Goal: Task Accomplishment & Management: Use online tool/utility

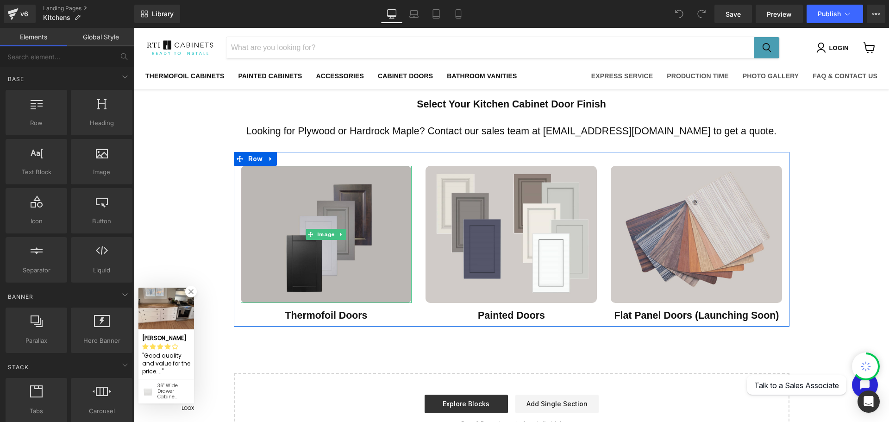
click at [355, 270] on img "Main content" at bounding box center [326, 234] width 171 height 137
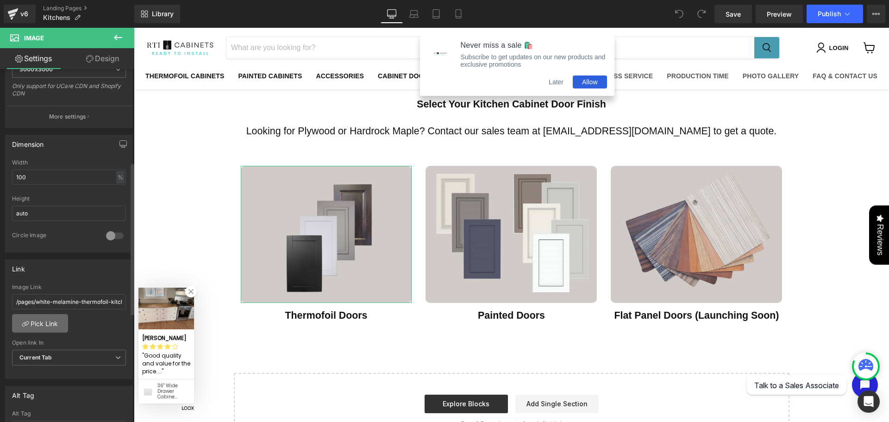
click at [47, 320] on link "Pick Link" at bounding box center [40, 323] width 56 height 19
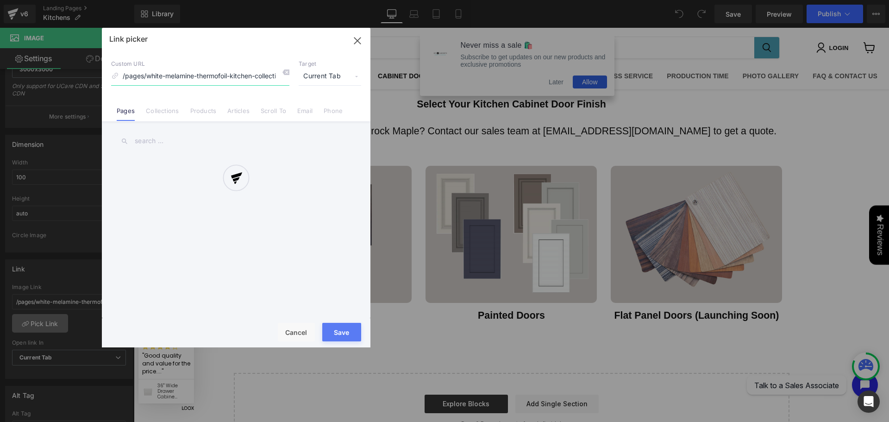
scroll to position [0, 6]
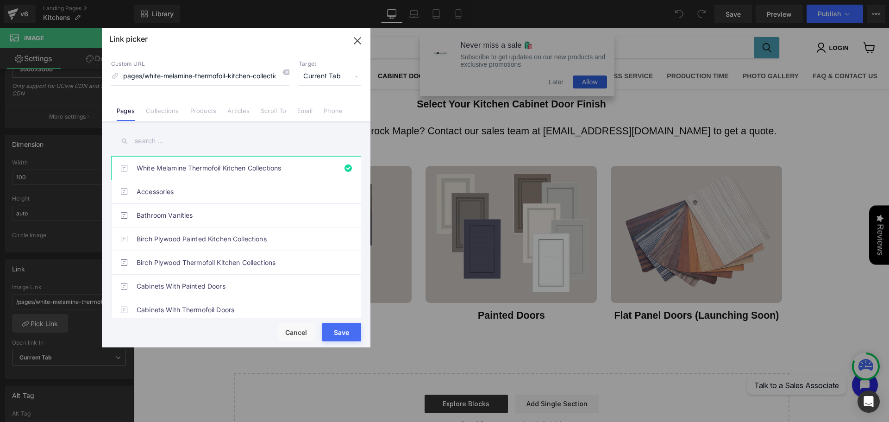
click at [125, 112] on link "Pages" at bounding box center [126, 114] width 18 height 14
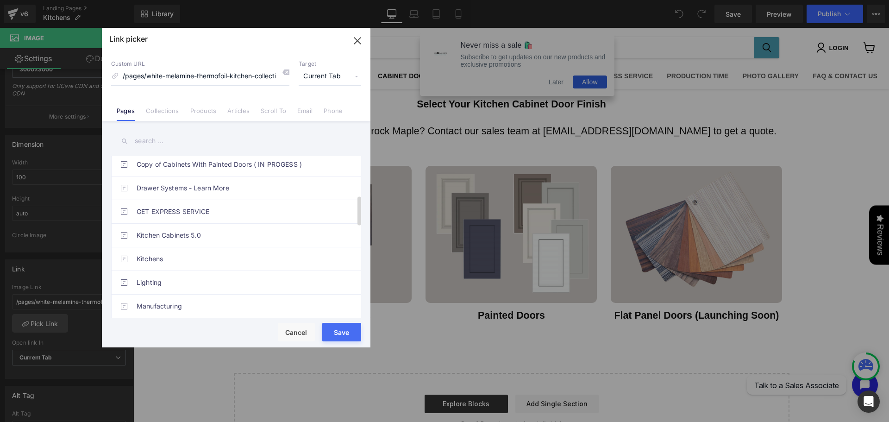
scroll to position [108, 0]
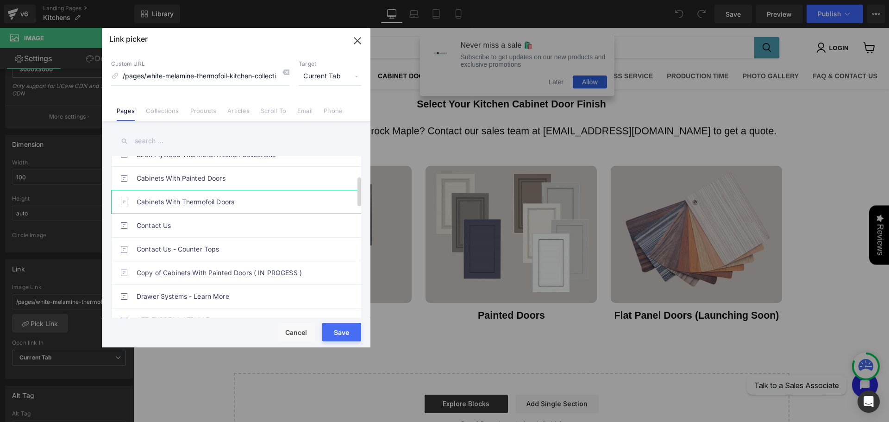
click at [227, 204] on link "Cabinets With Thermofoil Doors" at bounding box center [239, 201] width 204 height 23
type input "/pages/cabinets-with-thermofoil-doors"
click at [351, 334] on button "Save" at bounding box center [341, 332] width 39 height 19
type input "/pages/cabinets-with-thermofoil-doors"
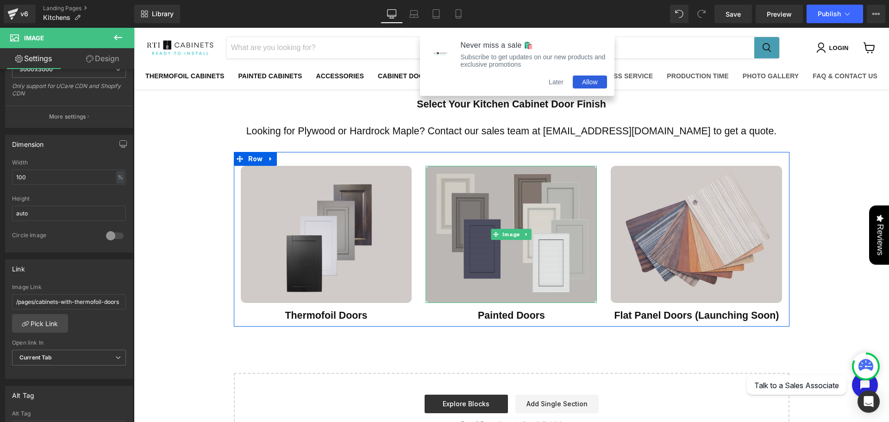
click at [471, 268] on img "Main content" at bounding box center [511, 234] width 171 height 137
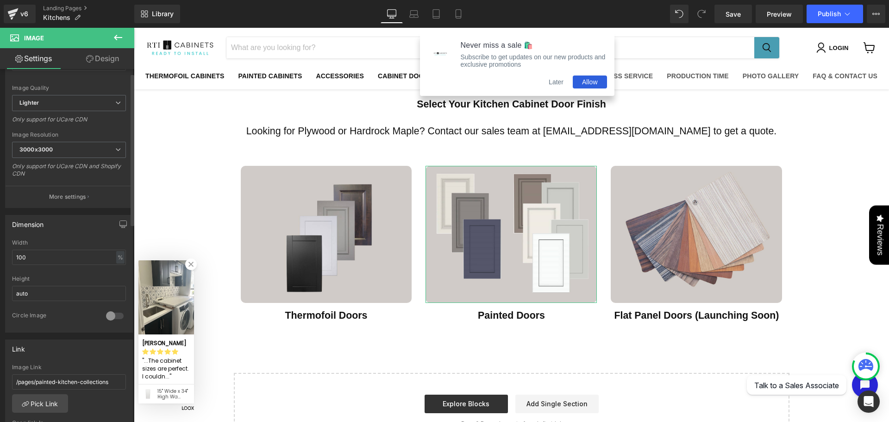
scroll to position [216, 0]
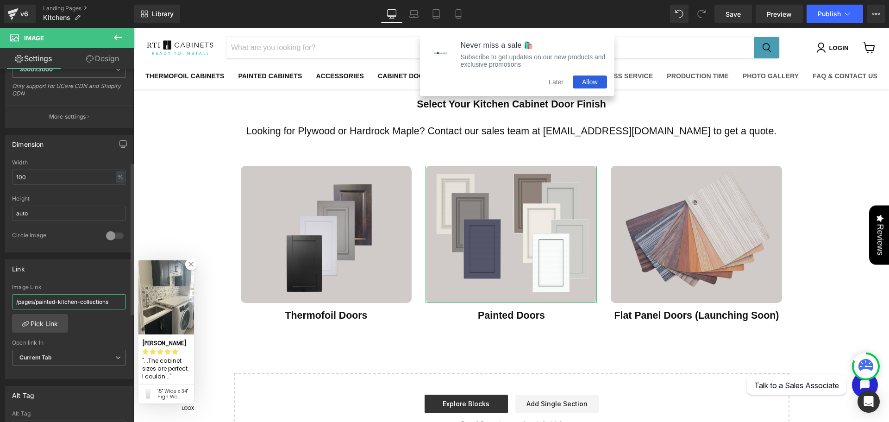
click at [90, 296] on input "/pages/painted-kitchen-collections" at bounding box center [69, 301] width 114 height 15
click at [53, 324] on link "Pick Link" at bounding box center [40, 323] width 56 height 19
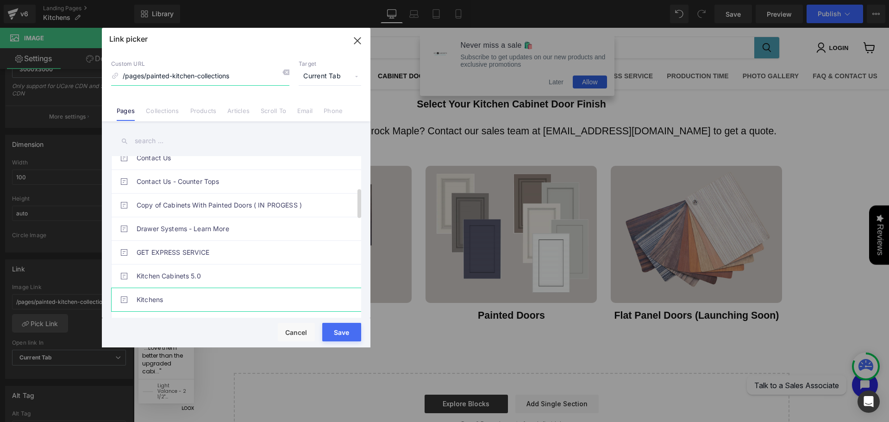
scroll to position [0, 0]
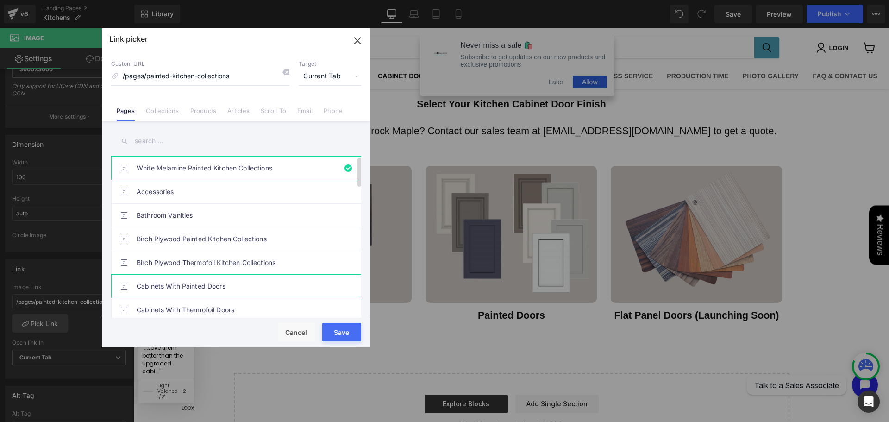
click at [241, 286] on link "Cabinets With Painted Doors" at bounding box center [239, 286] width 204 height 23
type input "/pages/cabinets-with-painted-doors"
click at [346, 334] on button "Save" at bounding box center [341, 332] width 39 height 19
type input "/pages/cabinets-with-painted-doors"
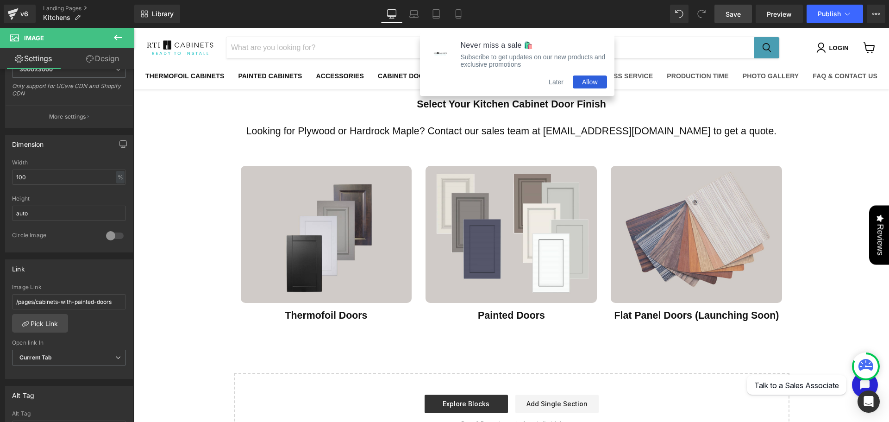
click at [736, 18] on span "Save" at bounding box center [733, 14] width 15 height 10
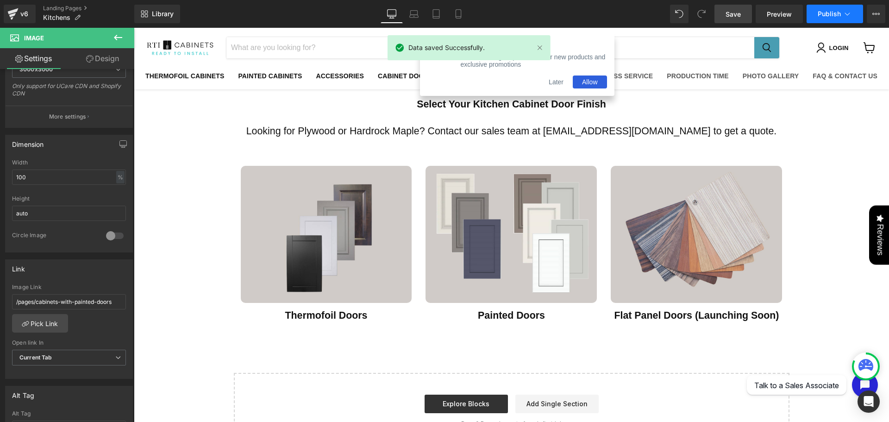
click at [826, 11] on span "Publish" at bounding box center [829, 13] width 23 height 7
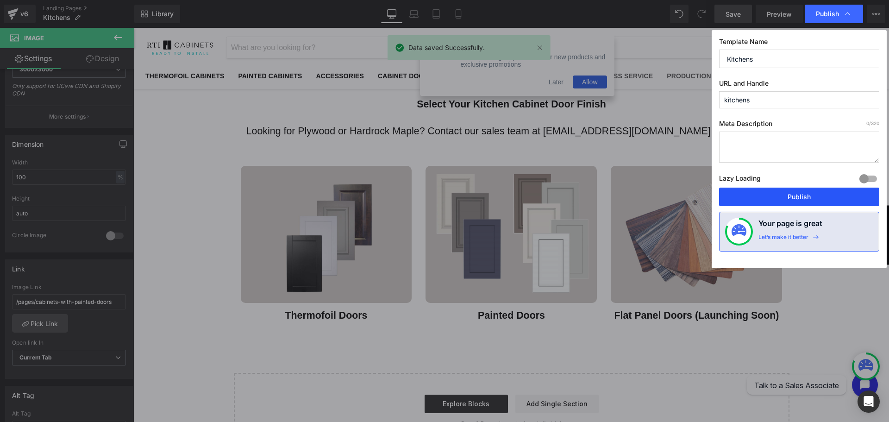
click at [790, 195] on button "Publish" at bounding box center [799, 197] width 160 height 19
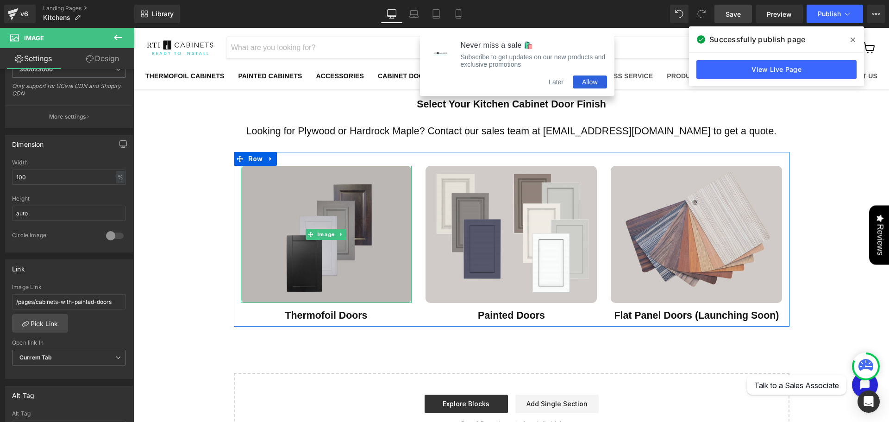
click at [320, 253] on img "Main content" at bounding box center [326, 234] width 171 height 137
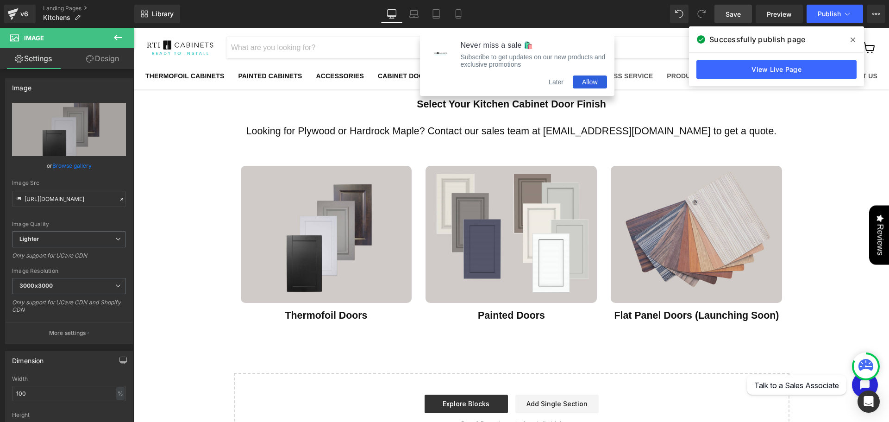
click at [558, 82] on button "Later" at bounding box center [556, 81] width 33 height 13
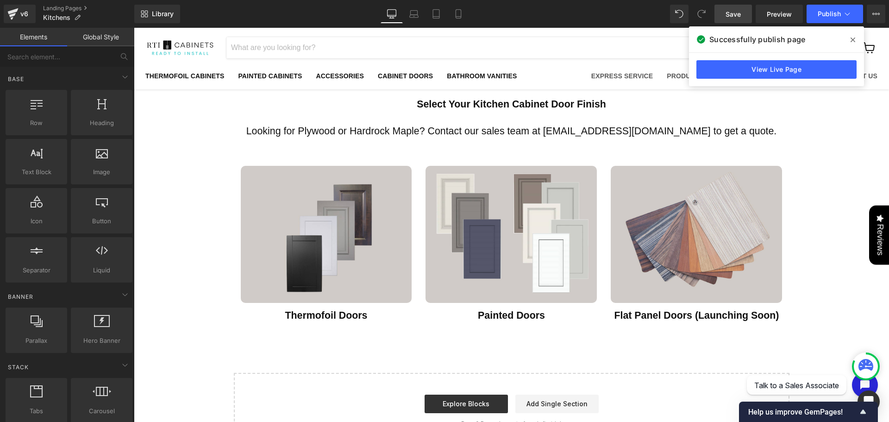
click at [183, 54] on img at bounding box center [179, 48] width 69 height 18
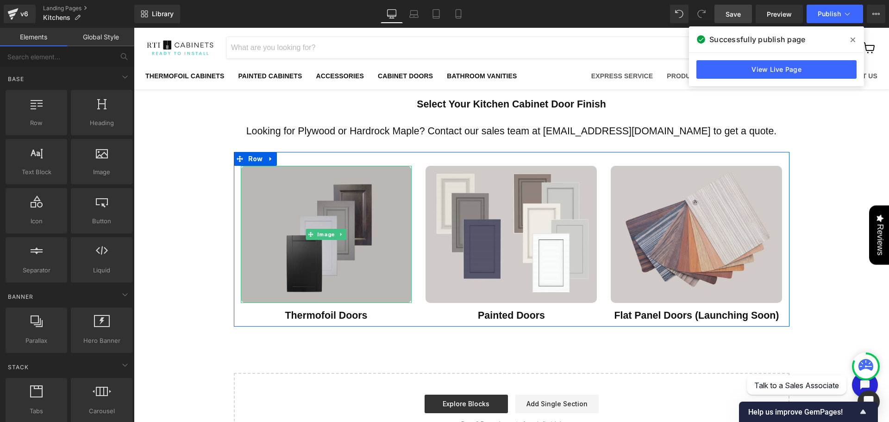
click at [345, 254] on img "Main content" at bounding box center [326, 234] width 171 height 137
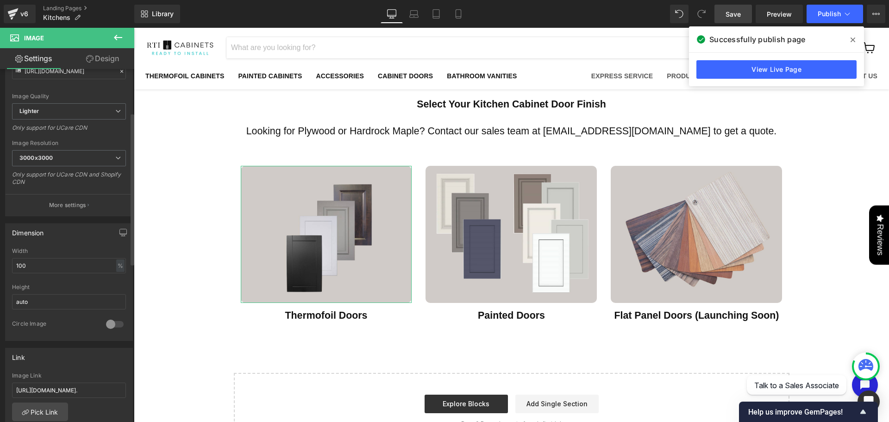
scroll to position [216, 0]
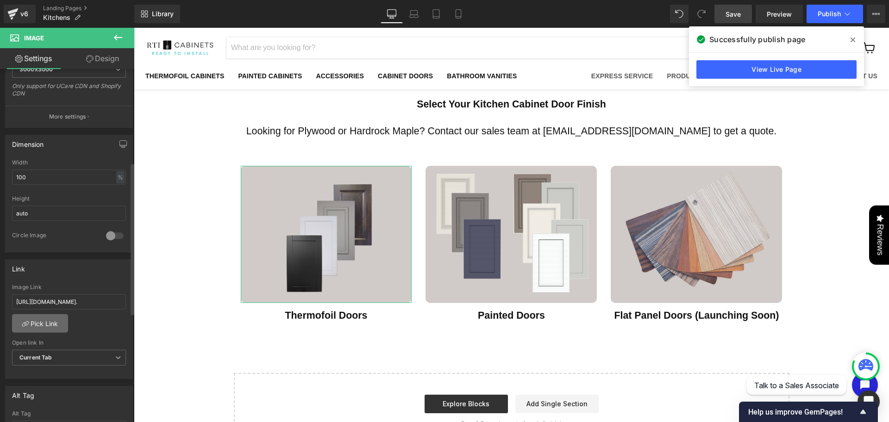
click at [60, 319] on link "Pick Link" at bounding box center [40, 323] width 56 height 19
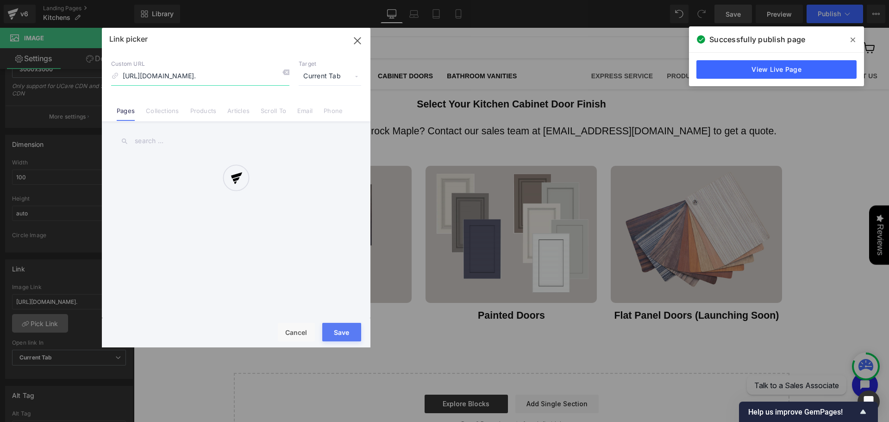
scroll to position [0, 254]
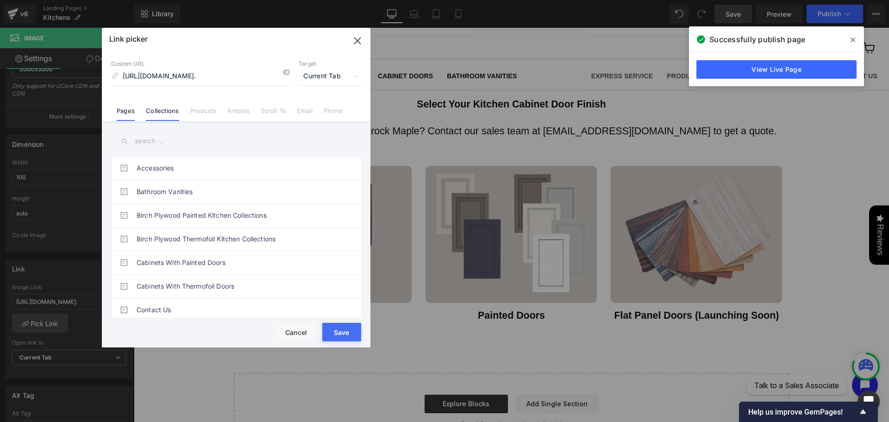
click at [164, 115] on link "Collections" at bounding box center [162, 114] width 33 height 14
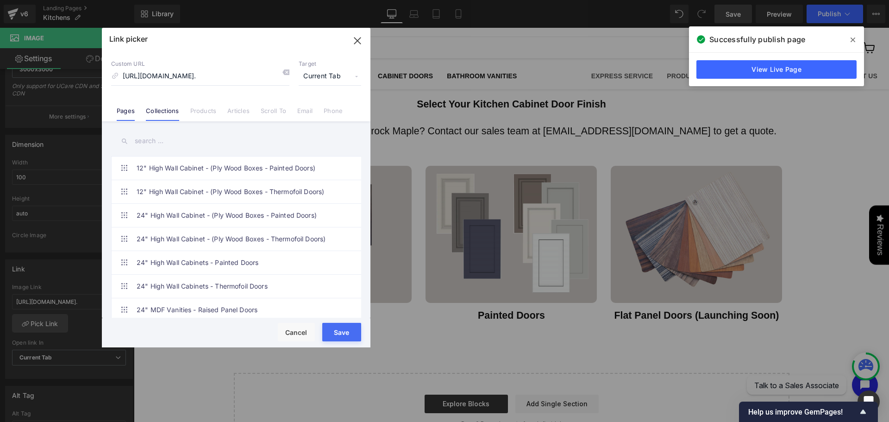
click at [121, 112] on link "Pages" at bounding box center [126, 114] width 18 height 14
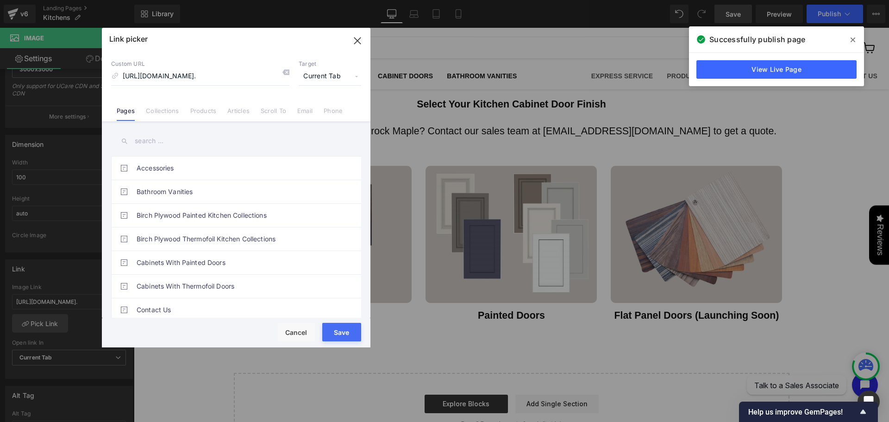
click at [159, 113] on link "Collections" at bounding box center [162, 114] width 33 height 14
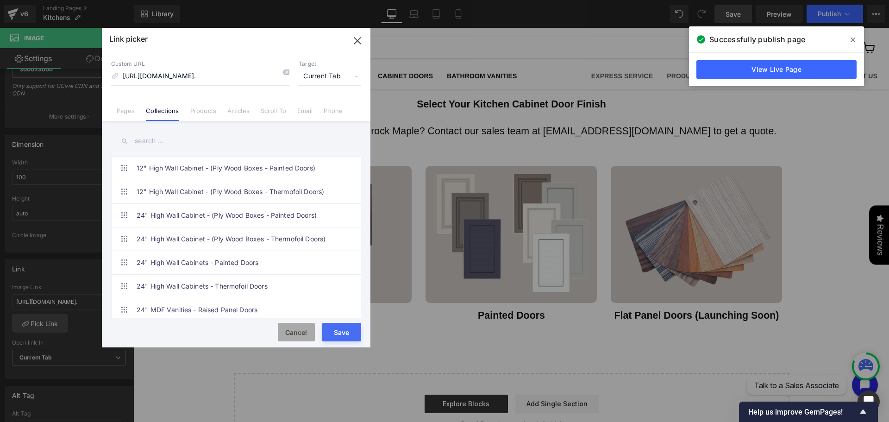
click at [298, 338] on button "Cancel" at bounding box center [296, 332] width 37 height 19
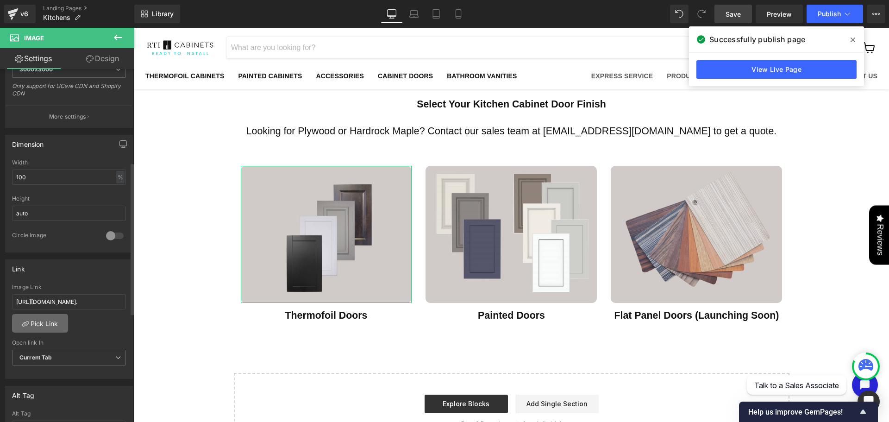
click at [44, 317] on link "Pick Link" at bounding box center [40, 323] width 56 height 19
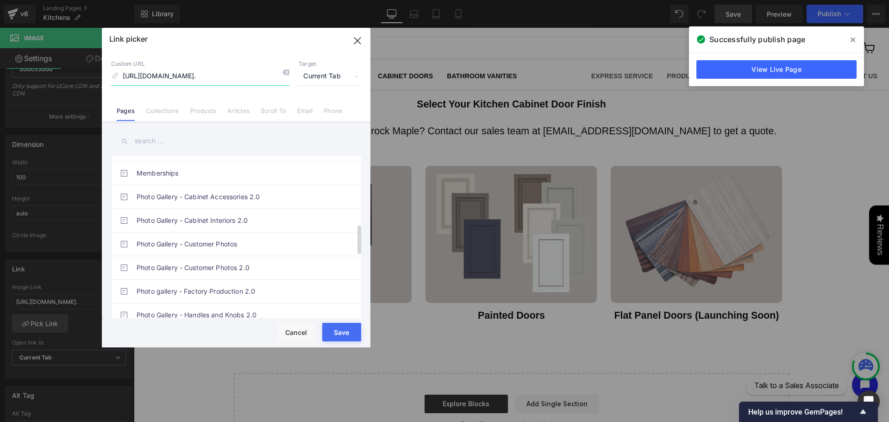
scroll to position [176, 0]
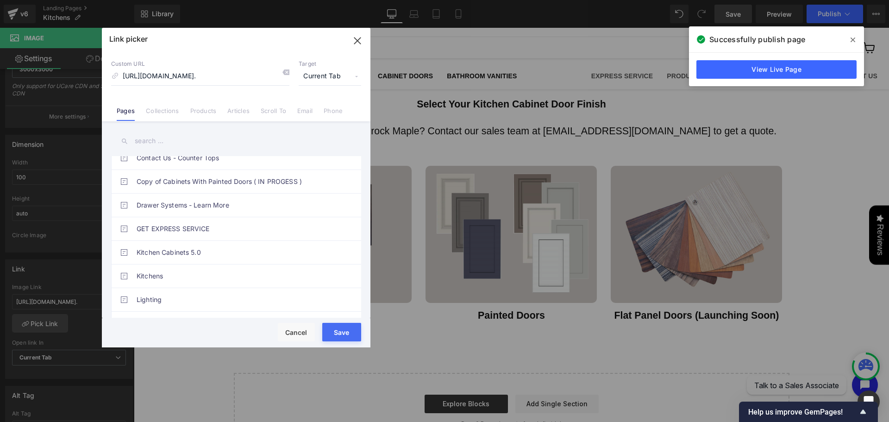
click at [187, 138] on input "text" at bounding box center [236, 141] width 250 height 21
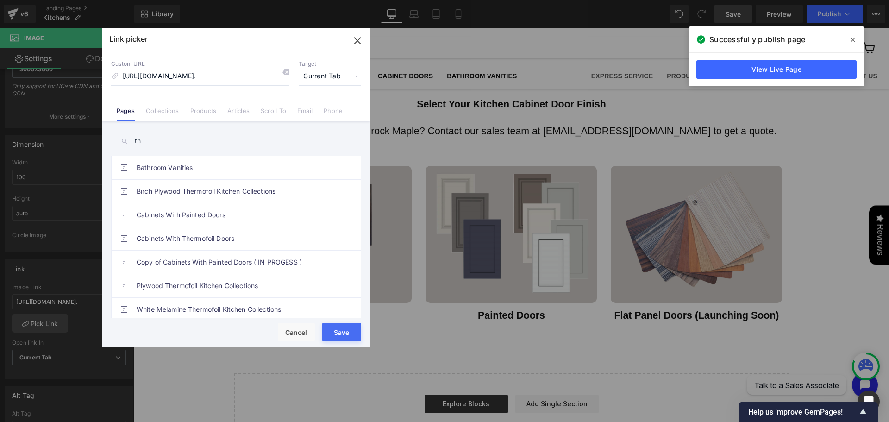
scroll to position [7, 0]
type input "the"
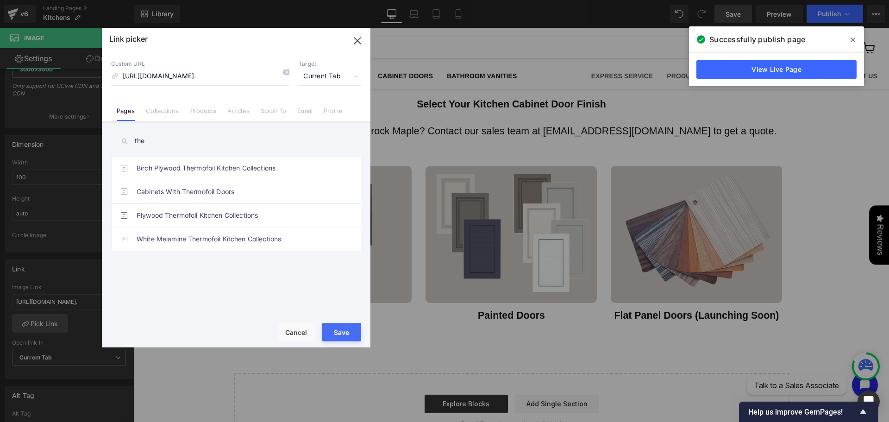
click at [359, 40] on icon "button" at bounding box center [357, 40] width 15 height 15
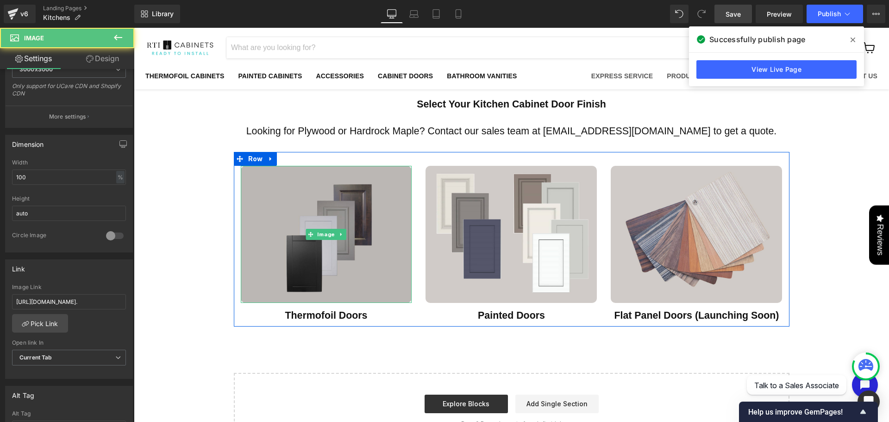
click at [378, 259] on img "Main content" at bounding box center [326, 234] width 171 height 137
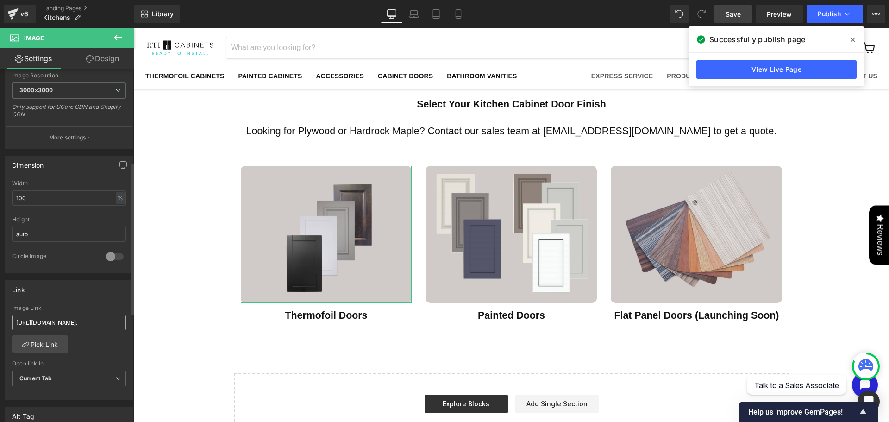
scroll to position [216, 0]
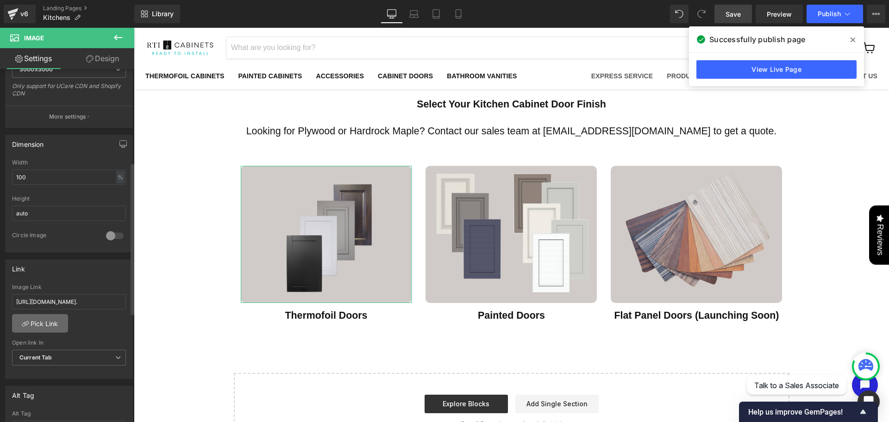
click at [55, 327] on link "Pick Link" at bounding box center [40, 323] width 56 height 19
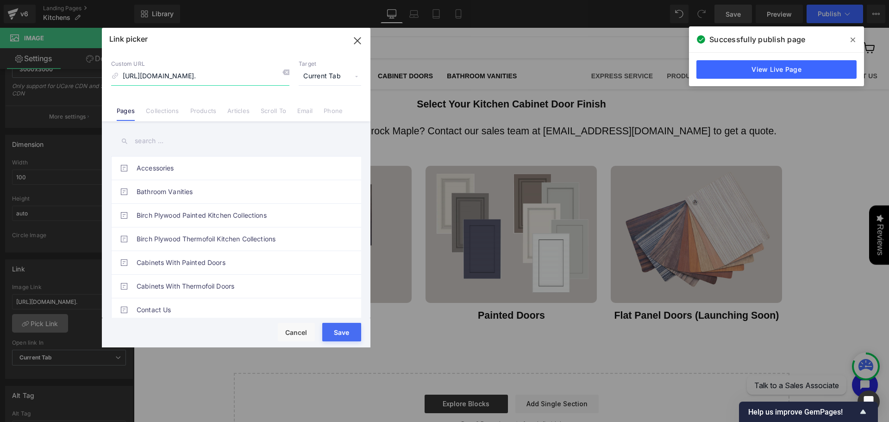
scroll to position [0, 254]
click at [166, 113] on link "Collections" at bounding box center [162, 114] width 33 height 14
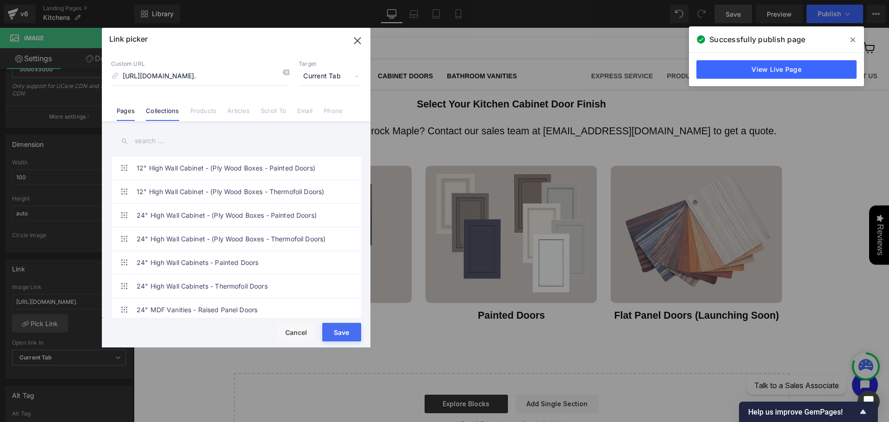
click at [120, 110] on link "Pages" at bounding box center [126, 114] width 18 height 14
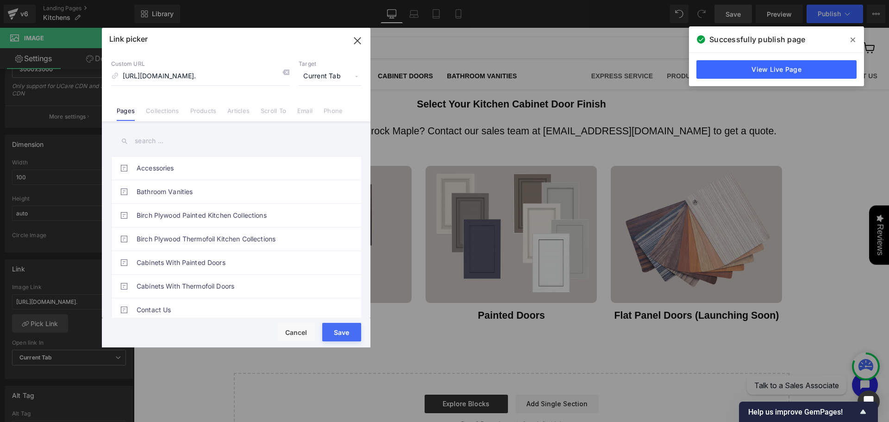
click at [192, 139] on input "text" at bounding box center [236, 141] width 250 height 21
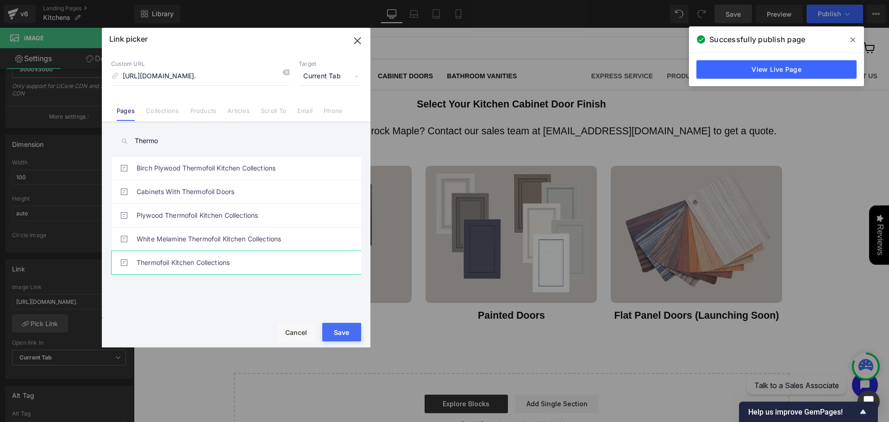
type input "Thermo"
click at [179, 269] on link "Thermofoil Kitchen Collections" at bounding box center [239, 262] width 204 height 23
type input "/pages/thermofoil-kitchen-collections"
click at [357, 329] on button "Save" at bounding box center [341, 332] width 39 height 19
type input "/pages/thermofoil-kitchen-collections"
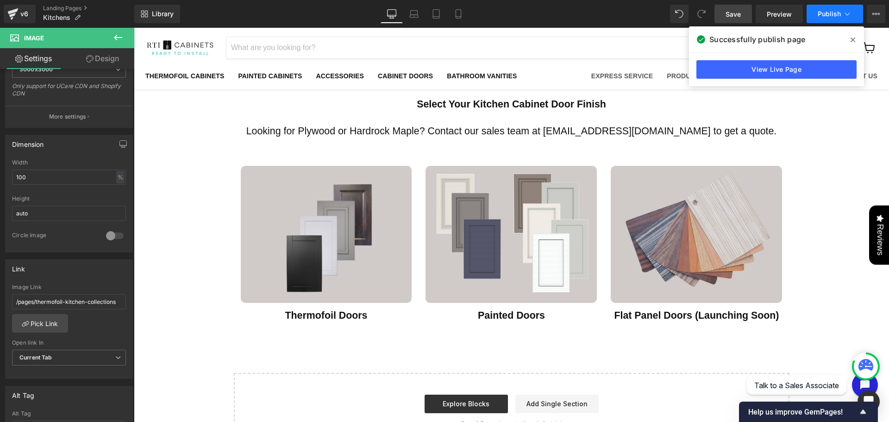
click at [841, 18] on button "Publish" at bounding box center [835, 14] width 57 height 19
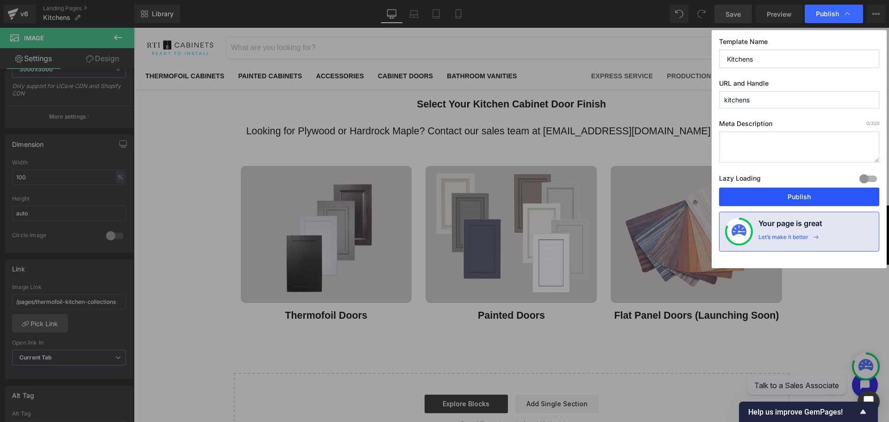
click at [785, 201] on button "Publish" at bounding box center [799, 197] width 160 height 19
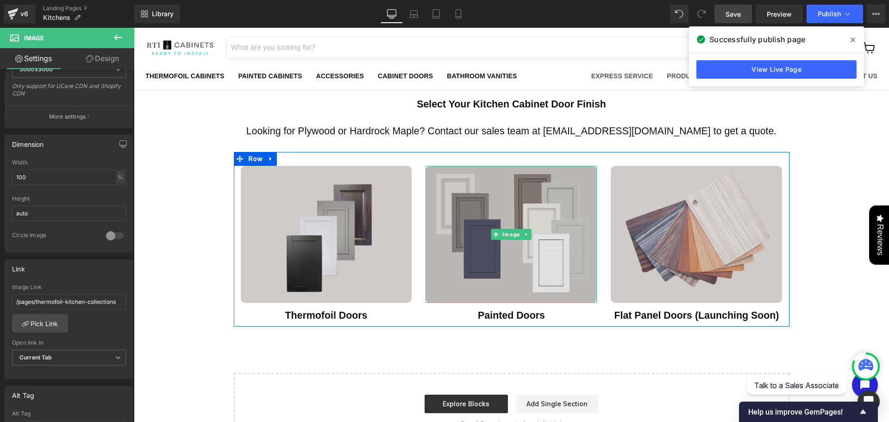
click at [470, 272] on img "Main content" at bounding box center [511, 234] width 171 height 137
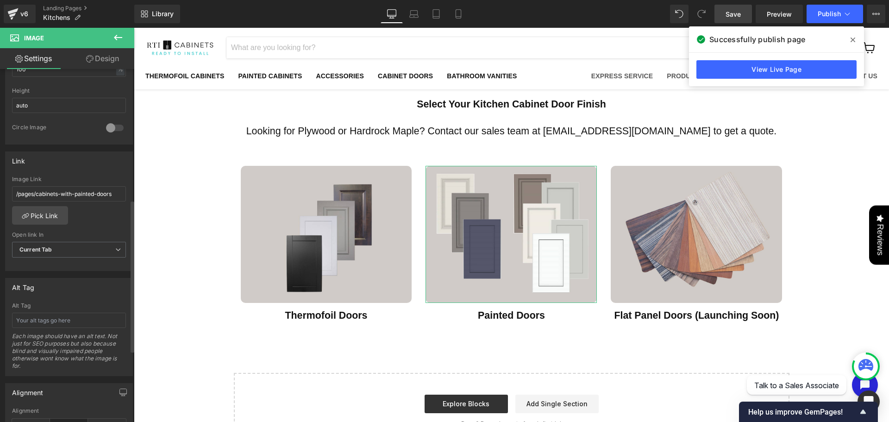
scroll to position [216, 0]
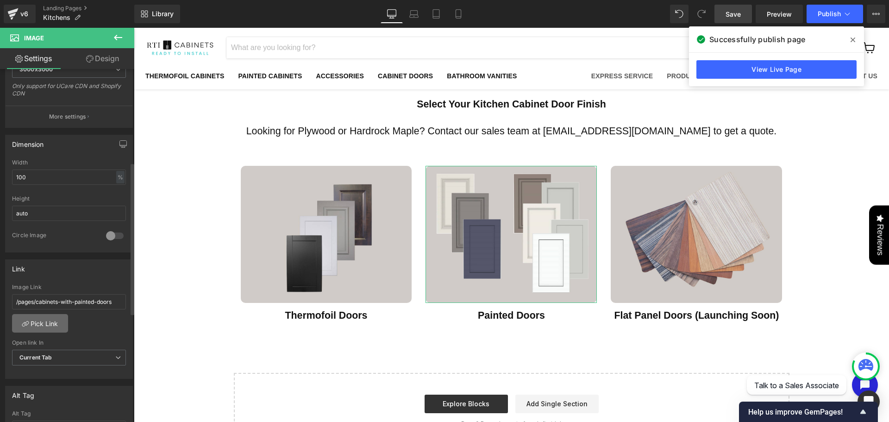
click at [48, 327] on link "Pick Link" at bounding box center [40, 323] width 56 height 19
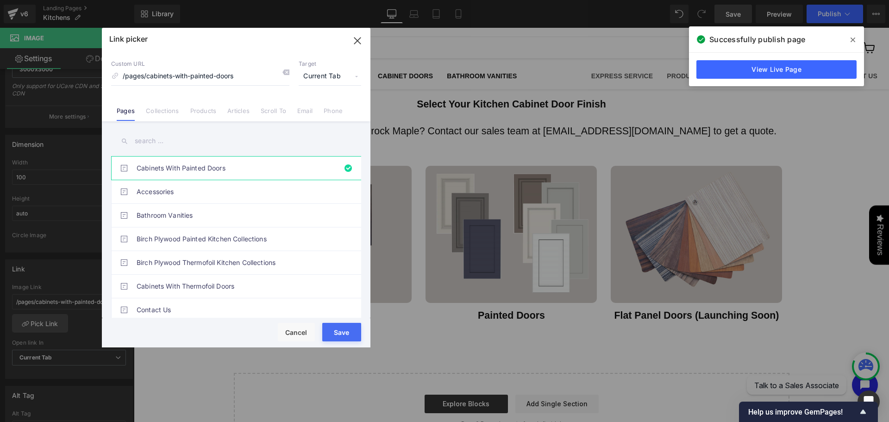
click at [341, 326] on button "Save" at bounding box center [341, 332] width 39 height 19
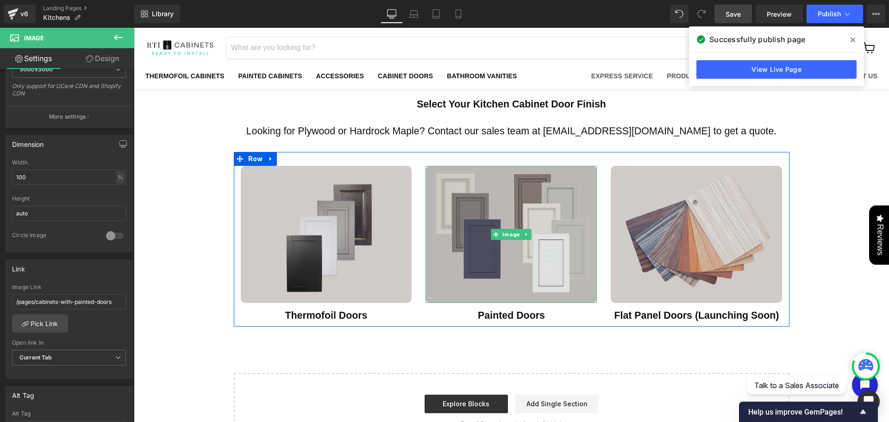
click at [506, 240] on img "Main content" at bounding box center [511, 234] width 171 height 137
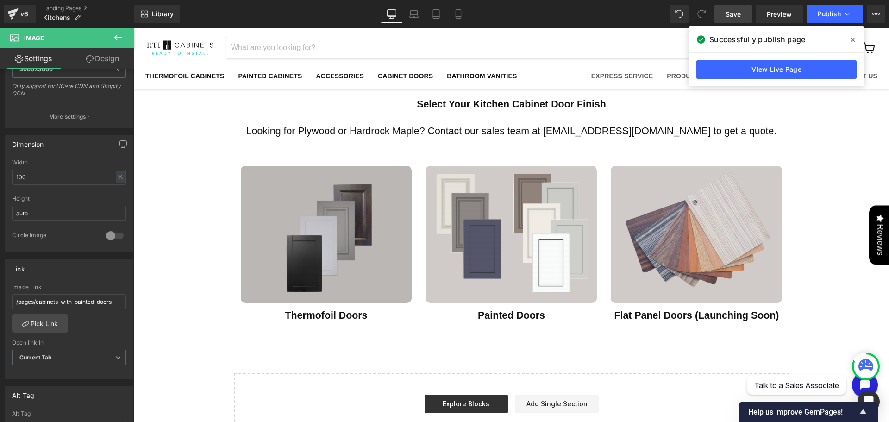
click at [352, 263] on img "Main content" at bounding box center [326, 234] width 171 height 137
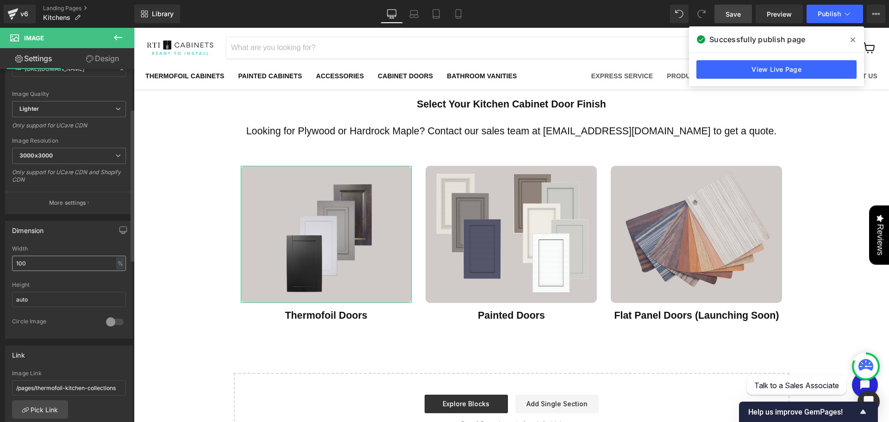
scroll to position [216, 0]
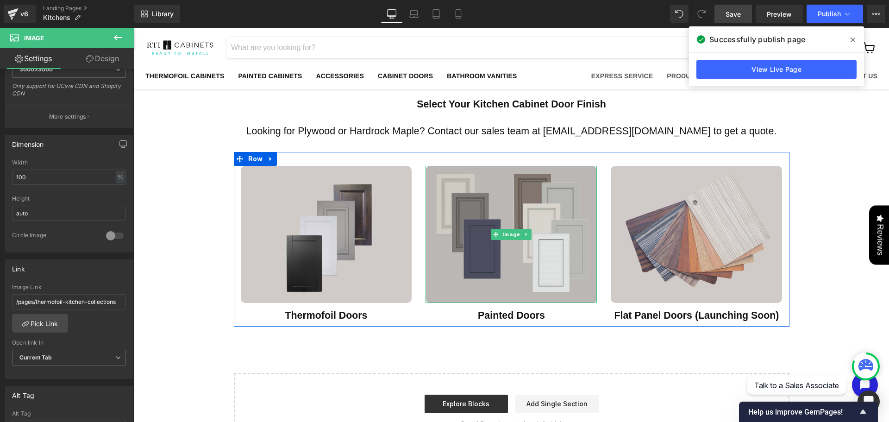
click at [529, 259] on img "Main content" at bounding box center [511, 234] width 171 height 137
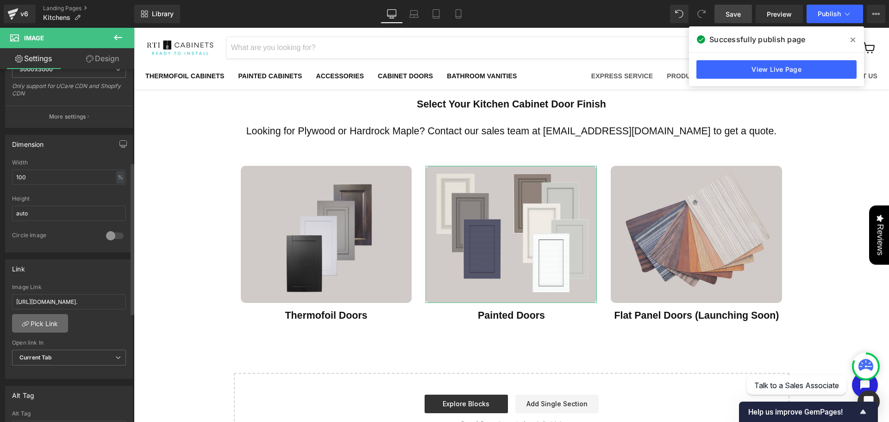
click at [56, 329] on link "Pick Link" at bounding box center [40, 323] width 56 height 19
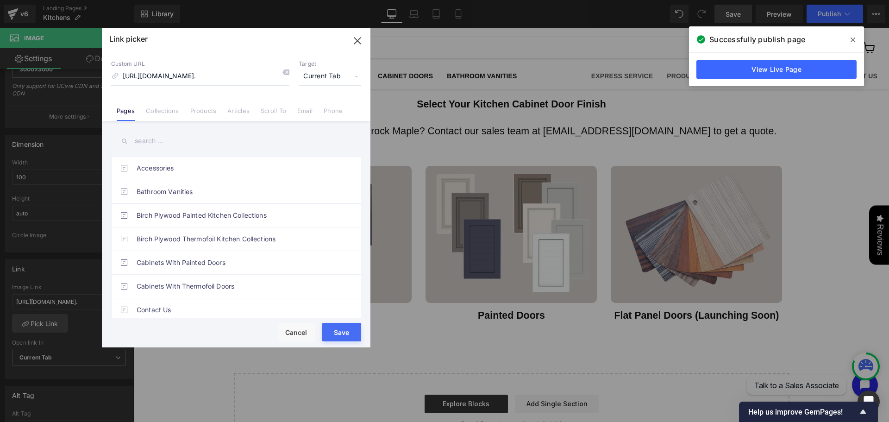
scroll to position [0, 0]
click at [184, 133] on input "text" at bounding box center [236, 141] width 250 height 21
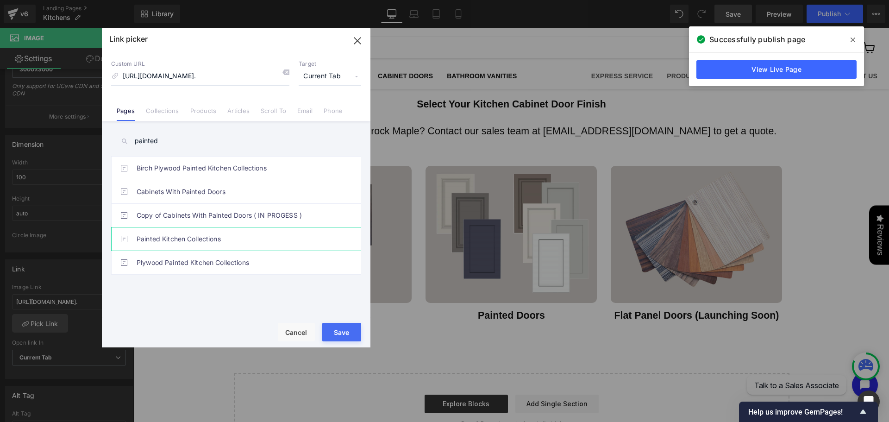
type input "painted"
click at [188, 233] on link "Painted Kitchen Collections" at bounding box center [239, 238] width 204 height 23
type input "/pages/painted-kitchen-collections"
click at [336, 329] on button "Save" at bounding box center [341, 332] width 39 height 19
type input "/pages/painted-kitchen-collections"
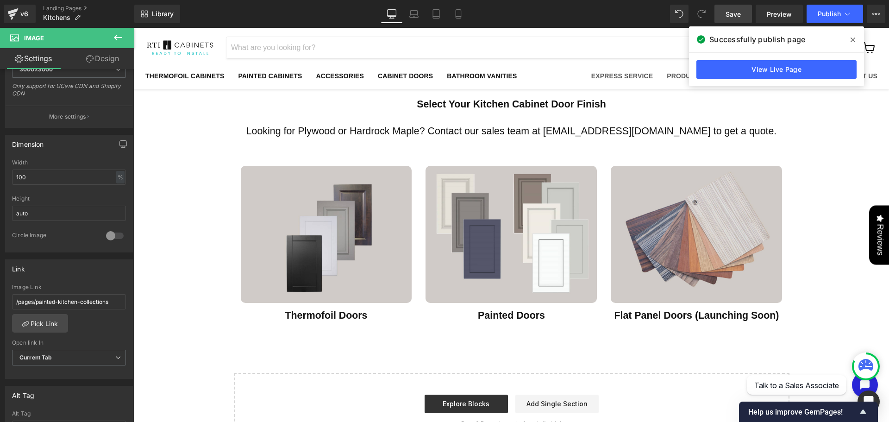
click at [853, 40] on icon at bounding box center [853, 40] width 5 height 5
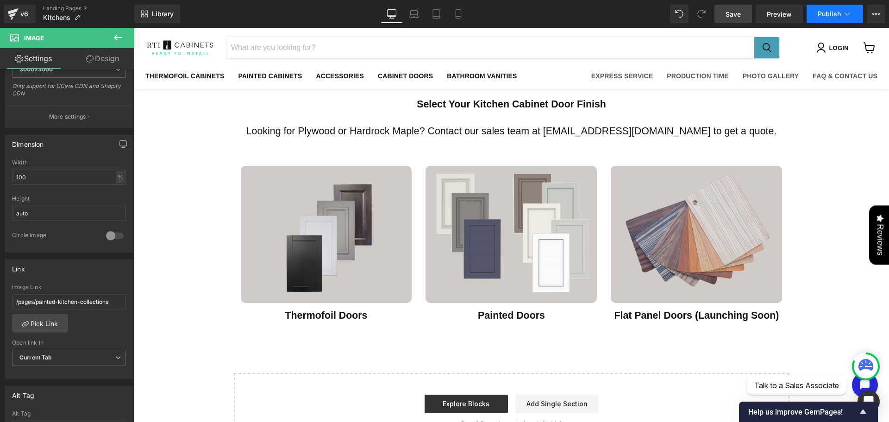
click at [830, 15] on span "Publish" at bounding box center [829, 13] width 23 height 7
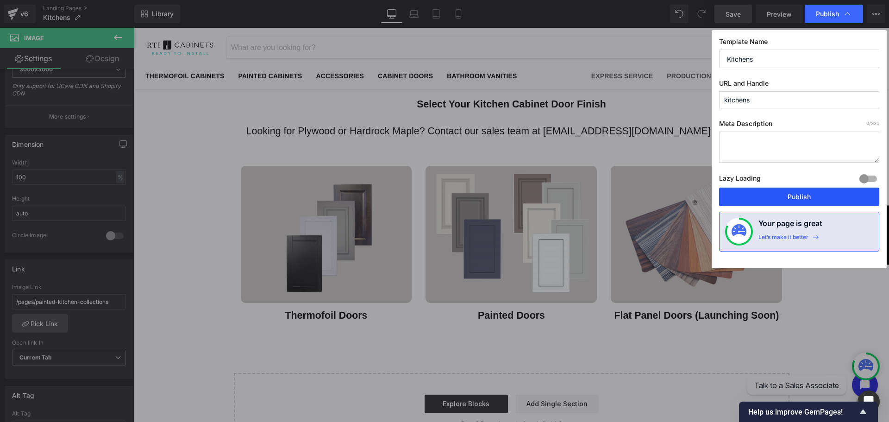
click at [794, 197] on button "Publish" at bounding box center [799, 197] width 160 height 19
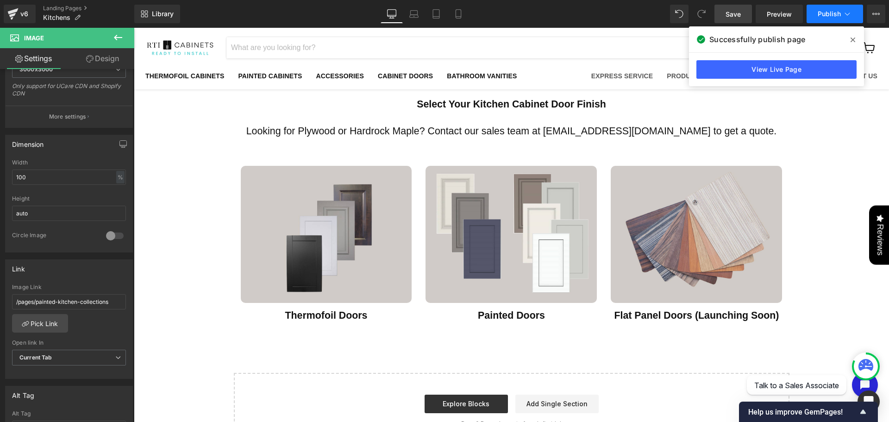
click at [820, 14] on span "Publish" at bounding box center [829, 13] width 23 height 7
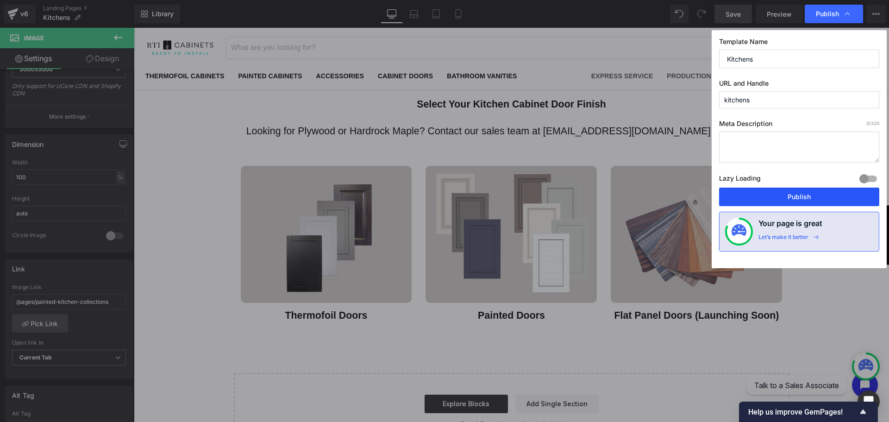
click at [776, 197] on button "Publish" at bounding box center [799, 197] width 160 height 19
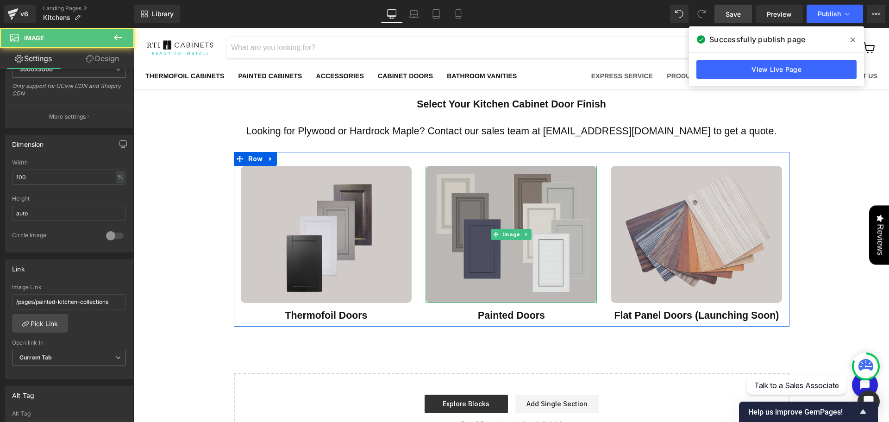
click at [540, 221] on img "Main content" at bounding box center [511, 234] width 171 height 137
click at [497, 278] on img "Main content" at bounding box center [511, 234] width 171 height 137
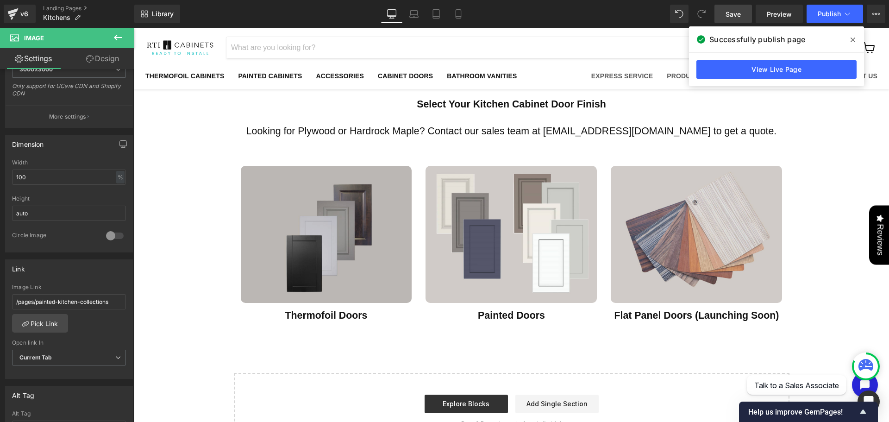
click at [365, 264] on img "Main content" at bounding box center [326, 234] width 171 height 137
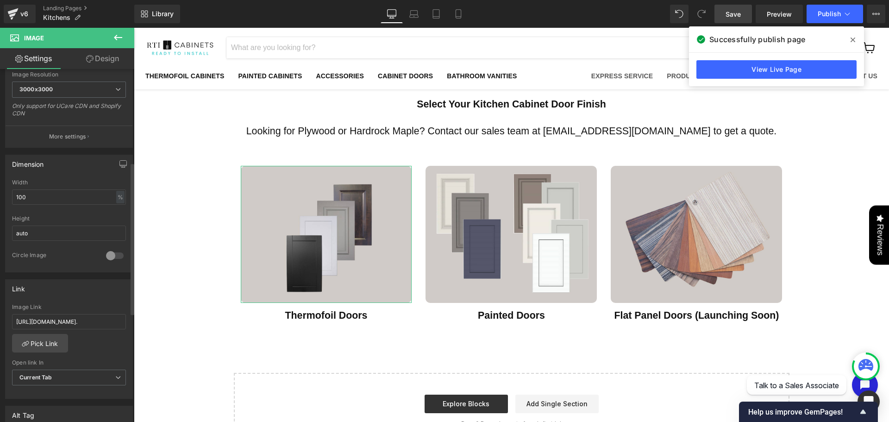
scroll to position [216, 0]
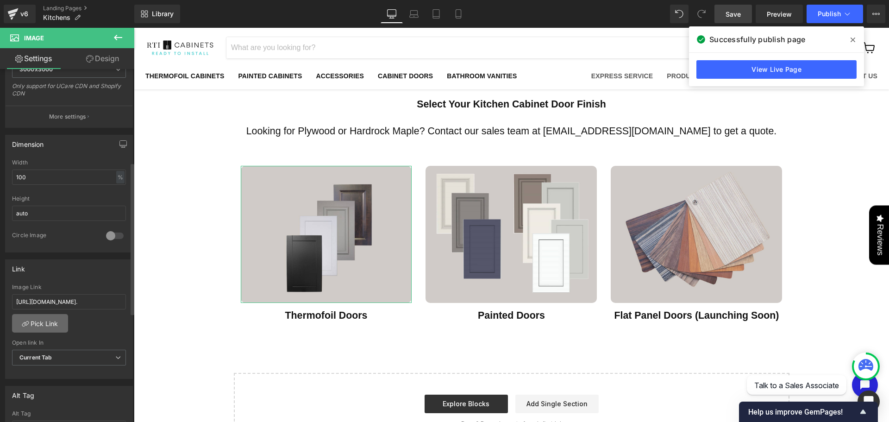
click at [50, 328] on link "Pick Link" at bounding box center [40, 323] width 56 height 19
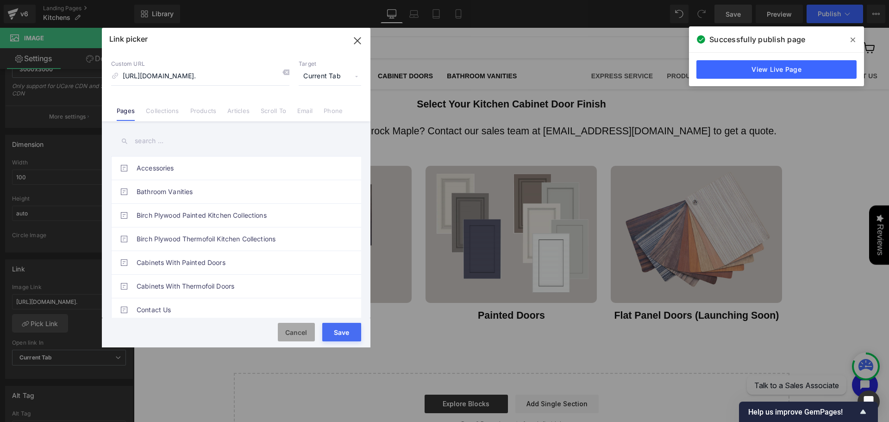
click at [302, 332] on button "Cancel" at bounding box center [296, 332] width 37 height 19
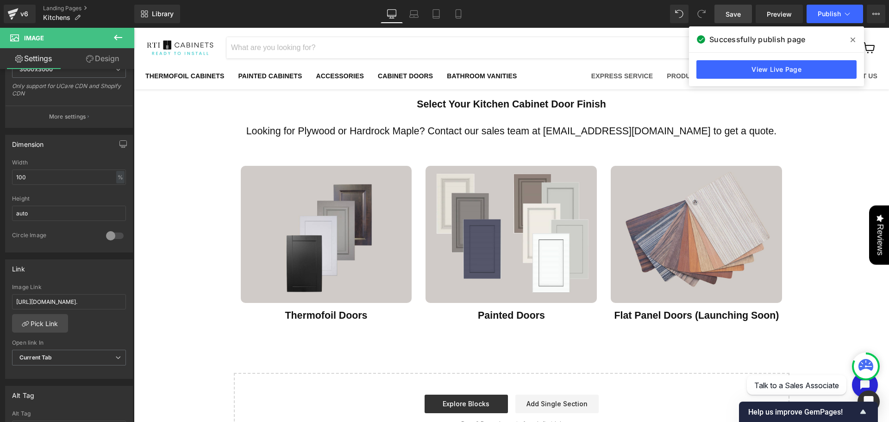
click at [852, 43] on icon at bounding box center [853, 39] width 5 height 7
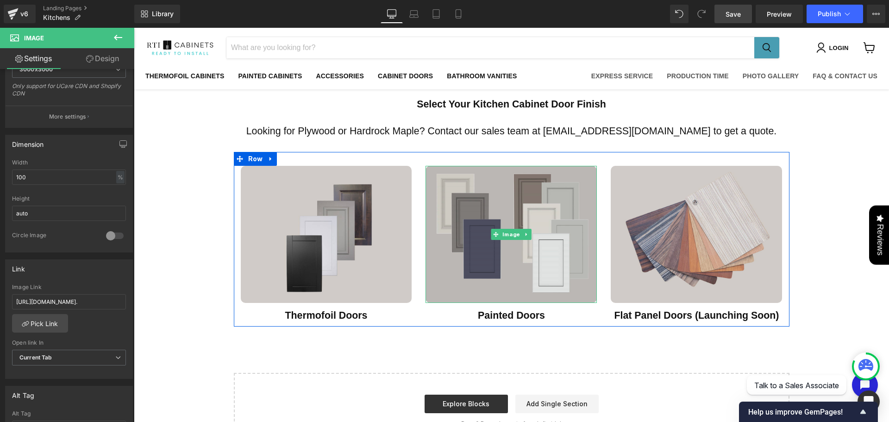
click at [501, 245] on img "Main content" at bounding box center [511, 234] width 171 height 137
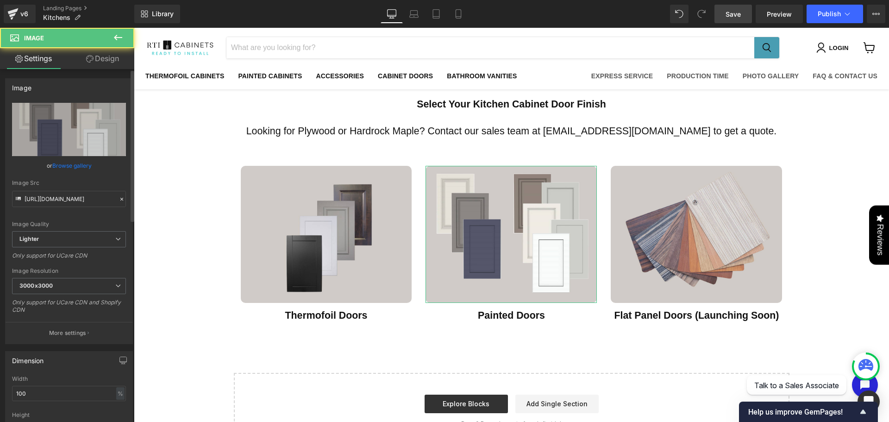
scroll to position [324, 0]
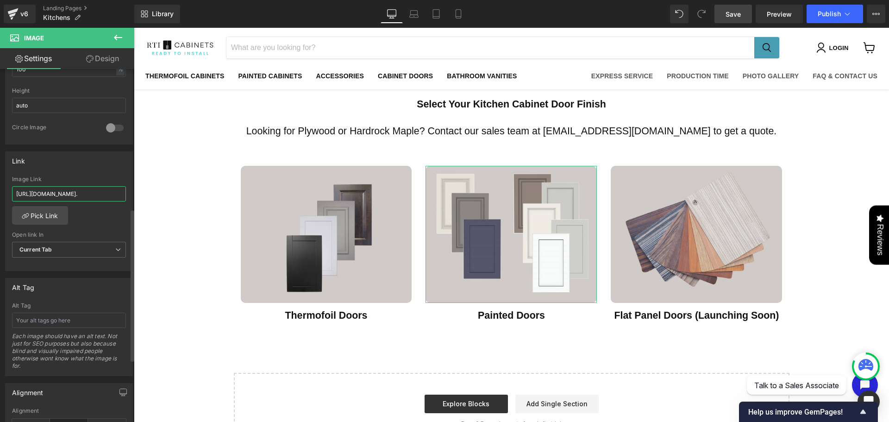
click at [94, 194] on input "https://rti-cabinets.myshopify.com/pages/painted-kitchen-collections?_gl=1*vkqs…" at bounding box center [69, 193] width 114 height 15
click at [31, 218] on link "Pick Link" at bounding box center [40, 215] width 56 height 19
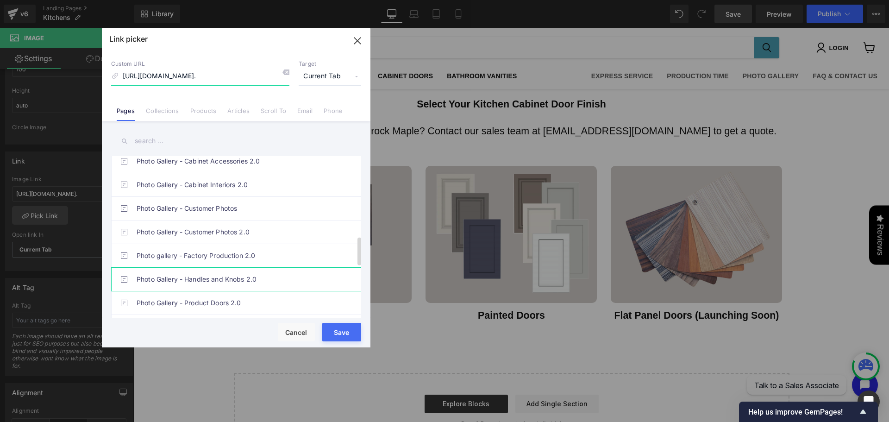
scroll to position [740, 0]
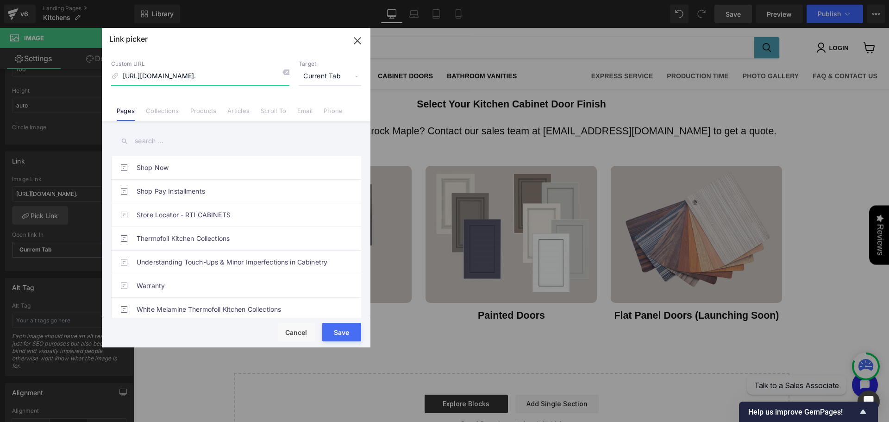
click at [359, 41] on icon "button" at bounding box center [357, 41] width 6 height 6
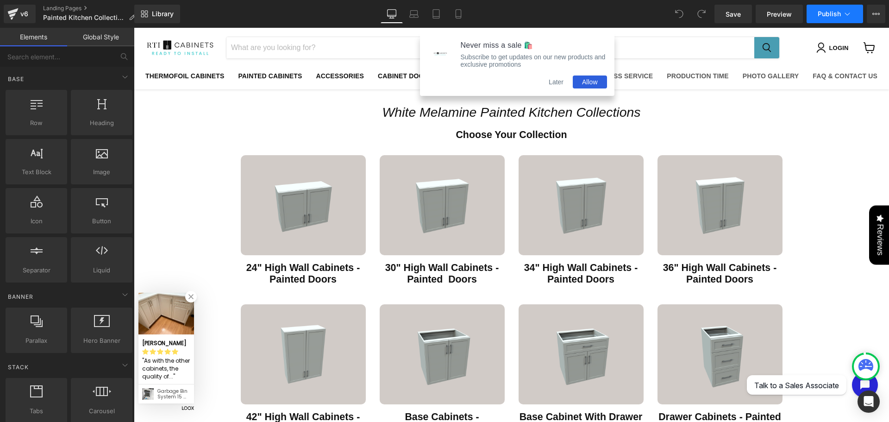
click at [817, 17] on button "Publish" at bounding box center [835, 14] width 57 height 19
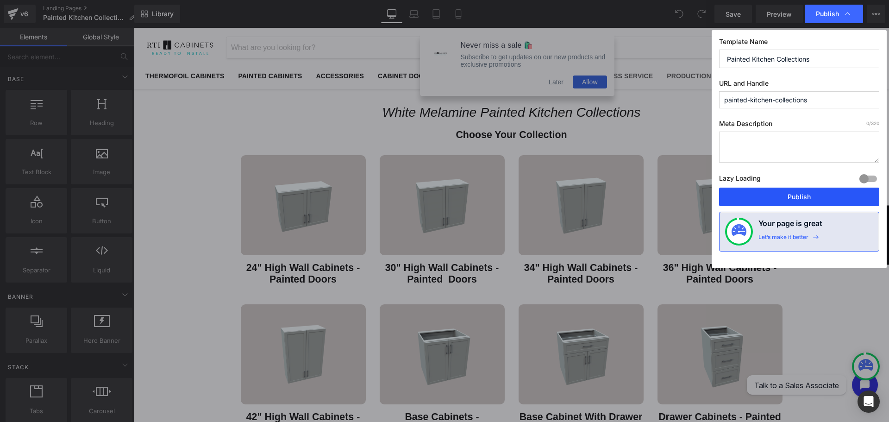
click at [774, 197] on button "Publish" at bounding box center [799, 197] width 160 height 19
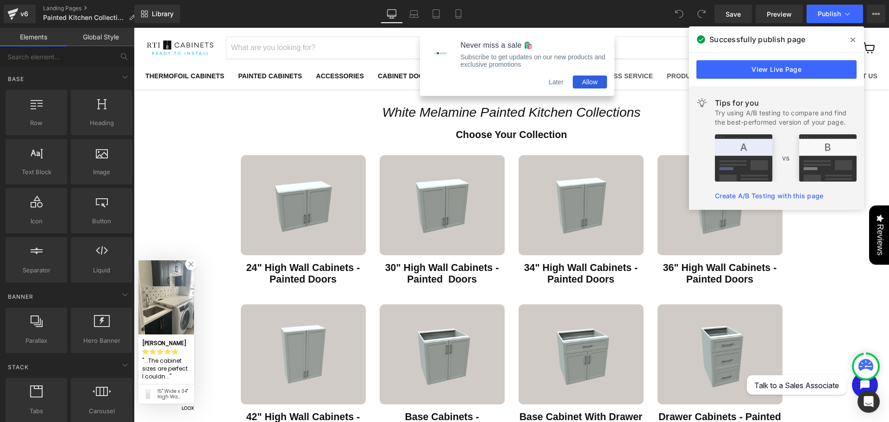
click at [848, 42] on span at bounding box center [853, 39] width 15 height 15
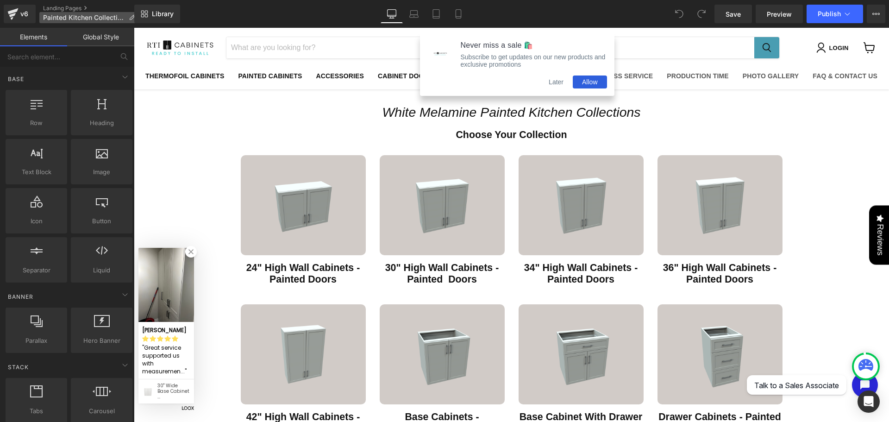
click at [73, 20] on span "Painted Kitchen Collections" at bounding box center [84, 17] width 82 height 7
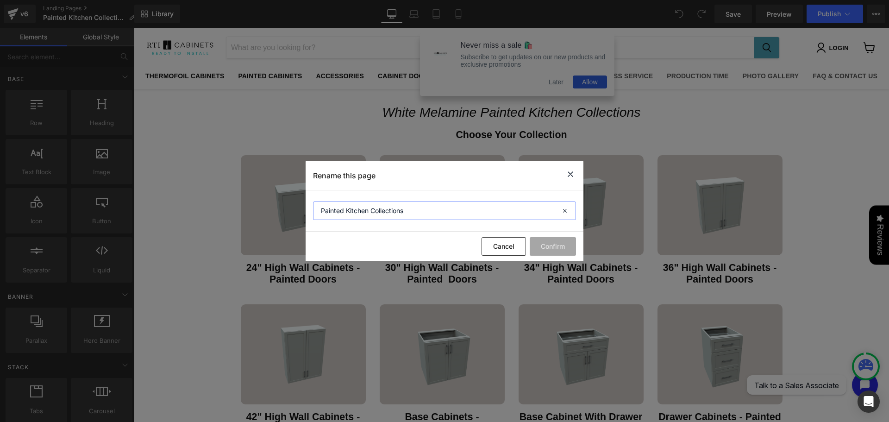
click at [319, 209] on input "Painted Kitchen Collections" at bounding box center [444, 210] width 263 height 19
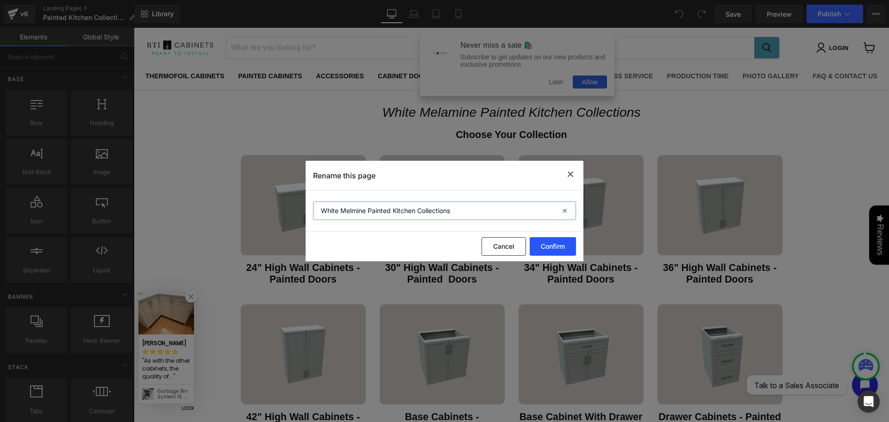
type input "White Melmine Painted Kitchen Collections"
click at [548, 251] on button "Confirm" at bounding box center [553, 246] width 46 height 19
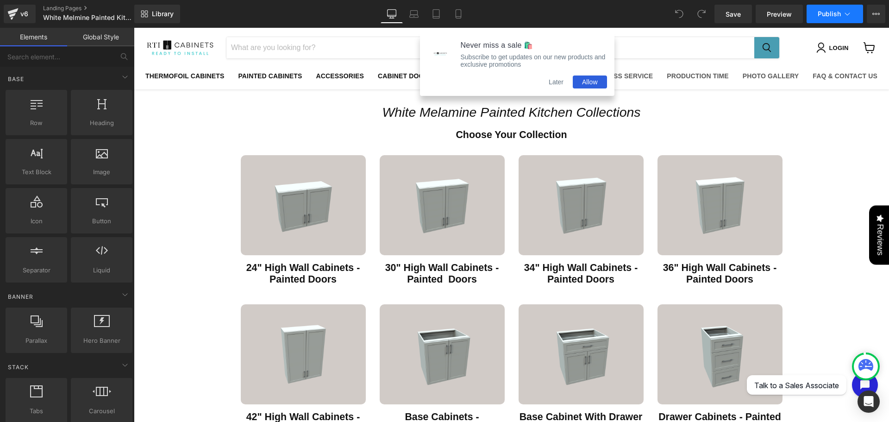
click at [818, 15] on span "Publish" at bounding box center [829, 13] width 23 height 7
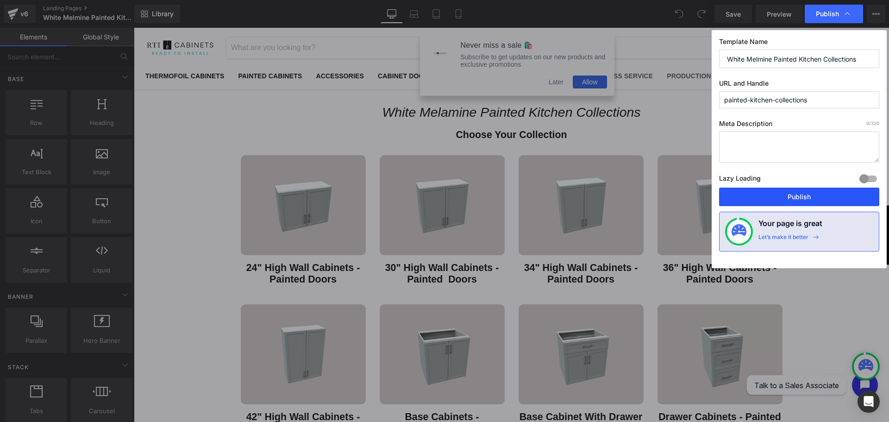
click at [807, 198] on button "Publish" at bounding box center [799, 197] width 160 height 19
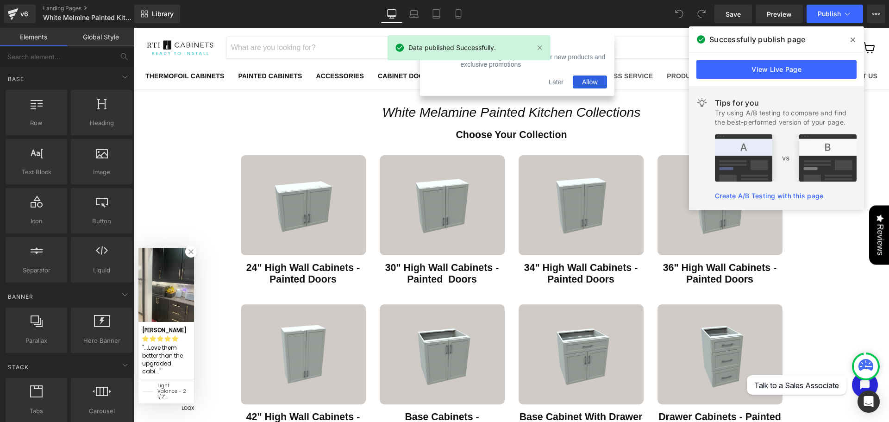
click at [855, 35] on span at bounding box center [853, 39] width 15 height 15
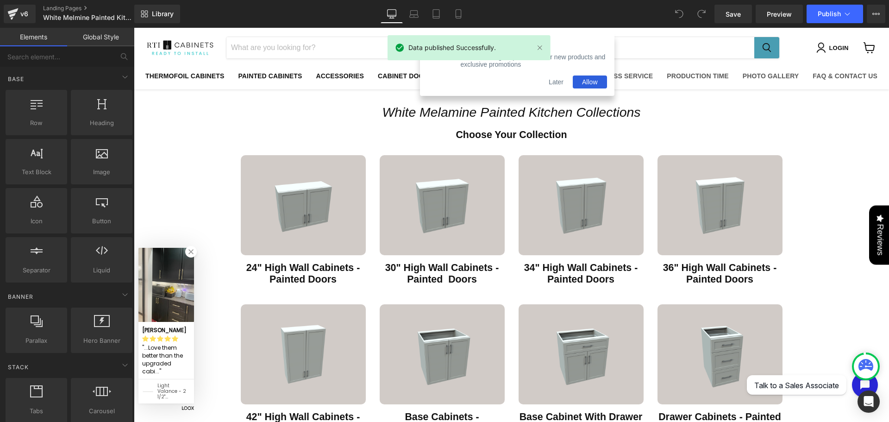
click at [549, 88] on button "Later" at bounding box center [556, 81] width 33 height 13
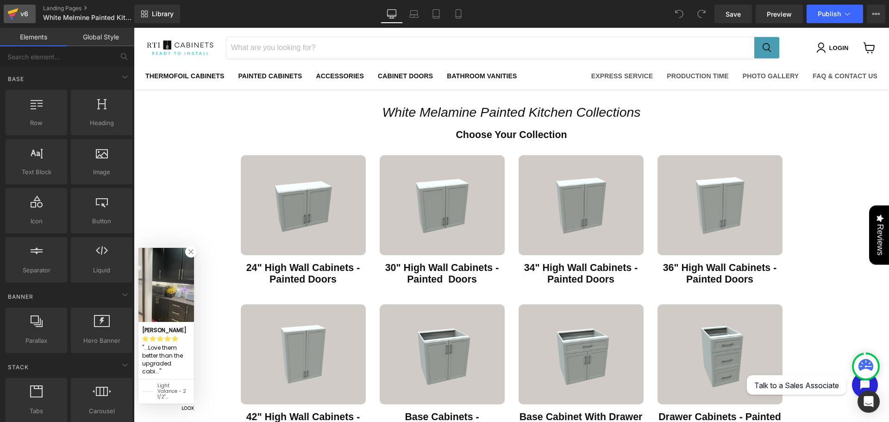
click at [11, 13] on icon at bounding box center [13, 11] width 11 height 6
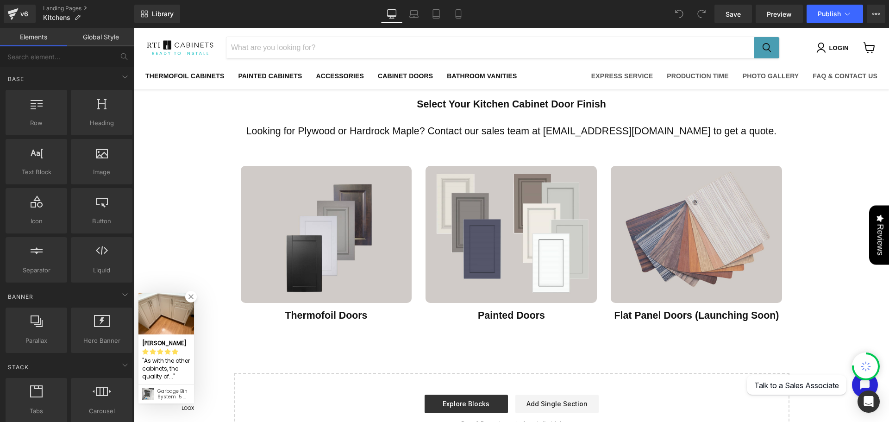
click at [354, 130] on span "Looking for Plywood or Hardrock Maple? Contact our sales team at sales@rticabin…" at bounding box center [511, 131] width 531 height 11
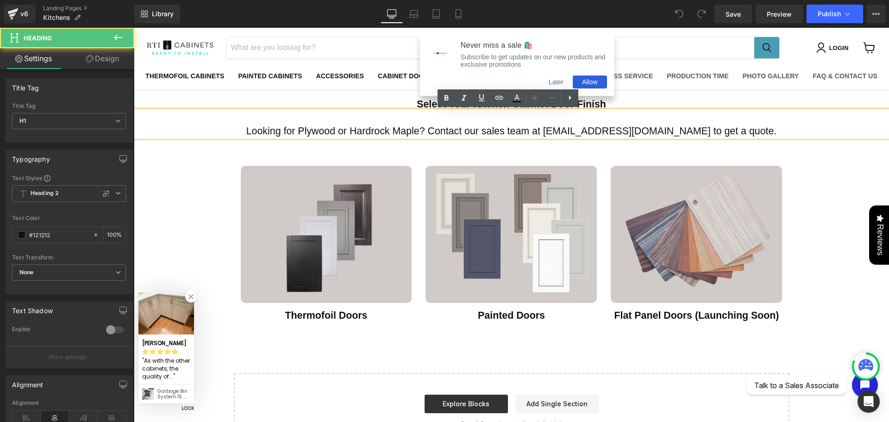
click at [383, 130] on span "Looking for Plywood or Hardrock Maple? Contact our sales team at sales@rticabin…" at bounding box center [511, 131] width 531 height 11
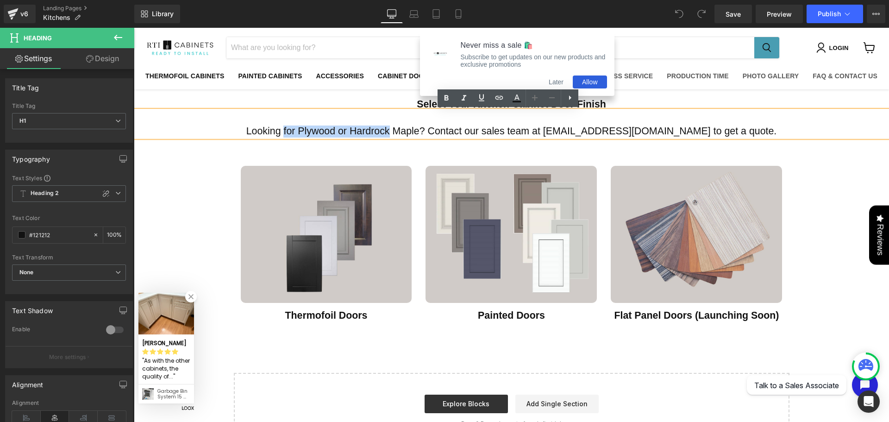
drag, startPoint x: 383, startPoint y: 130, endPoint x: 321, endPoint y: 132, distance: 62.6
click at [321, 132] on span "Looking for Plywood or Hardrock Maple? Contact our sales team at sales@rticabin…" at bounding box center [511, 131] width 531 height 11
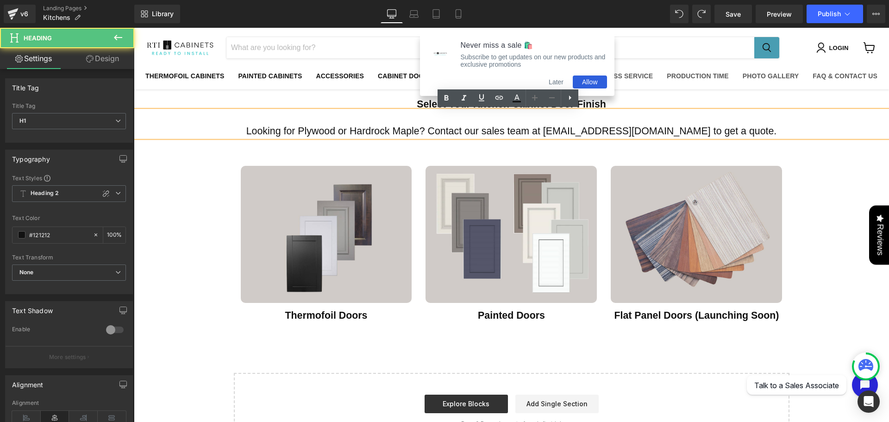
click at [384, 131] on span "Looking for Plywood or Hardrock Maple? Contact our sales team at sales@rticabin…" at bounding box center [511, 131] width 531 height 11
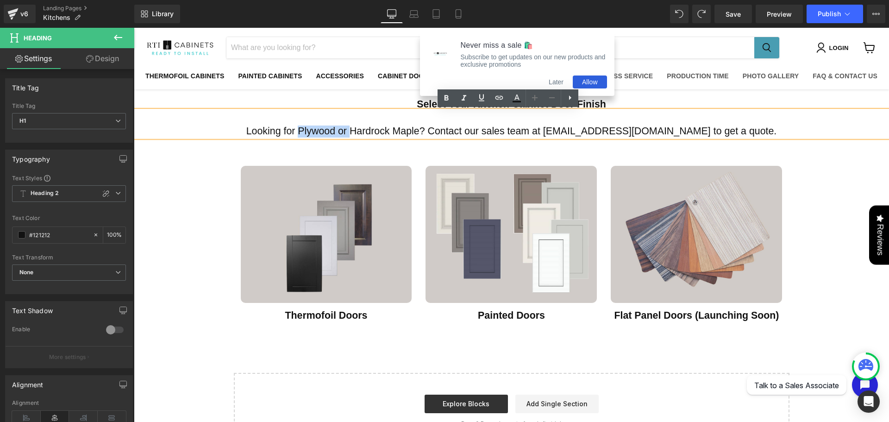
drag, startPoint x: 359, startPoint y: 137, endPoint x: 335, endPoint y: 135, distance: 24.2
click at [335, 135] on span "Looking for Plywood or Hardrock Maple? Contact our sales team at sales@rticabin…" at bounding box center [511, 131] width 531 height 11
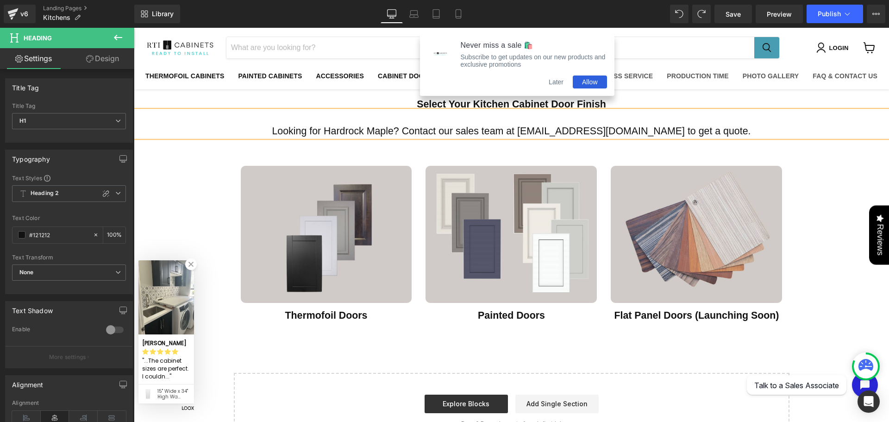
click at [430, 131] on span "Looking for Hardrock Maple? Contact our sales team at sales@rticabinets.ca to g…" at bounding box center [511, 131] width 479 height 11
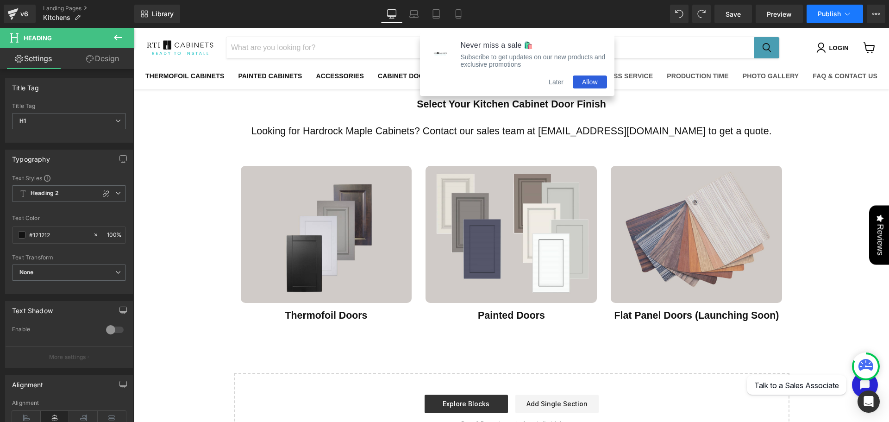
click at [831, 17] on span "Publish" at bounding box center [829, 13] width 23 height 7
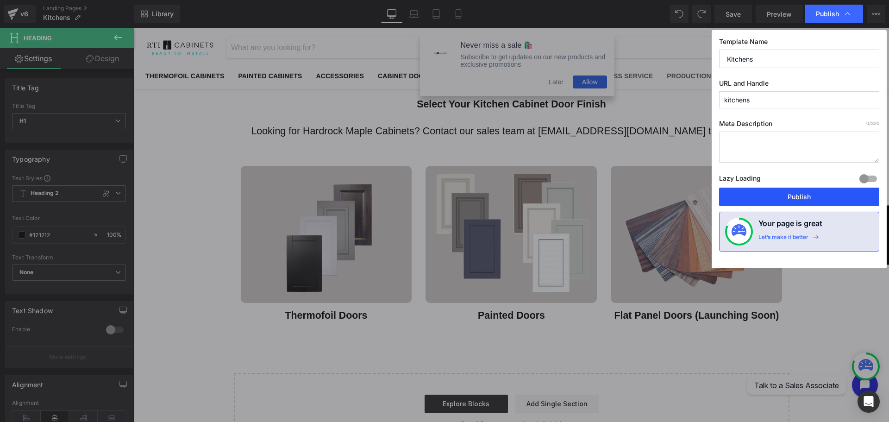
click at [839, 200] on button "Publish" at bounding box center [799, 197] width 160 height 19
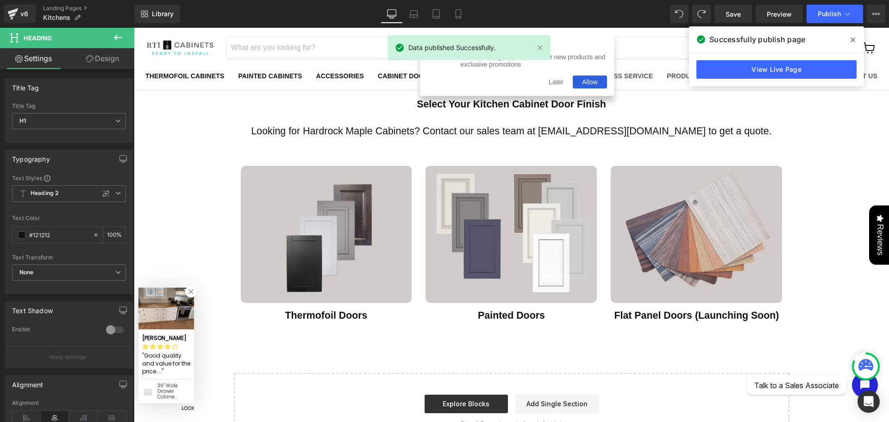
click at [1, 13] on div "v6 Landing Pages Kitchens" at bounding box center [67, 14] width 134 height 28
click at [9, 12] on icon at bounding box center [13, 11] width 11 height 6
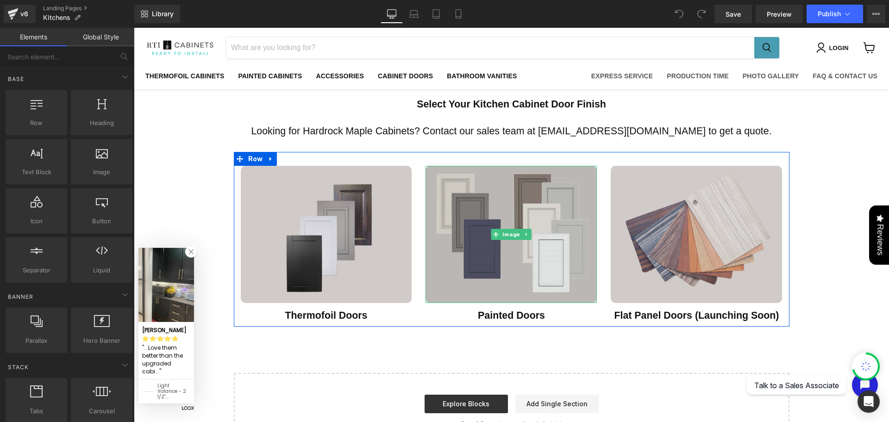
click at [535, 226] on img "Main content" at bounding box center [511, 234] width 171 height 137
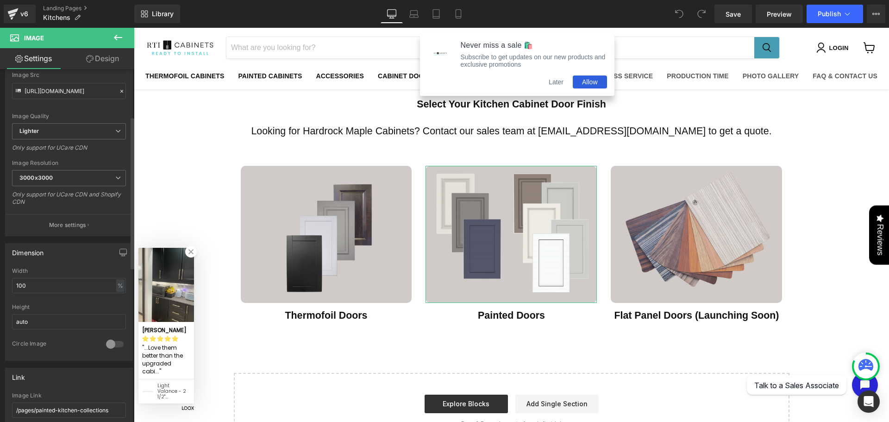
scroll to position [216, 0]
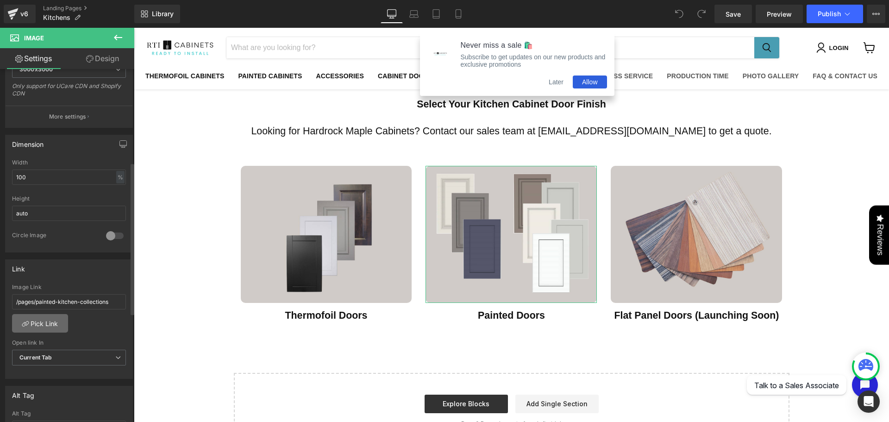
click at [29, 322] on link "Pick Link" at bounding box center [40, 323] width 56 height 19
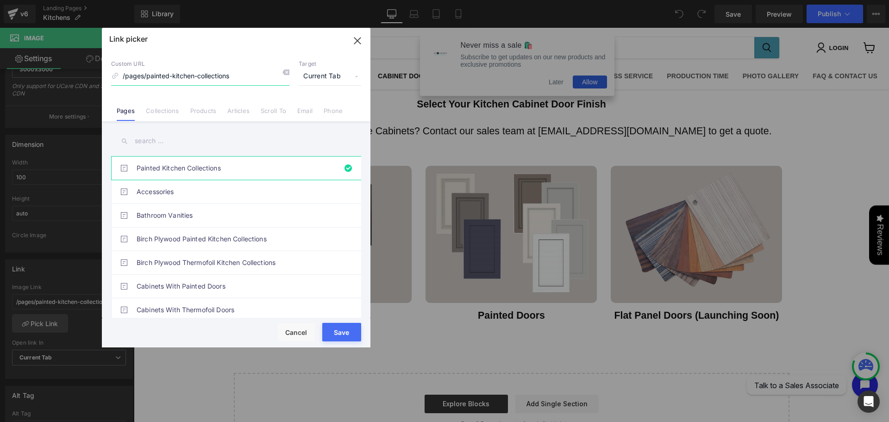
click at [361, 35] on icon "button" at bounding box center [357, 40] width 15 height 15
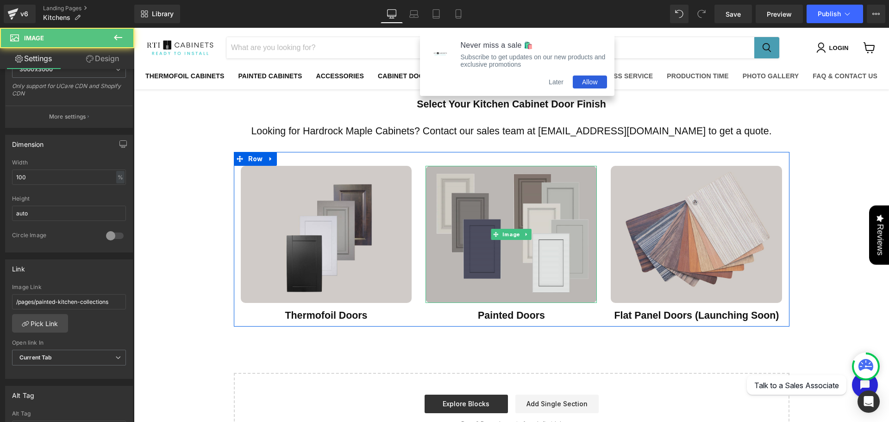
click at [528, 240] on img "Main content" at bounding box center [511, 234] width 171 height 137
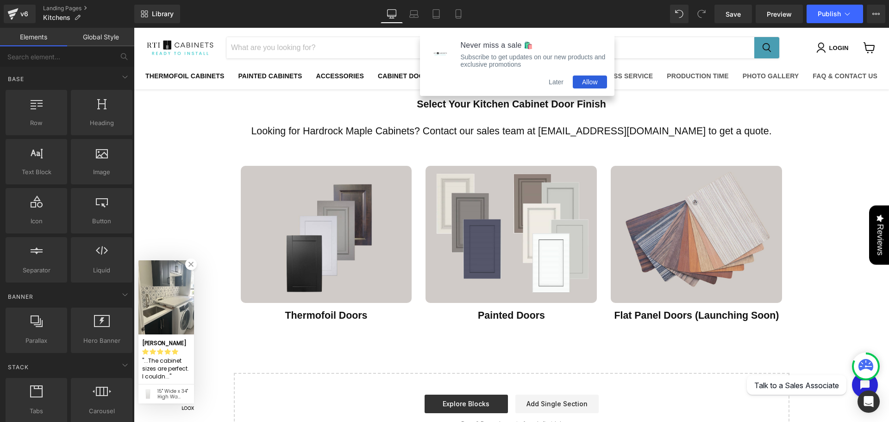
click at [557, 86] on button "Later" at bounding box center [556, 81] width 33 height 13
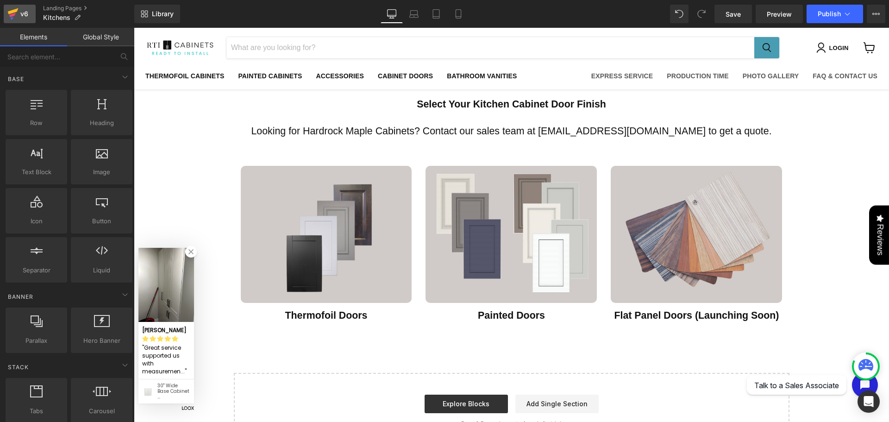
click at [19, 12] on div "v6" at bounding box center [25, 14] width 12 height 12
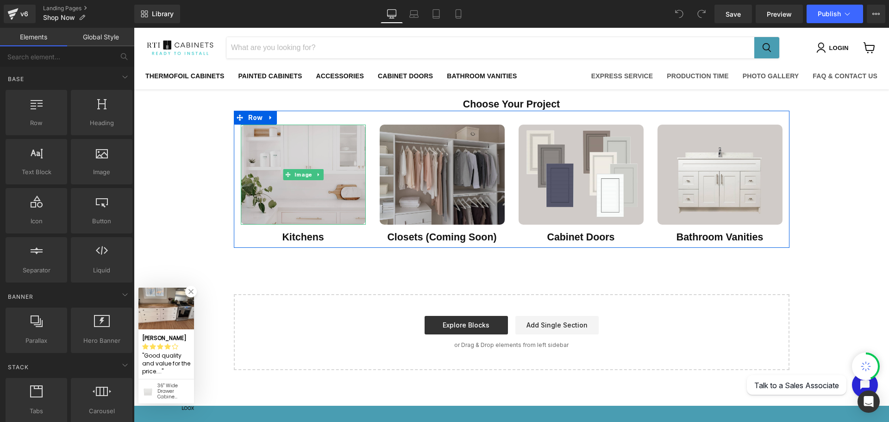
click at [266, 153] on img "Main content" at bounding box center [303, 175] width 125 height 100
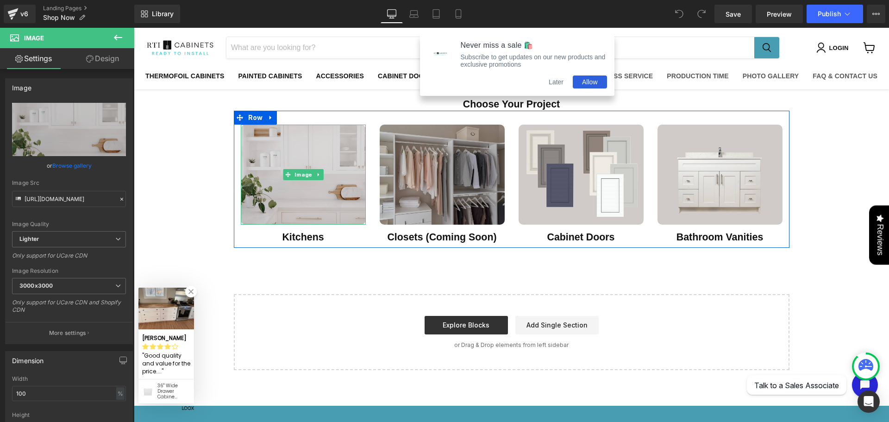
click at [282, 151] on img "Main content" at bounding box center [303, 175] width 125 height 100
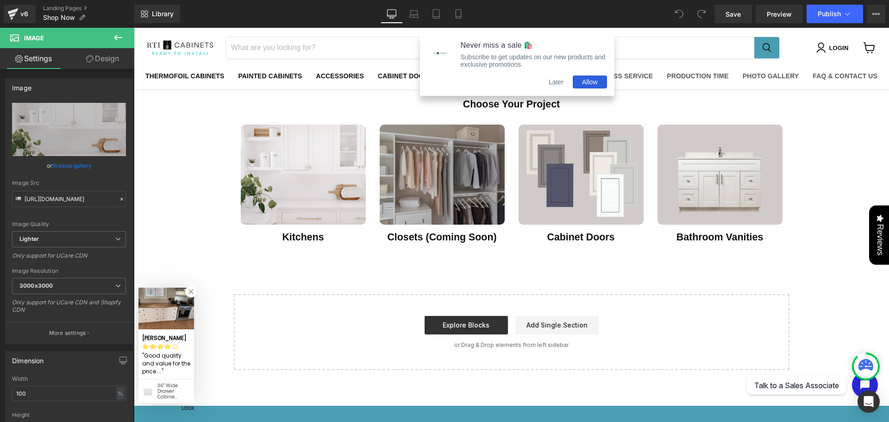
click at [560, 88] on button "Later" at bounding box center [556, 81] width 33 height 13
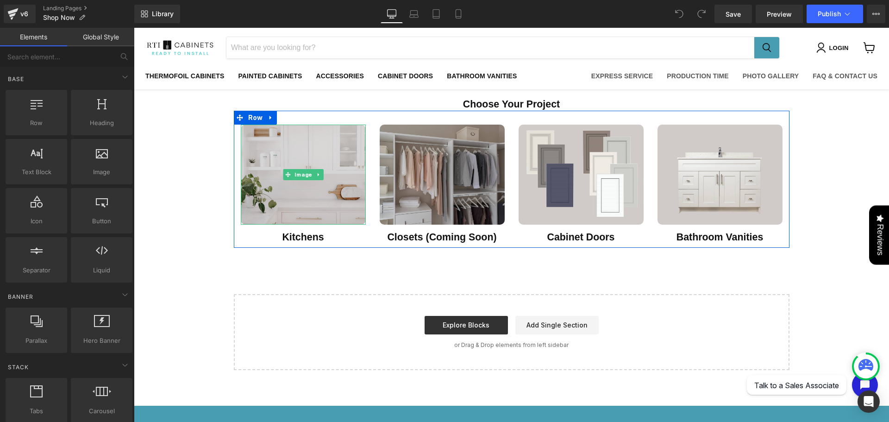
click at [329, 148] on img "Main content" at bounding box center [303, 175] width 125 height 100
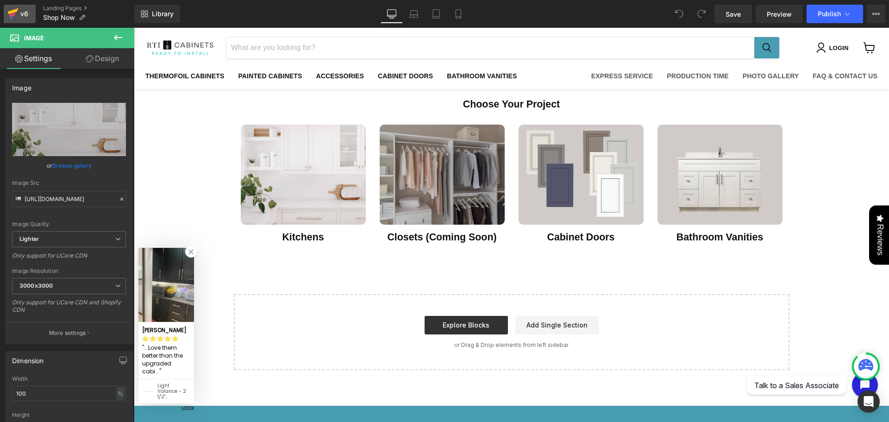
click at [13, 14] on icon at bounding box center [12, 15] width 6 height 4
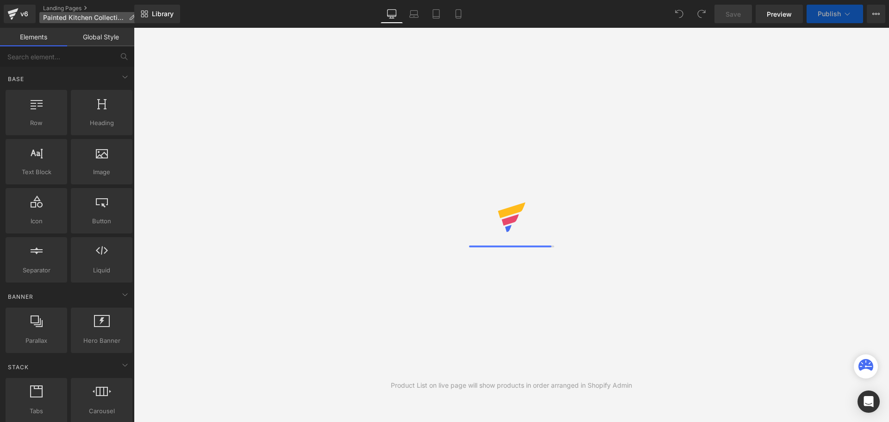
click at [132, 17] on icon at bounding box center [132, 17] width 6 height 6
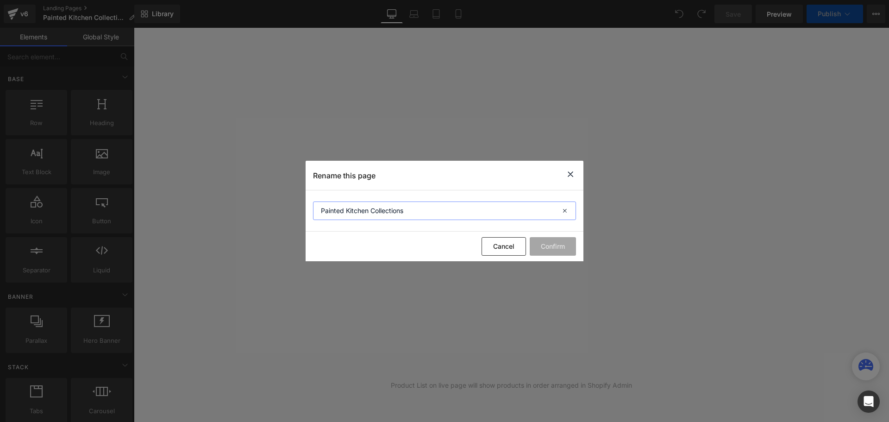
click at [319, 209] on input "Painted Kitchen Collections" at bounding box center [444, 210] width 263 height 19
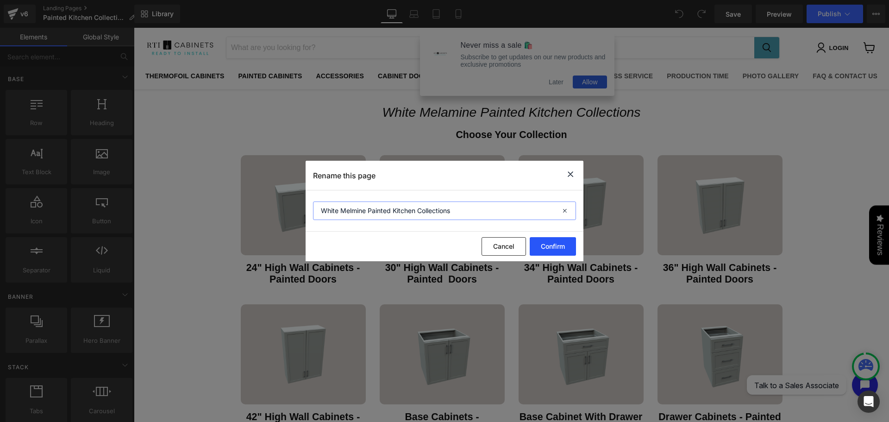
type input "White Melmine Painted Kitchen Collections"
click at [556, 240] on button "Confirm" at bounding box center [553, 246] width 46 height 19
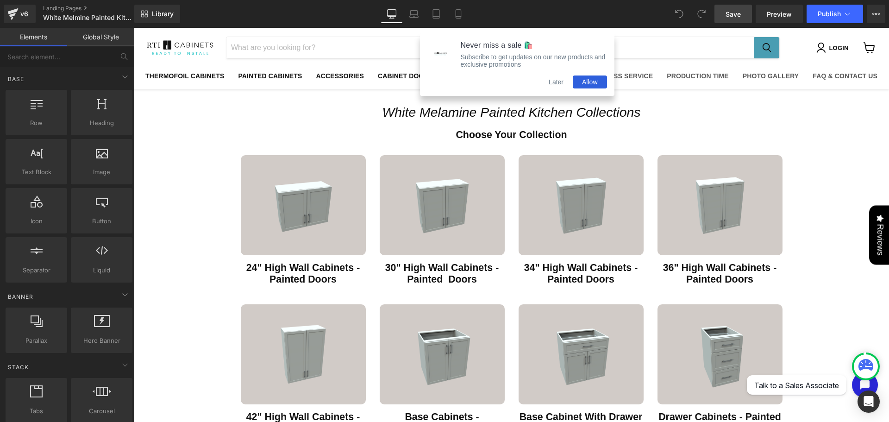
click at [741, 18] on span "Save" at bounding box center [733, 14] width 15 height 10
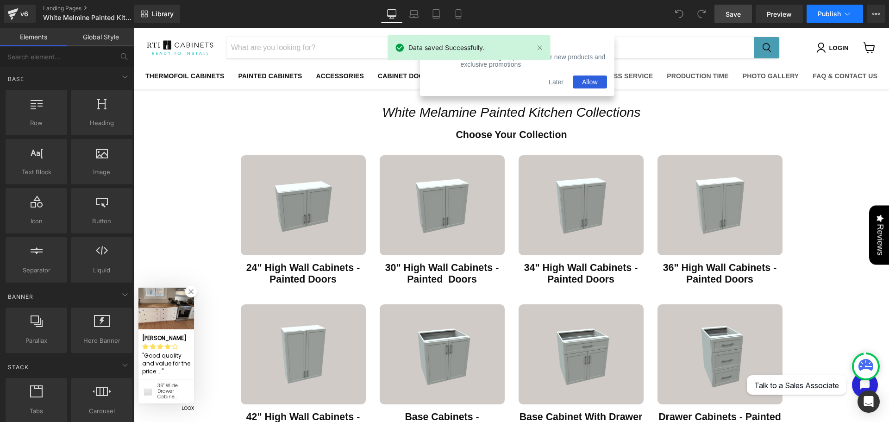
click at [812, 12] on button "Publish" at bounding box center [835, 14] width 57 height 19
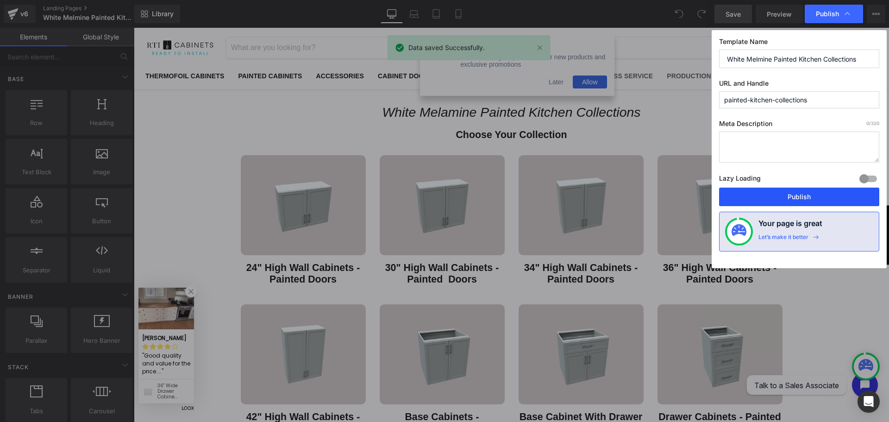
click at [767, 193] on button "Publish" at bounding box center [799, 197] width 160 height 19
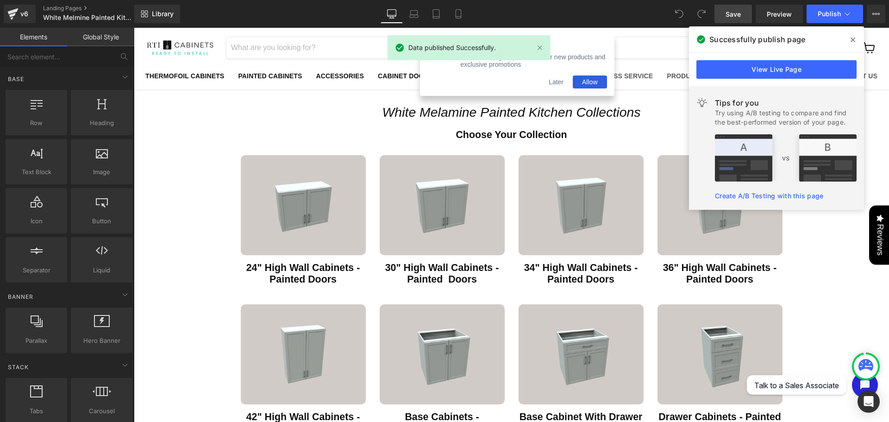
click at [851, 37] on icon at bounding box center [853, 39] width 5 height 7
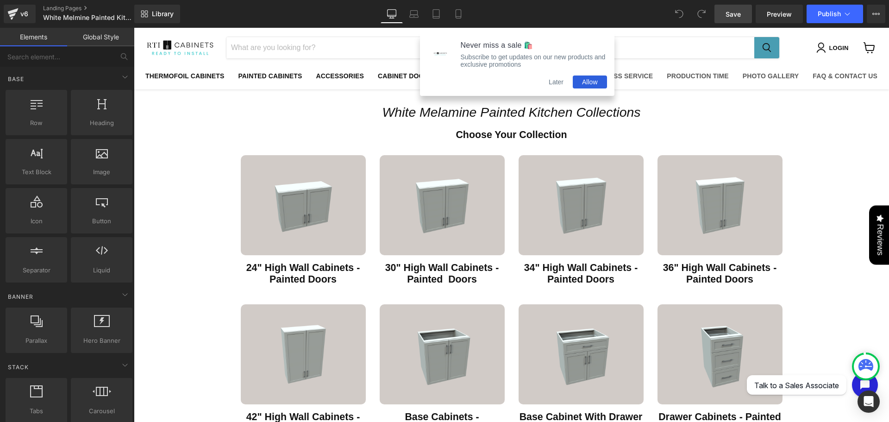
click at [560, 85] on button "Later" at bounding box center [556, 81] width 33 height 13
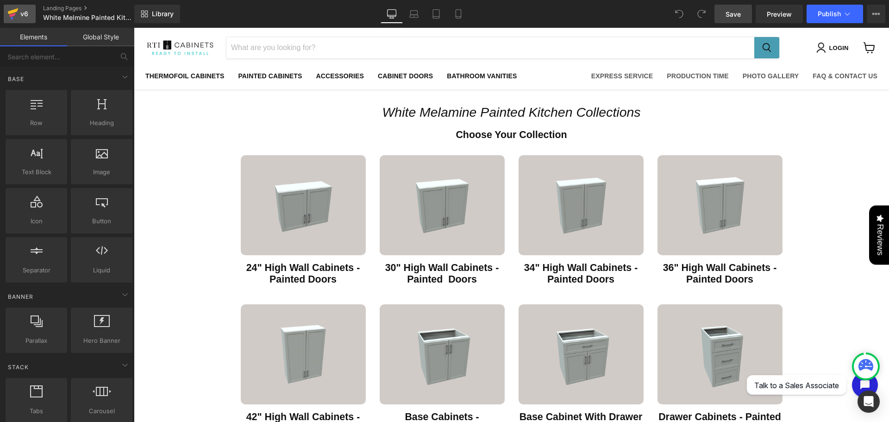
click at [4, 8] on link "v6" at bounding box center [20, 14] width 32 height 19
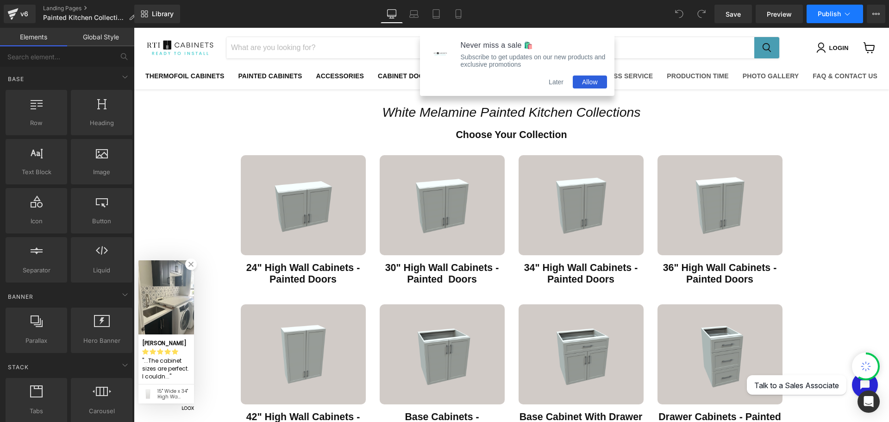
click at [824, 12] on span "Publish" at bounding box center [829, 13] width 23 height 7
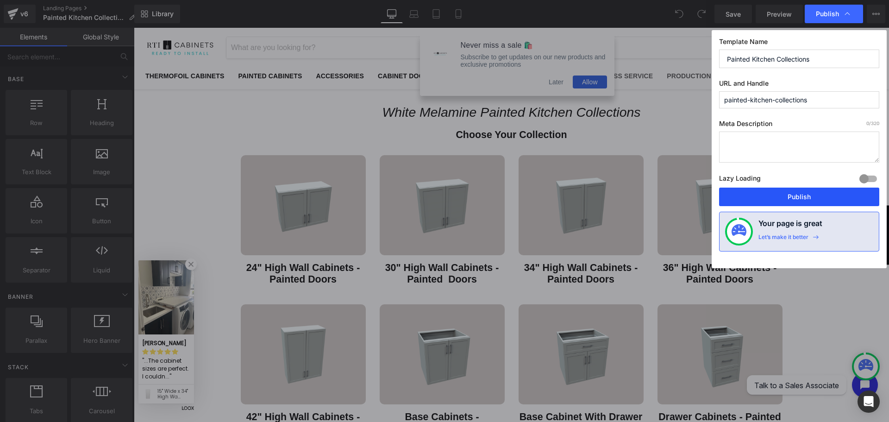
click at [794, 194] on button "Publish" at bounding box center [799, 197] width 160 height 19
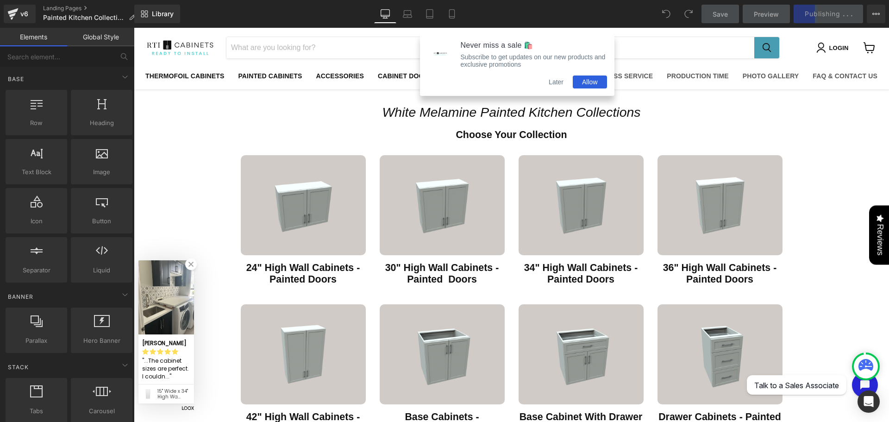
click at [556, 87] on button "Later" at bounding box center [556, 81] width 33 height 13
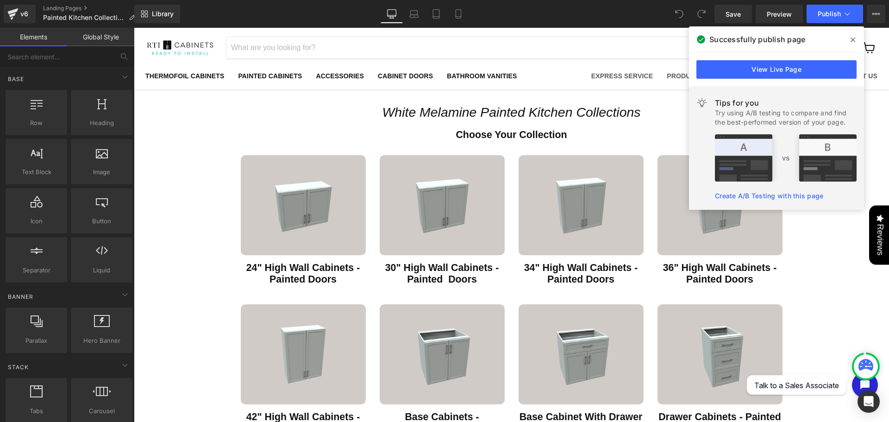
click at [853, 38] on icon at bounding box center [853, 39] width 5 height 7
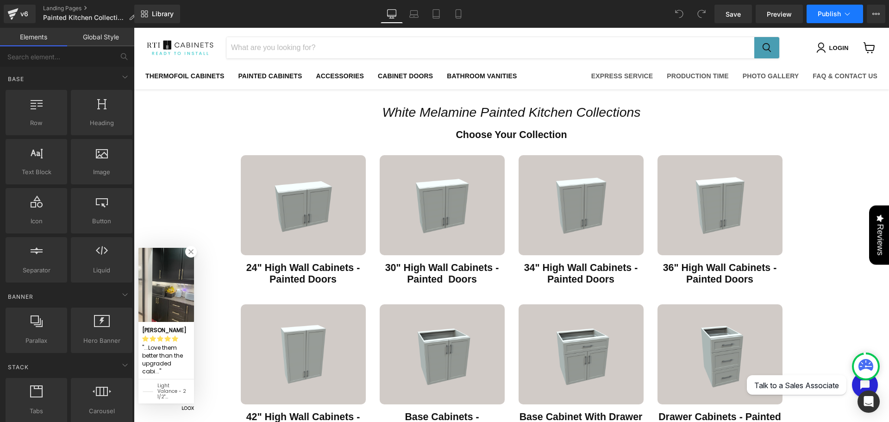
click at [830, 8] on button "Publish" at bounding box center [835, 14] width 57 height 19
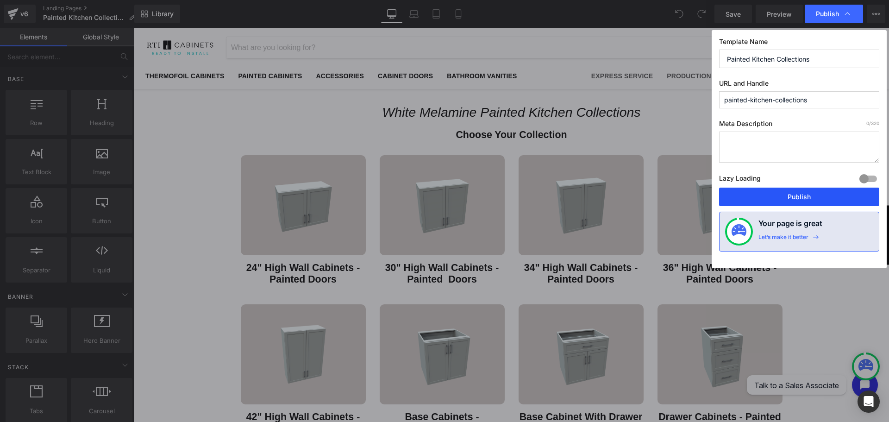
click at [781, 202] on button "Publish" at bounding box center [799, 197] width 160 height 19
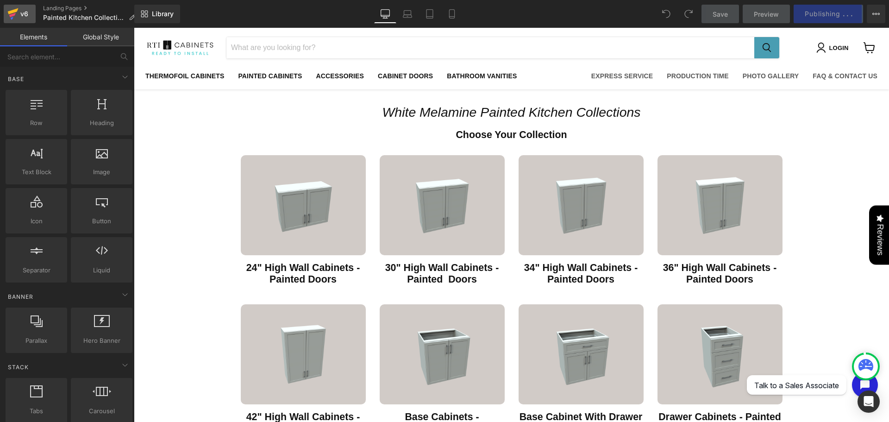
click at [11, 18] on icon at bounding box center [12, 18] width 3 height 3
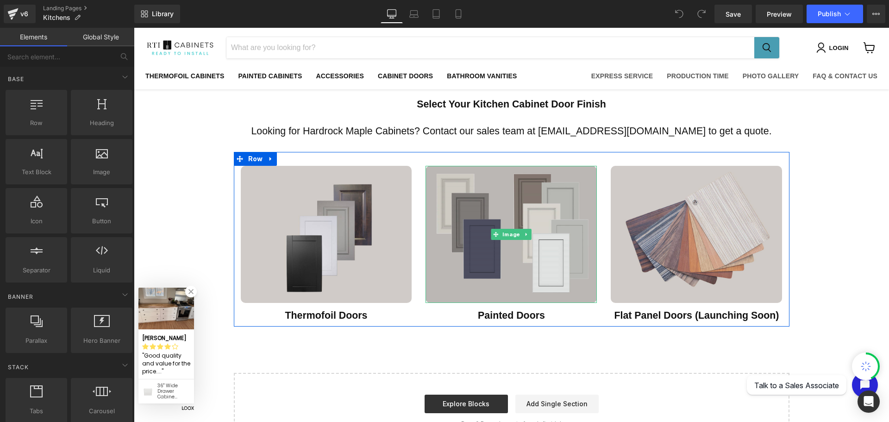
click at [465, 263] on img "Main content" at bounding box center [511, 234] width 171 height 137
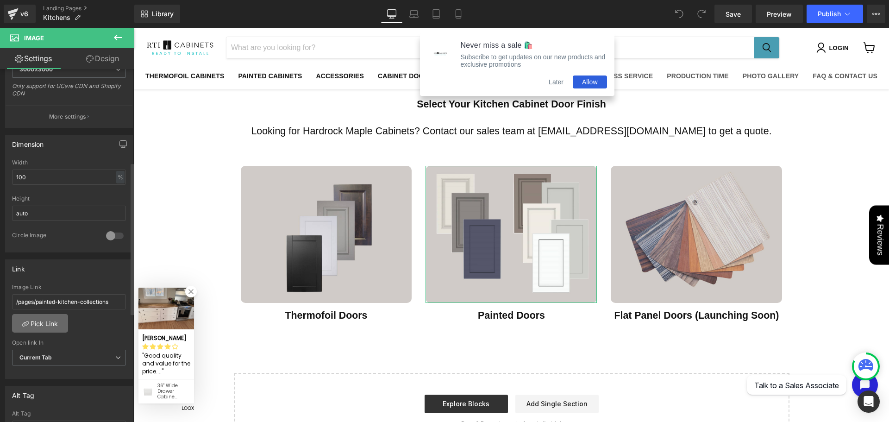
click at [28, 327] on link "Pick Link" at bounding box center [40, 323] width 56 height 19
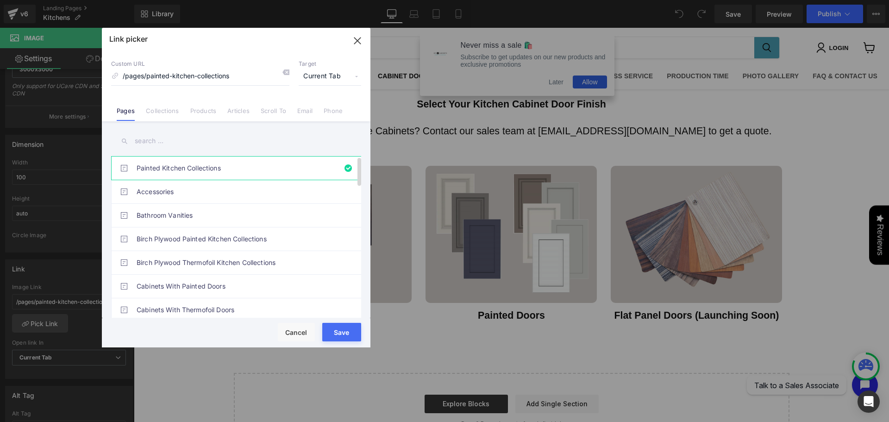
click at [310, 172] on link "Painted Kitchen Collections" at bounding box center [239, 168] width 204 height 23
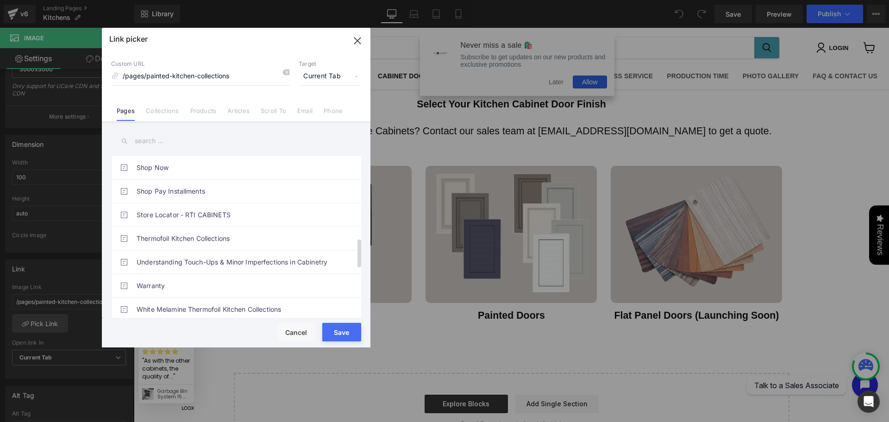
scroll to position [91, 0]
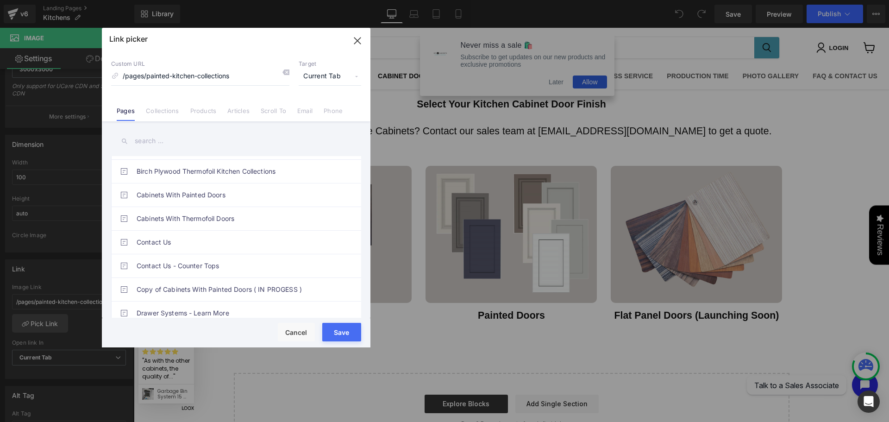
click at [154, 138] on input "text" at bounding box center [236, 141] width 250 height 21
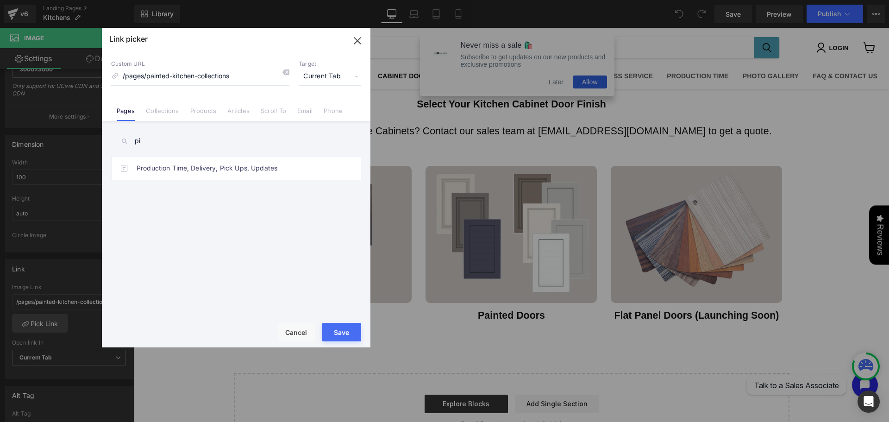
scroll to position [0, 0]
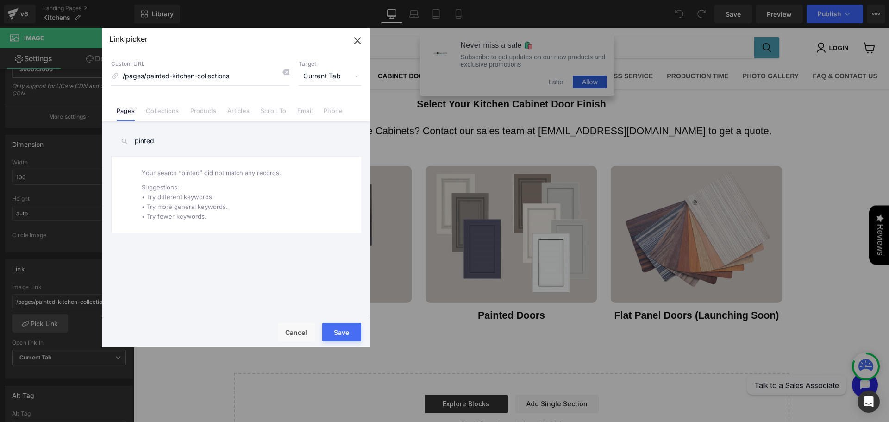
click at [138, 145] on input "pinted" at bounding box center [236, 141] width 250 height 21
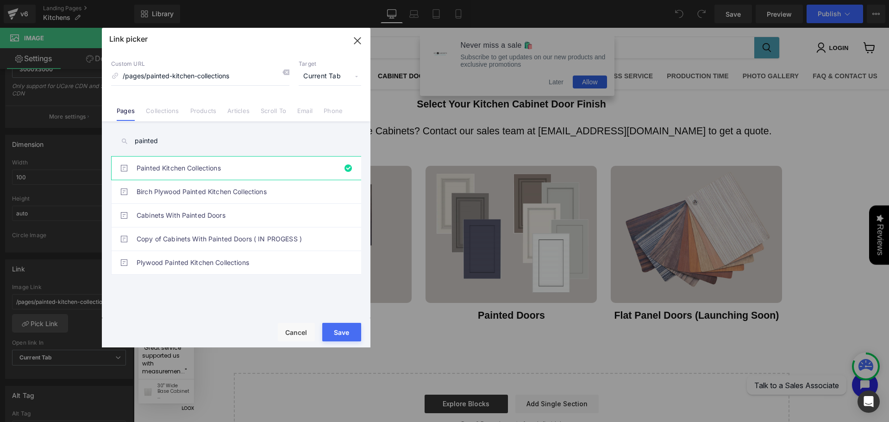
type input "painted"
click at [167, 287] on div "Painted Kitchen Collections Accessories Bathroom Vanities Birch Plywood Painted…" at bounding box center [238, 238] width 254 height 165
click at [233, 313] on div "Painted Kitchen Collections Accessories Bathroom Vanities Birch Plywood Painted…" at bounding box center [238, 238] width 254 height 165
click at [341, 74] on span "Current Tab" at bounding box center [330, 77] width 63 height 18
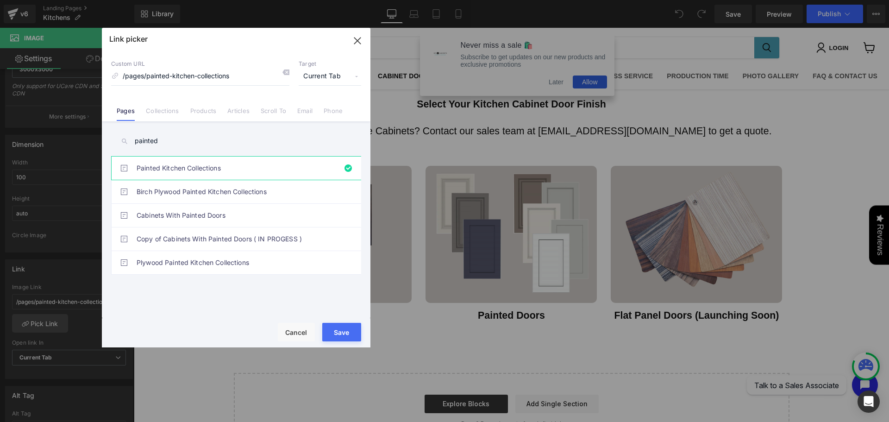
click at [352, 40] on icon "button" at bounding box center [357, 40] width 15 height 15
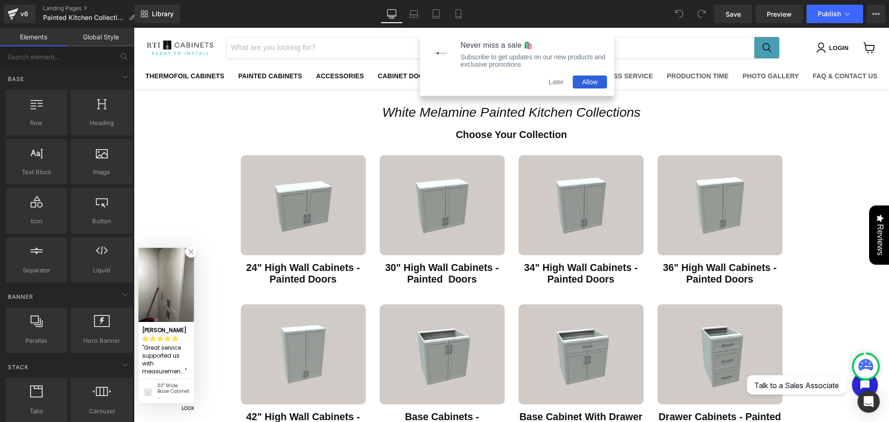
drag, startPoint x: 550, startPoint y: 84, endPoint x: 541, endPoint y: 94, distance: 14.1
click at [551, 84] on button "Later" at bounding box center [556, 81] width 33 height 13
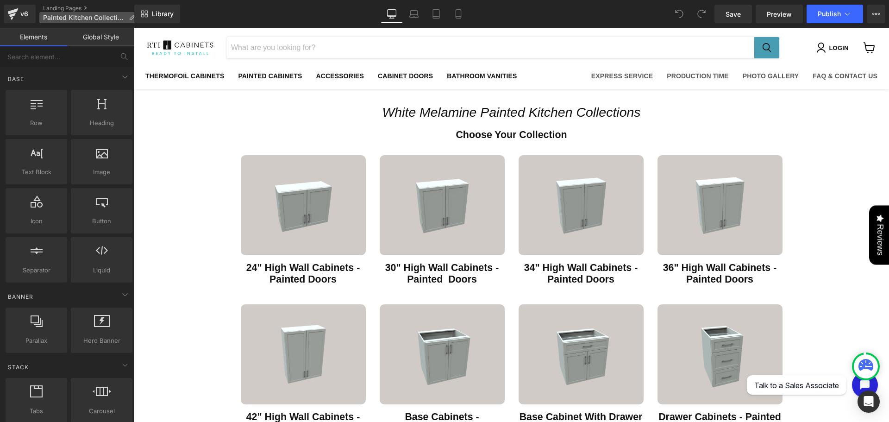
click at [75, 19] on span "Painted Kitchen Collections" at bounding box center [84, 17] width 82 height 7
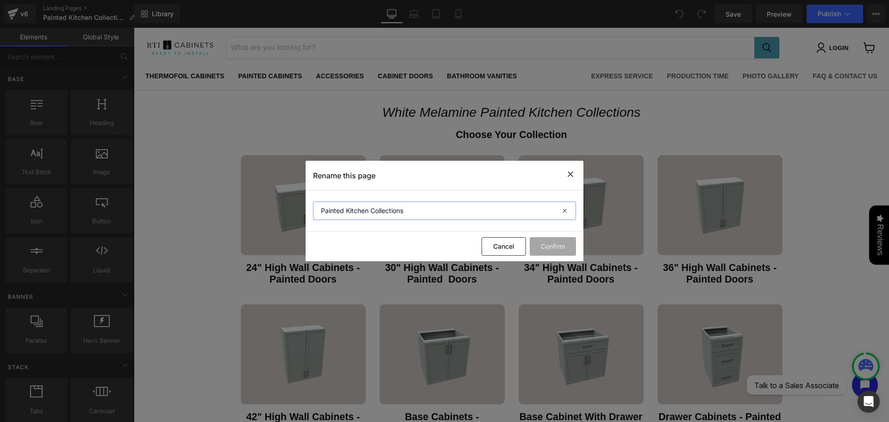
click at [321, 211] on input "Painted Kitchen Collections" at bounding box center [444, 210] width 263 height 19
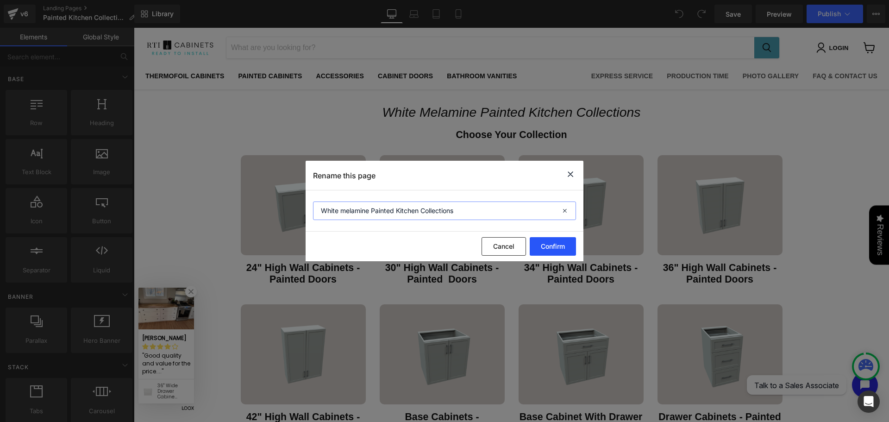
type input "White melamine Painted Kitchen Collections"
click at [548, 247] on button "Confirm" at bounding box center [553, 246] width 46 height 19
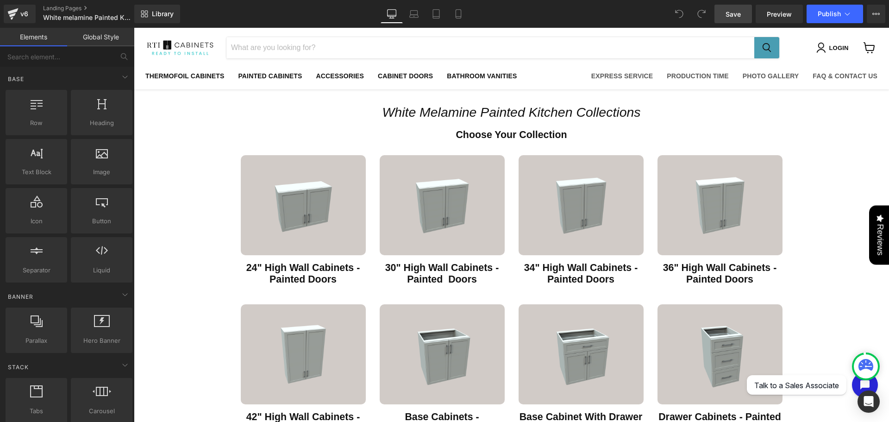
click at [744, 12] on link "Save" at bounding box center [734, 14] width 38 height 19
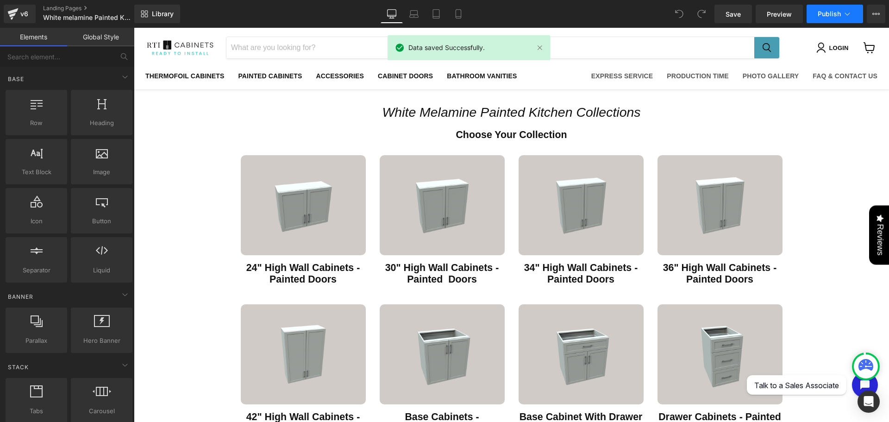
click at [823, 16] on span "Publish" at bounding box center [829, 13] width 23 height 7
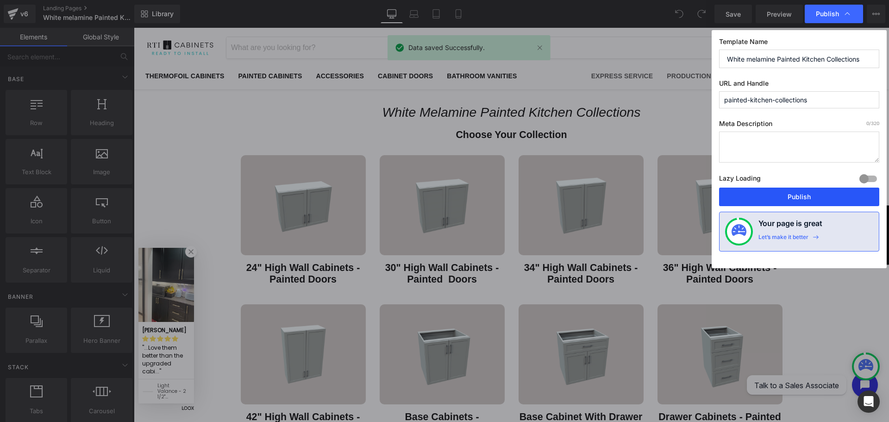
click at [774, 199] on button "Publish" at bounding box center [799, 197] width 160 height 19
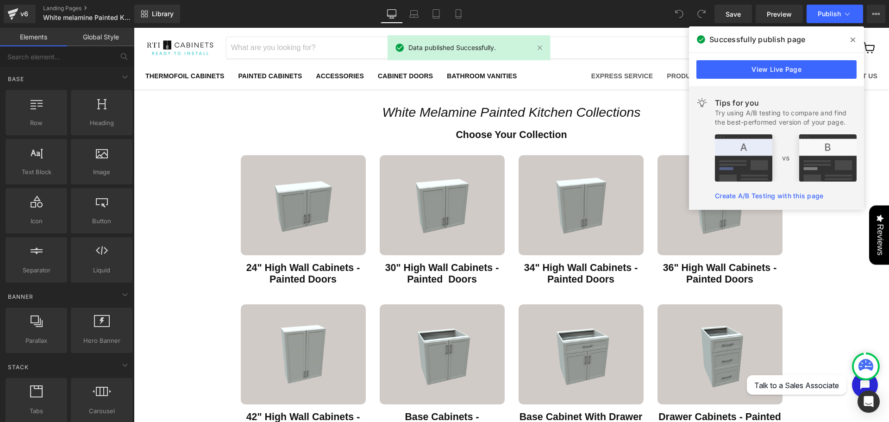
click at [819, 12] on span "Publish" at bounding box center [829, 13] width 23 height 7
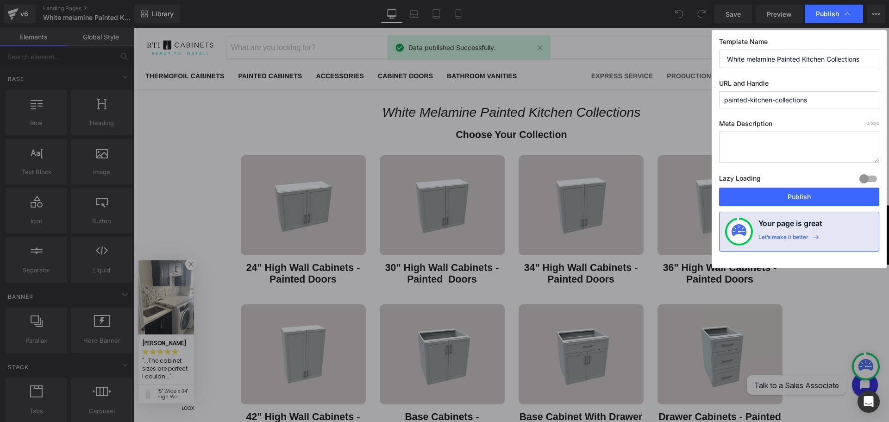
click at [725, 101] on input "painted-kitchen-collections" at bounding box center [799, 99] width 160 height 17
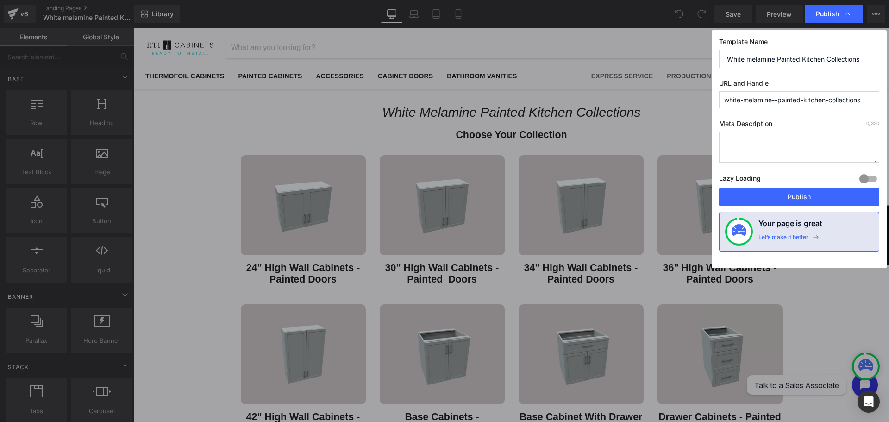
click at [778, 101] on input "white-melamine--painted-kitchen-collections" at bounding box center [799, 99] width 160 height 17
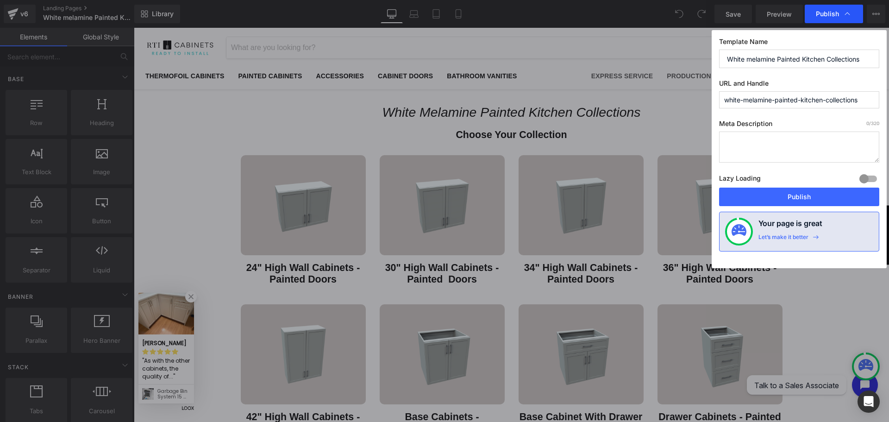
type input "white-melamine-painted-kitchen-collections"
click at [822, 16] on span "Publish" at bounding box center [827, 14] width 23 height 8
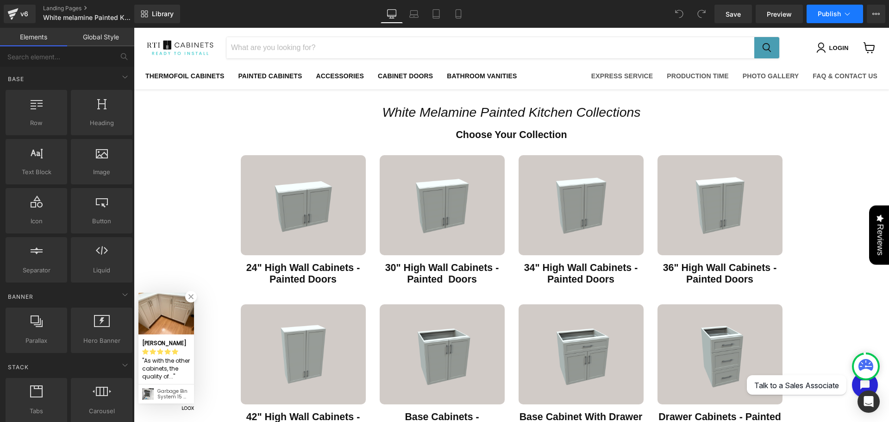
click at [823, 19] on button "Publish" at bounding box center [835, 14] width 57 height 19
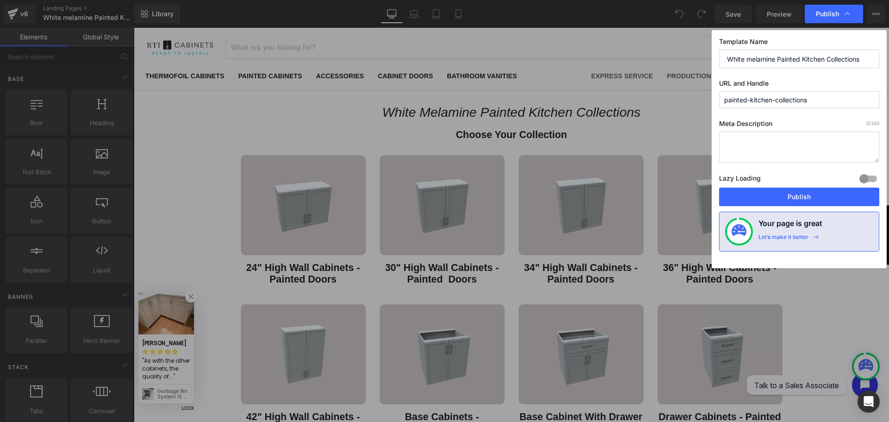
click at [727, 99] on input "painted-kitchen-collections" at bounding box center [799, 99] width 160 height 17
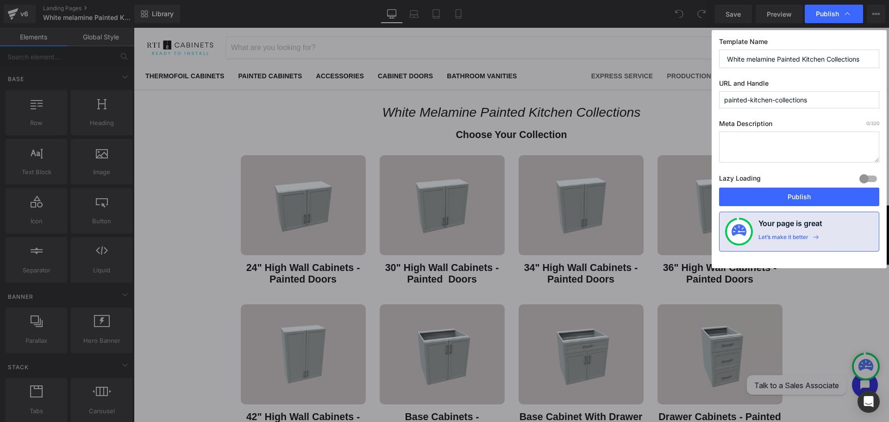
click at [723, 103] on input "painted-kitchen-collections" at bounding box center [799, 99] width 160 height 17
click at [859, 101] on input "wpainted-kitchen-collectionshite-melamine0" at bounding box center [799, 99] width 160 height 17
click at [862, 100] on input "wpainted-kitchen-collectionshite-melamine0" at bounding box center [799, 99] width 160 height 17
click at [729, 100] on input "wpainted-kitchen-collections" at bounding box center [799, 99] width 160 height 17
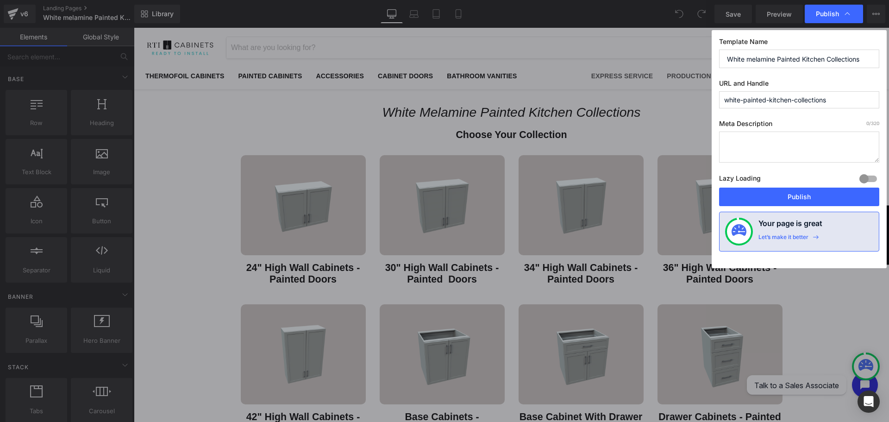
drag, startPoint x: 742, startPoint y: 101, endPoint x: 750, endPoint y: 115, distance: 16.0
click at [742, 102] on input "white-painted-kitchen-collections" at bounding box center [799, 99] width 160 height 17
click at [746, 102] on input "white-painted-kitchen-collections" at bounding box center [799, 99] width 160 height 17
type input "white-melamine-painted-kitchen-collections"
click at [807, 196] on button "Publish" at bounding box center [799, 197] width 160 height 19
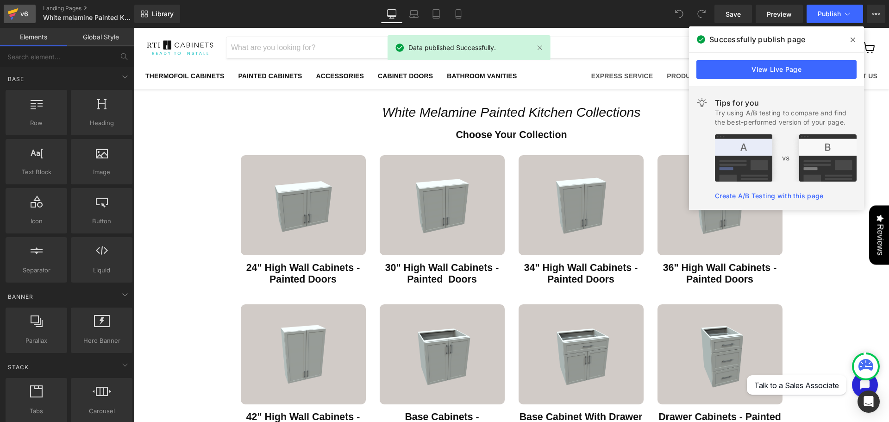
click at [17, 13] on icon at bounding box center [12, 13] width 11 height 23
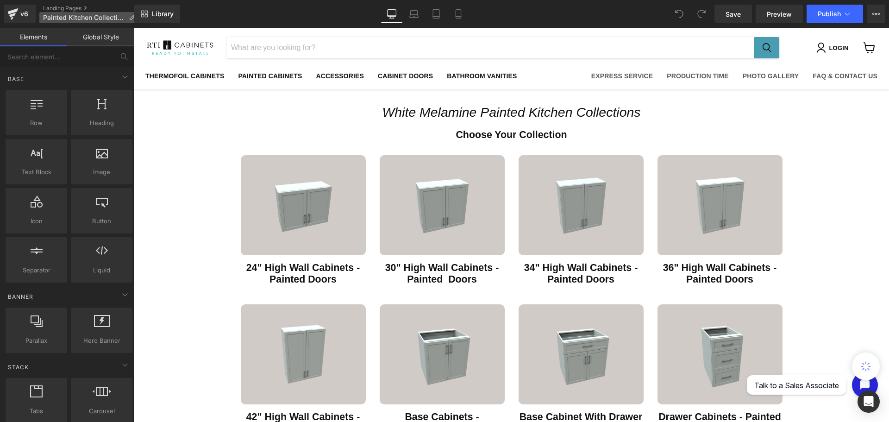
click at [73, 21] on span "Painted Kitchen Collections" at bounding box center [84, 17] width 82 height 7
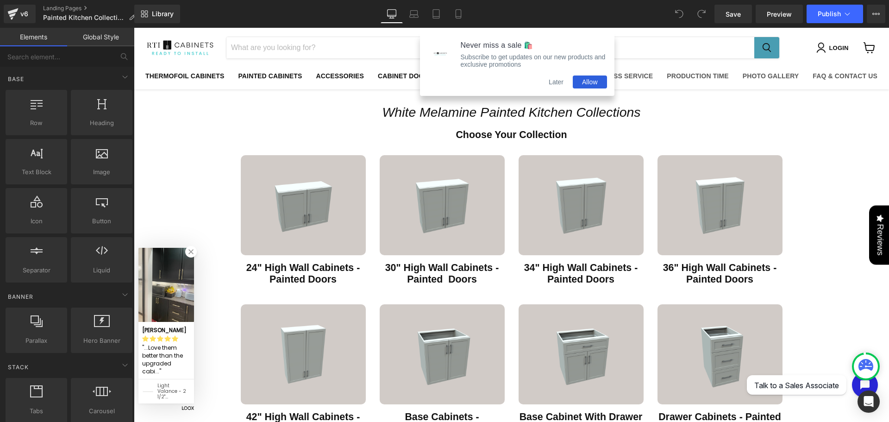
click at [556, 84] on button "Later" at bounding box center [556, 81] width 33 height 13
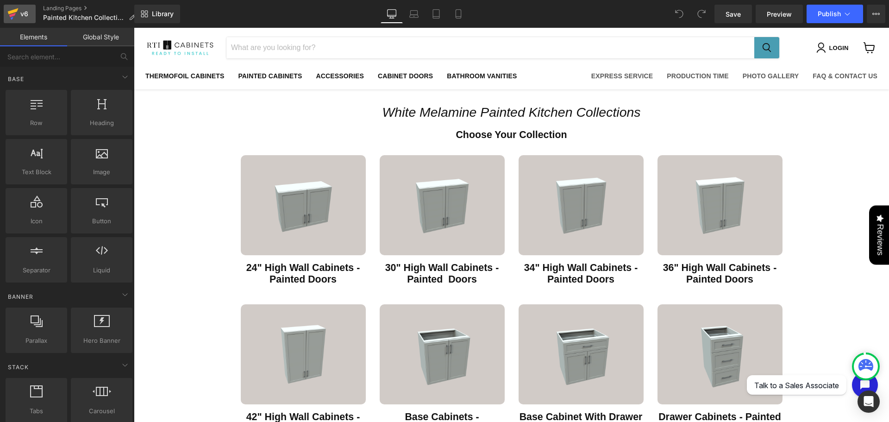
click at [13, 11] on icon at bounding box center [13, 11] width 11 height 6
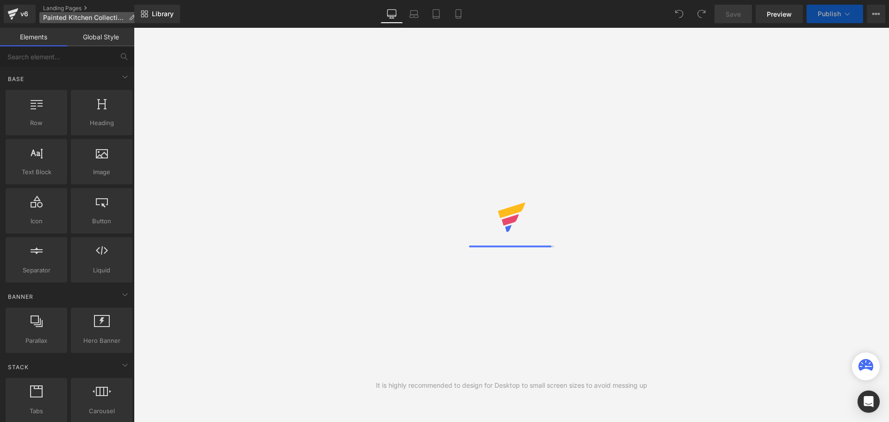
click at [131, 15] on icon at bounding box center [132, 17] width 6 height 6
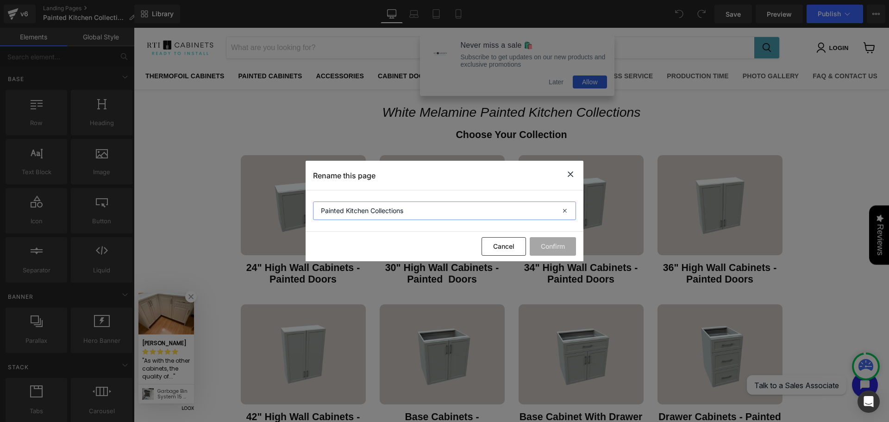
click at [322, 211] on input "Painted Kitchen Collections" at bounding box center [444, 210] width 263 height 19
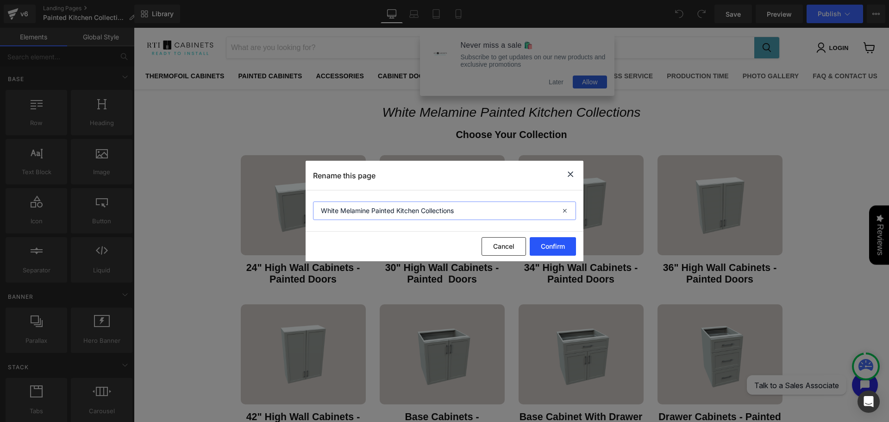
type input "White Melamine Painted Kitchen Collections"
click at [566, 243] on button "Confirm" at bounding box center [553, 246] width 46 height 19
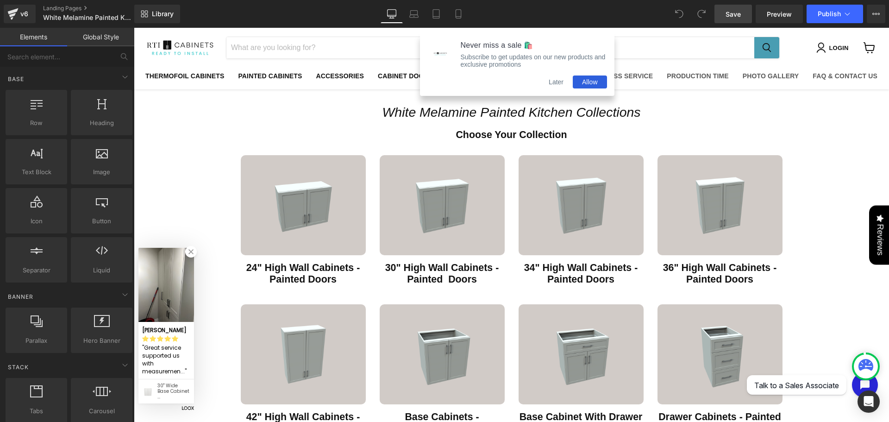
click at [744, 17] on link "Save" at bounding box center [734, 14] width 38 height 19
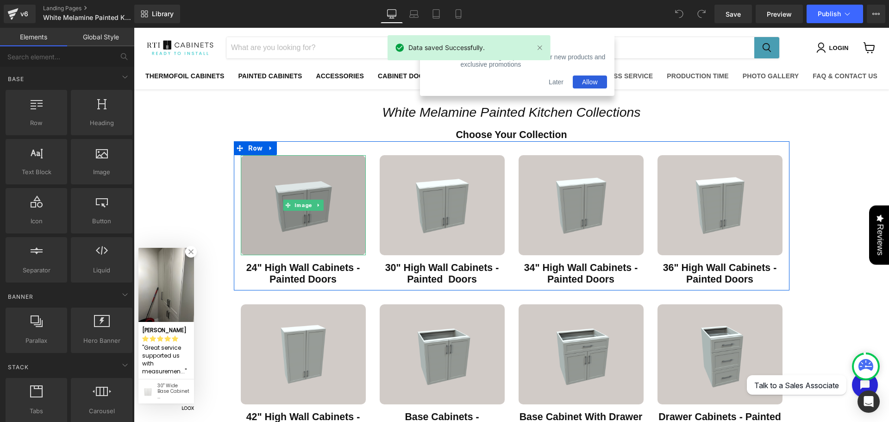
click at [313, 218] on img "Main content" at bounding box center [303, 205] width 125 height 100
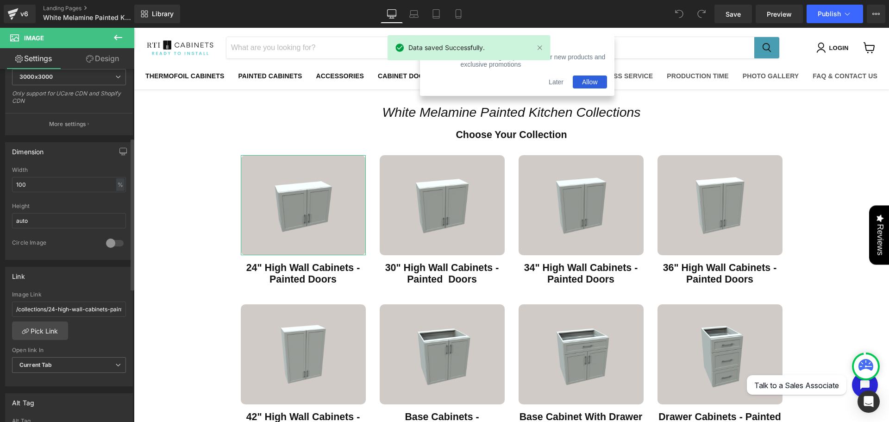
scroll to position [216, 0]
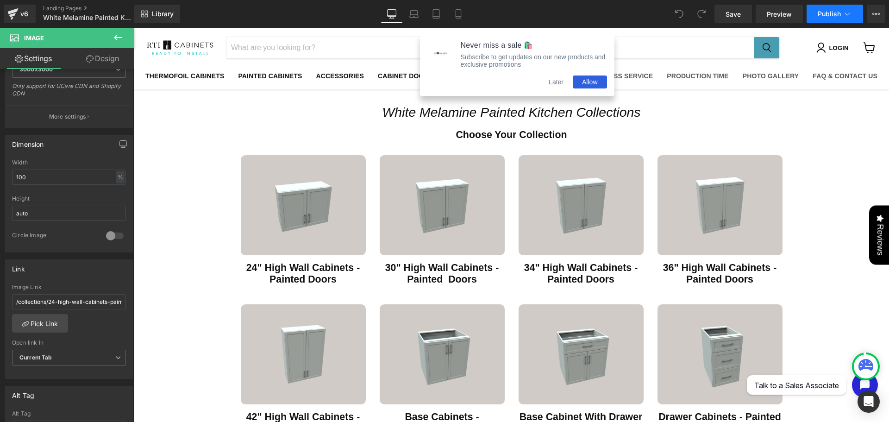
click at [830, 18] on button "Publish" at bounding box center [835, 14] width 57 height 19
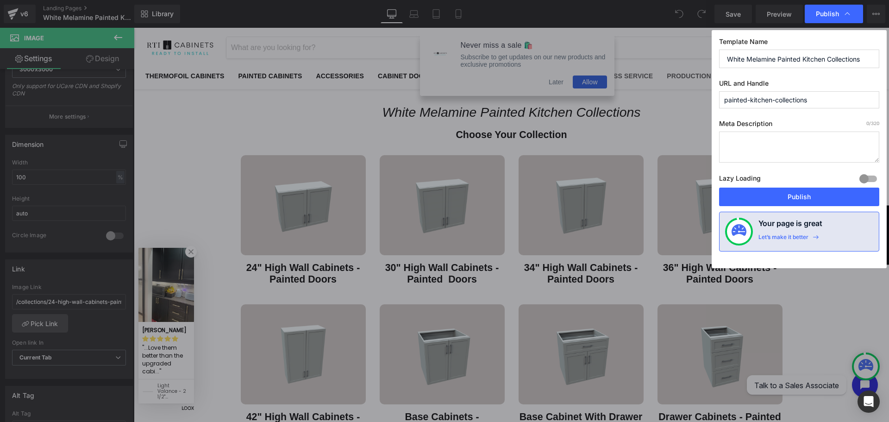
click at [725, 96] on input "painted-kitchen-collections" at bounding box center [799, 99] width 160 height 17
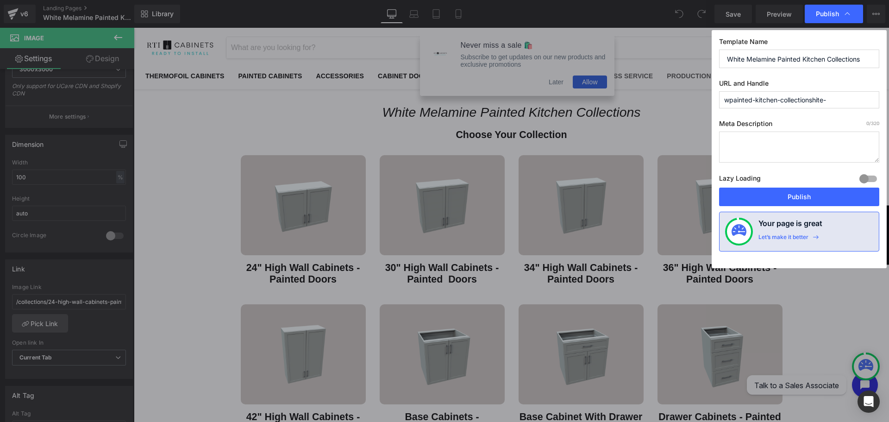
click at [730, 101] on input "wpainted-kitchen-collectionshite-" at bounding box center [799, 99] width 160 height 17
click at [744, 101] on input "white-painted-kitchen-collections" at bounding box center [799, 99] width 160 height 17
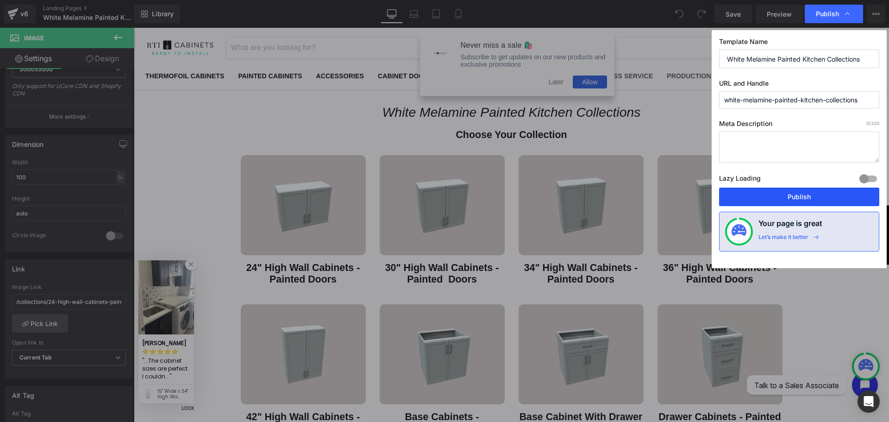
type input "white-melamine-painted-kitchen-collections"
click at [799, 191] on button "Publish" at bounding box center [799, 197] width 160 height 19
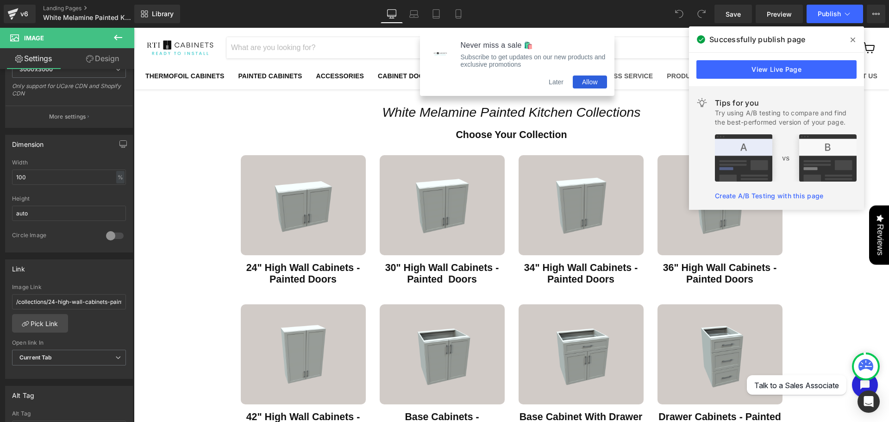
click at [852, 40] on icon at bounding box center [853, 39] width 5 height 7
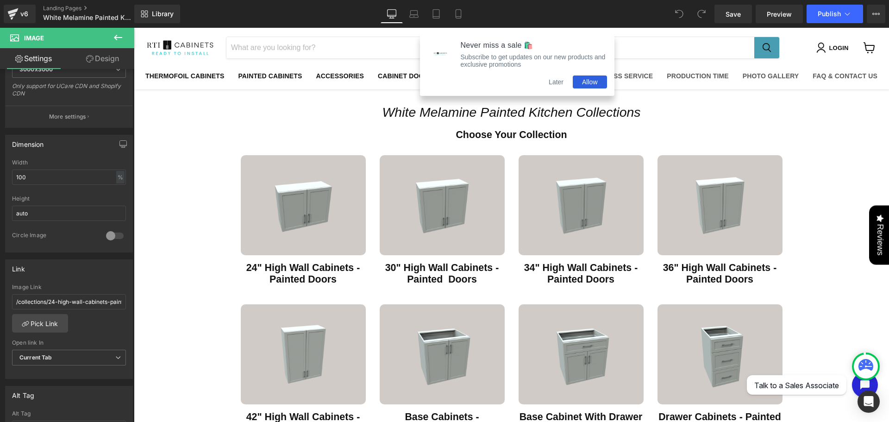
click at [553, 84] on button "Later" at bounding box center [556, 81] width 33 height 13
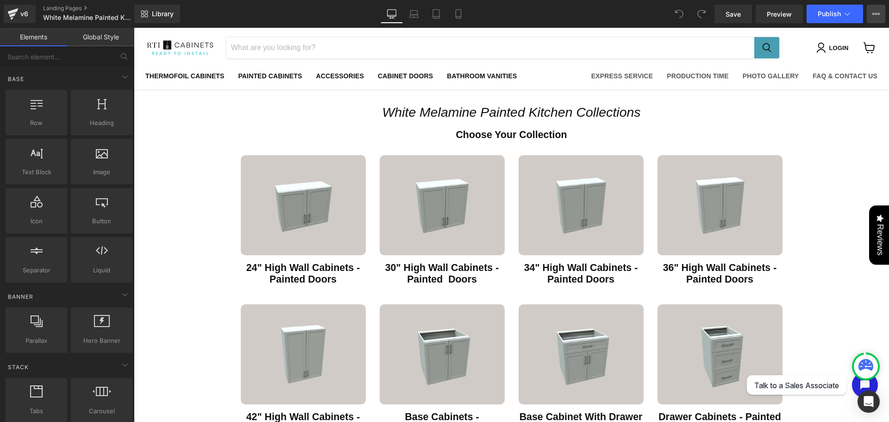
click at [876, 8] on button "View Live Page View with current Template Save Template to Library Schedule Pub…" at bounding box center [876, 14] width 19 height 19
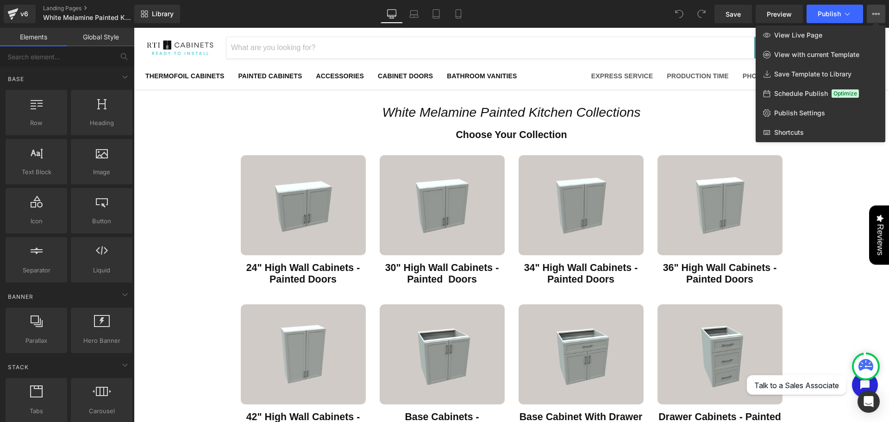
click at [817, 260] on div at bounding box center [511, 225] width 755 height 394
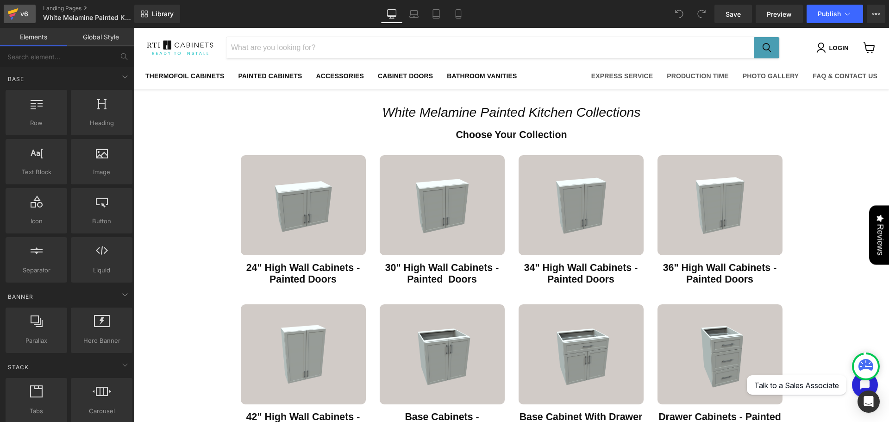
click at [18, 9] on icon at bounding box center [13, 11] width 11 height 6
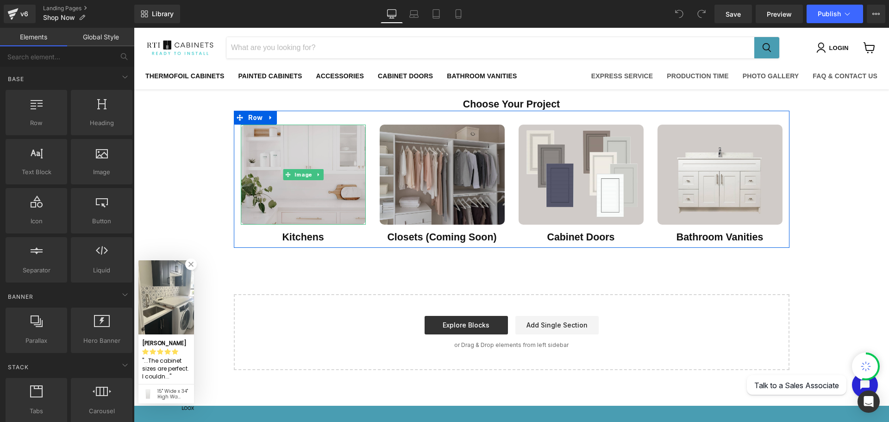
click at [321, 172] on img "Main content" at bounding box center [303, 175] width 125 height 100
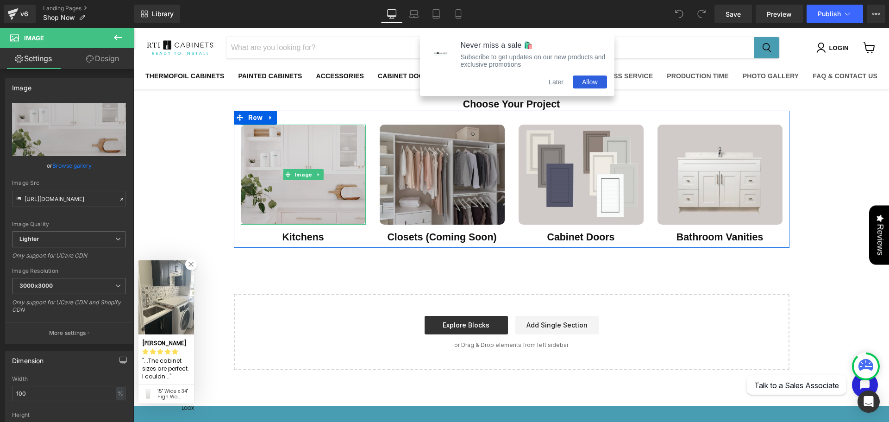
click at [335, 165] on img "Main content" at bounding box center [303, 175] width 125 height 100
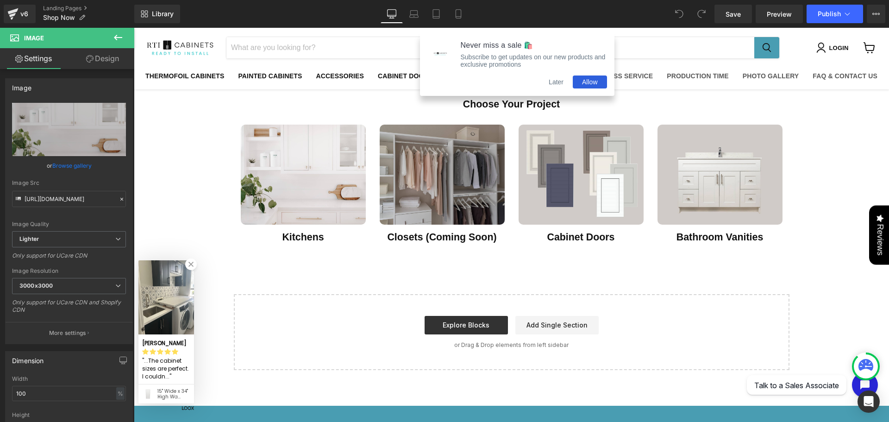
click at [553, 83] on button "Later" at bounding box center [556, 81] width 33 height 13
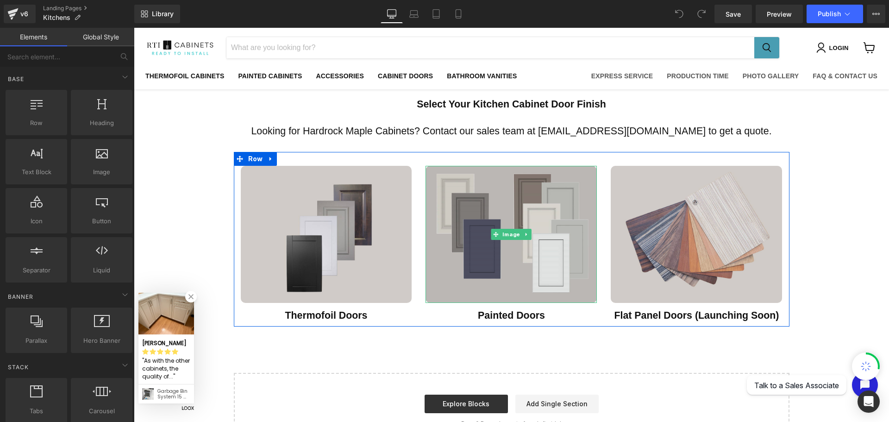
click at [551, 277] on img "Main content" at bounding box center [511, 234] width 171 height 137
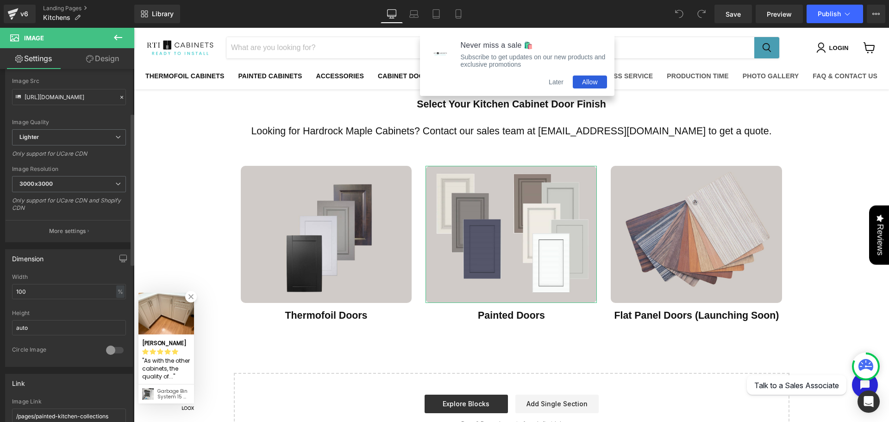
scroll to position [216, 0]
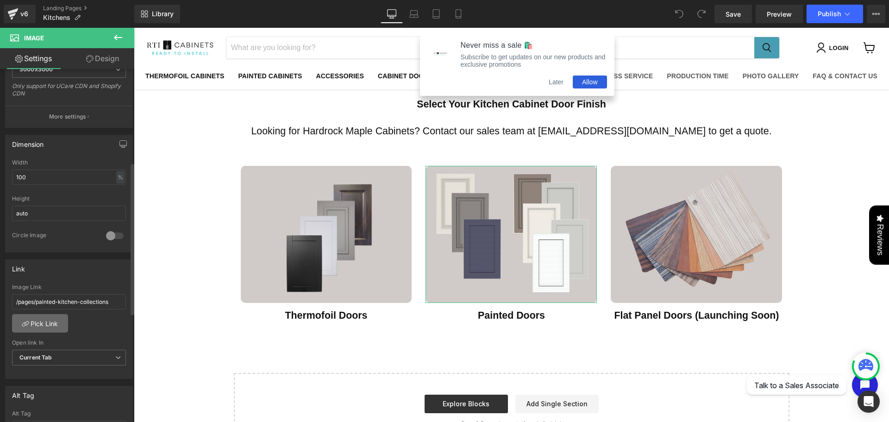
click at [52, 325] on link "Pick Link" at bounding box center [40, 323] width 56 height 19
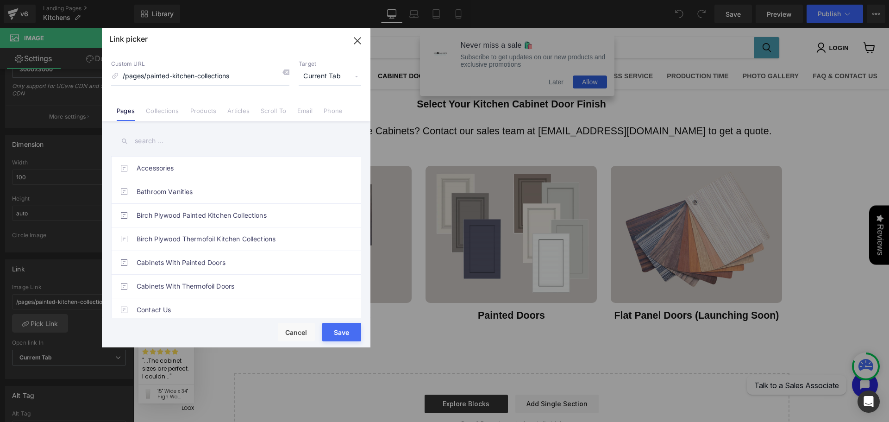
click at [199, 139] on input "text" at bounding box center [236, 141] width 250 height 21
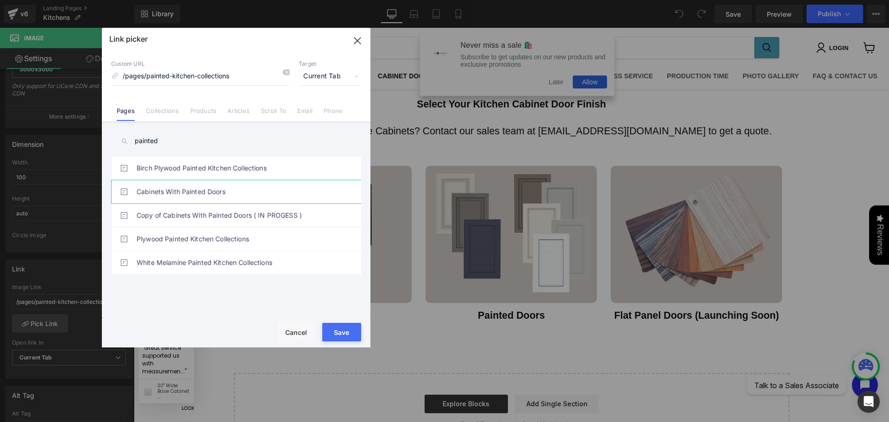
type input "painted"
click at [198, 192] on link "Cabinets With Painted Doors" at bounding box center [239, 191] width 204 height 23
type input "/pages/cabinets-with-painted-doors"
click at [350, 335] on button "Save" at bounding box center [341, 332] width 39 height 19
type input "/pages/cabinets-with-painted-doors"
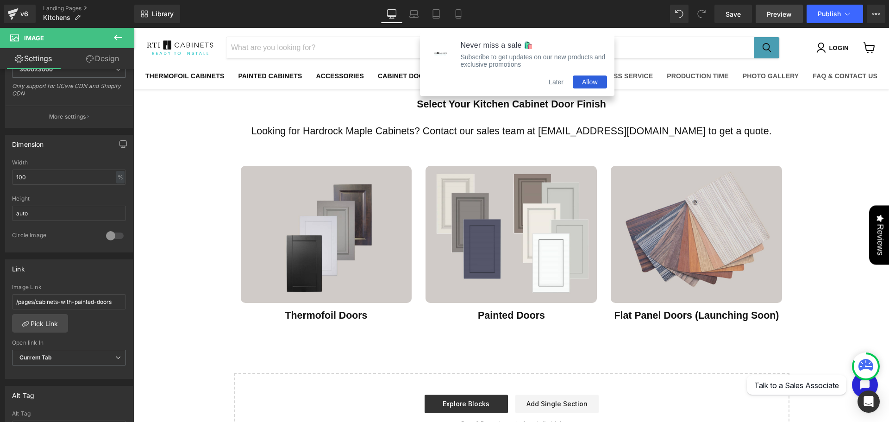
click at [773, 14] on span "Preview" at bounding box center [779, 14] width 25 height 10
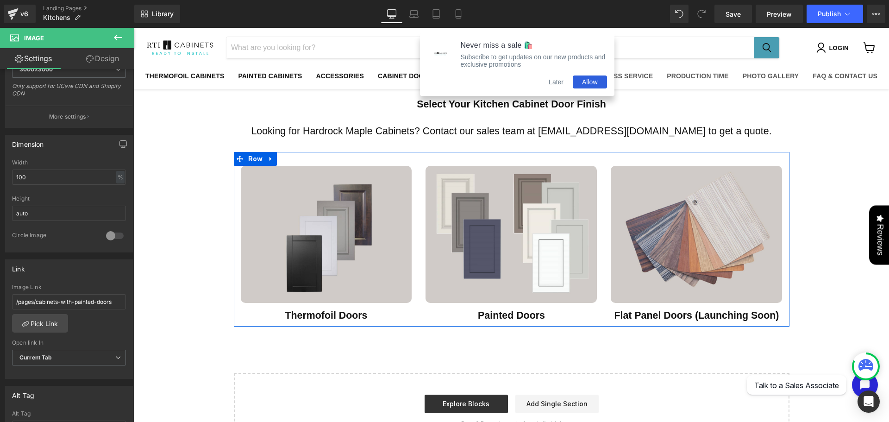
click at [420, 315] on div "Image Painted Doors Heading" at bounding box center [511, 244] width 185 height 156
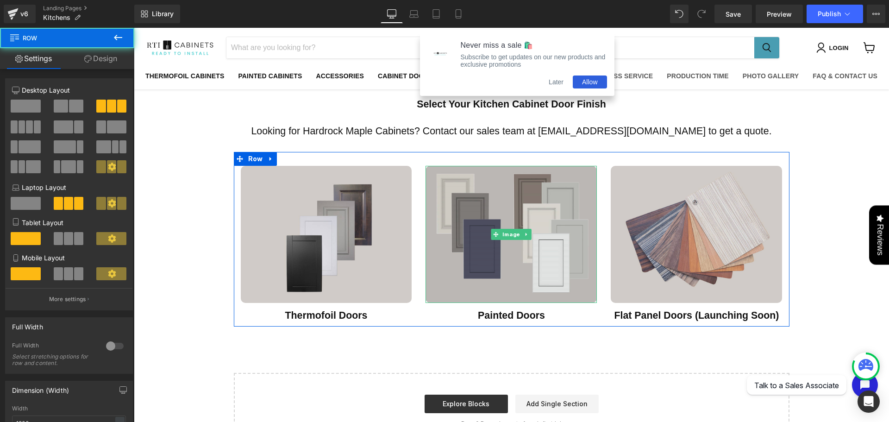
click at [449, 273] on img "Main content" at bounding box center [511, 234] width 171 height 137
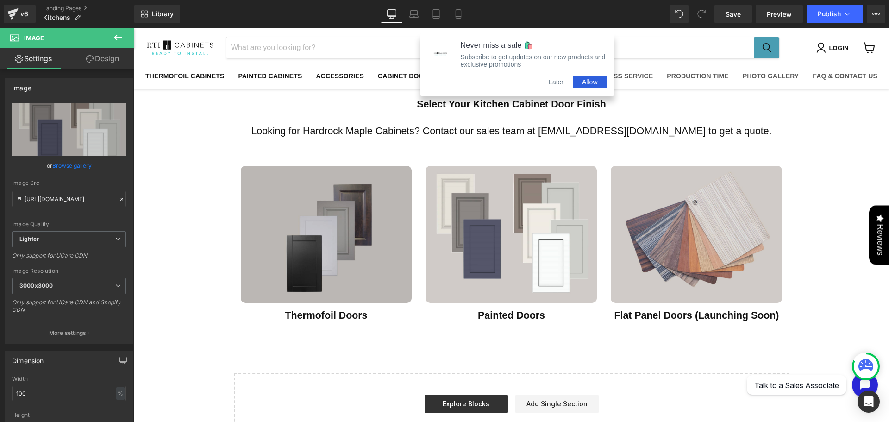
click at [385, 277] on img "Main content" at bounding box center [326, 234] width 171 height 137
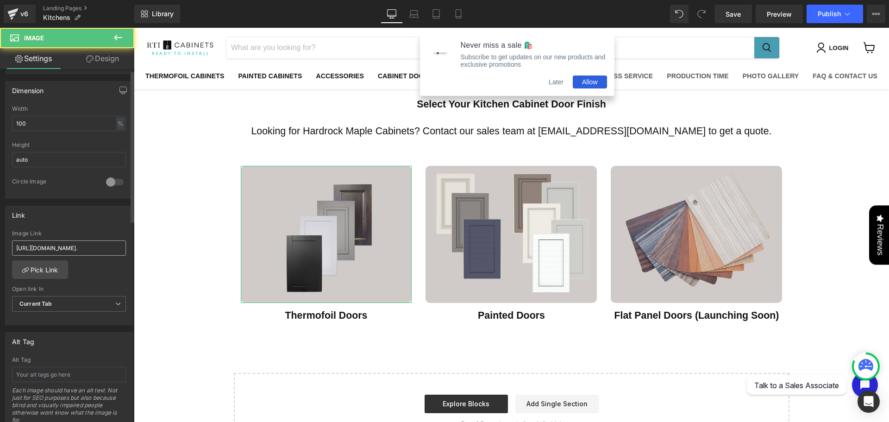
scroll to position [324, 0]
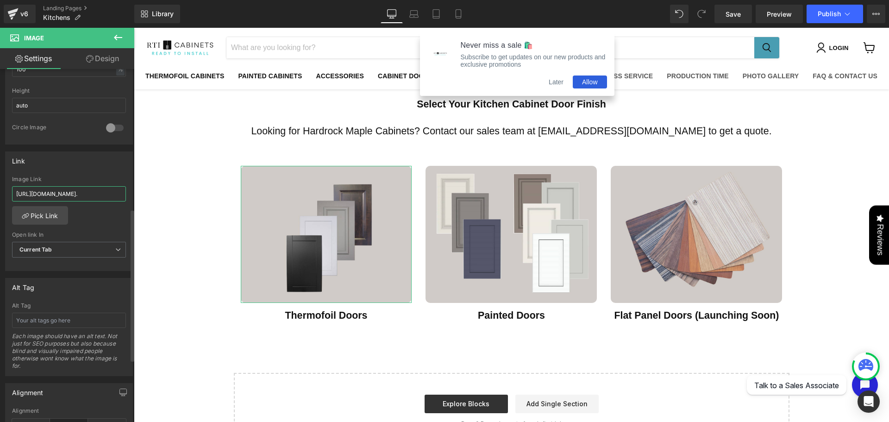
click at [80, 196] on input "[URL][DOMAIN_NAME]." at bounding box center [69, 193] width 114 height 15
click at [33, 209] on link "Pick Link" at bounding box center [40, 215] width 56 height 19
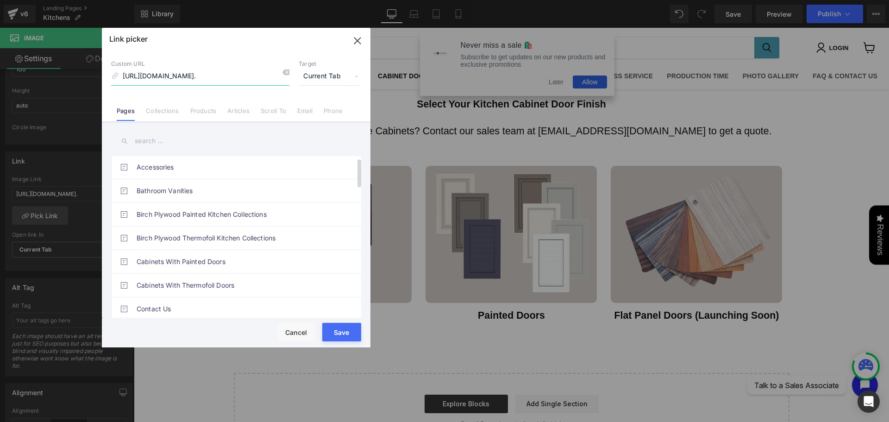
scroll to position [0, 0]
drag, startPoint x: 356, startPoint y: 42, endPoint x: 222, endPoint y: 13, distance: 136.8
click at [356, 42] on icon "button" at bounding box center [357, 41] width 6 height 6
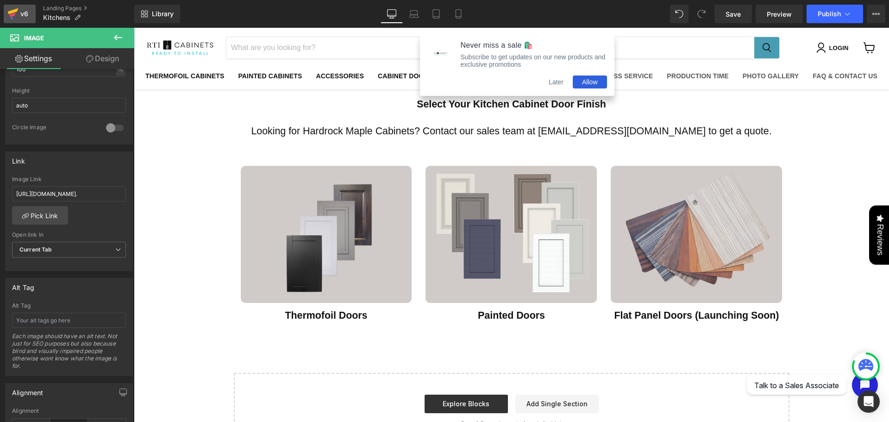
click at [22, 11] on div "v6" at bounding box center [25, 14] width 12 height 12
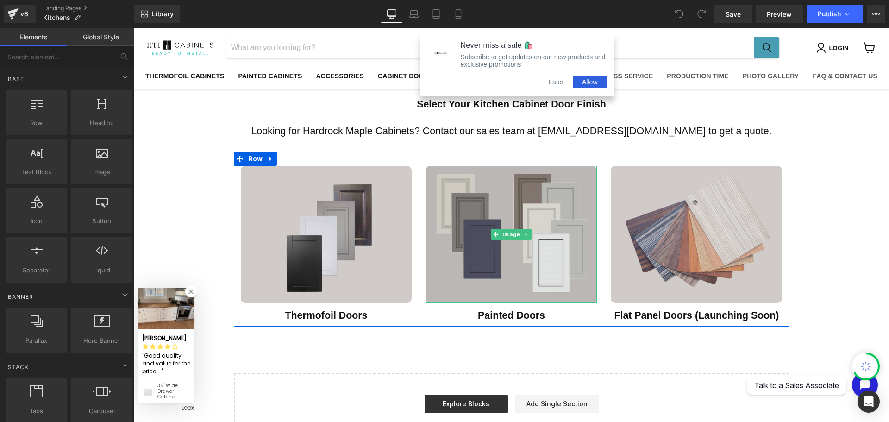
click at [508, 209] on img "Main content" at bounding box center [511, 234] width 171 height 137
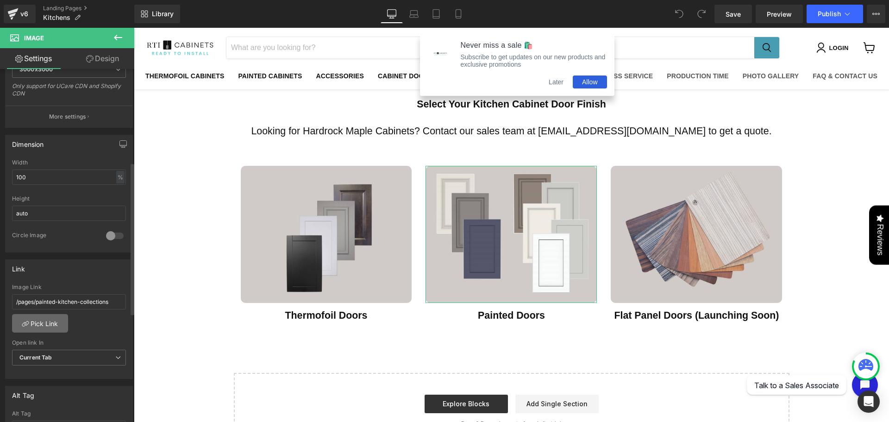
click at [55, 330] on link "Pick Link" at bounding box center [40, 323] width 56 height 19
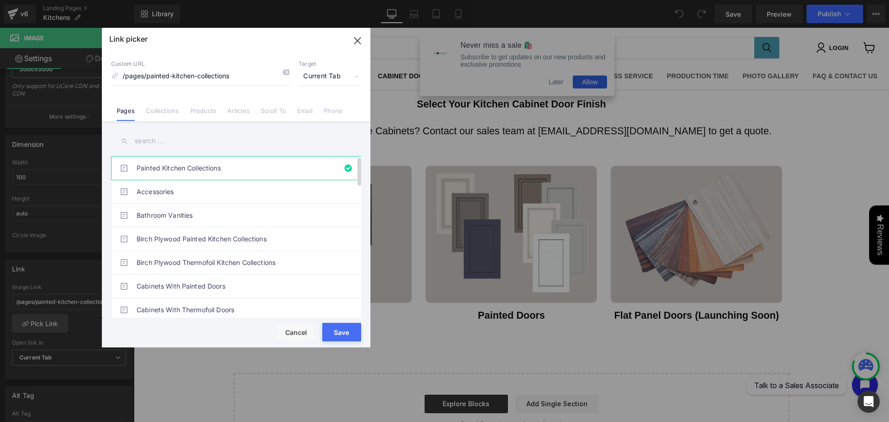
click at [237, 170] on link "Painted Kitchen Collections" at bounding box center [239, 168] width 204 height 23
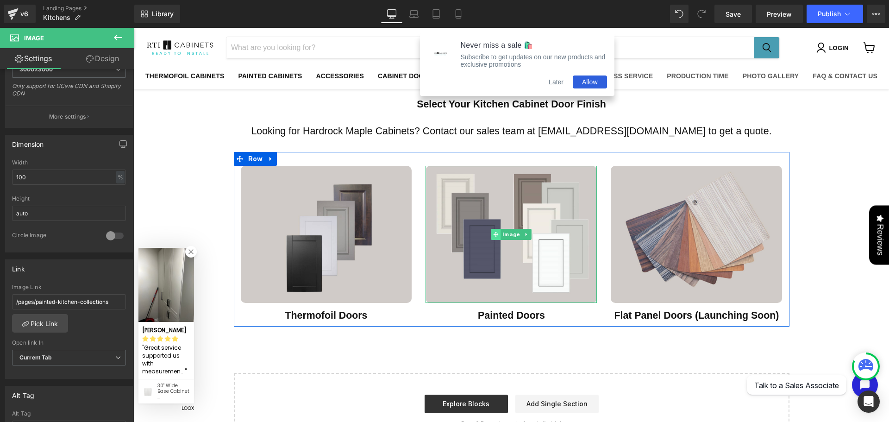
click at [493, 231] on span "Main content" at bounding box center [496, 234] width 10 height 11
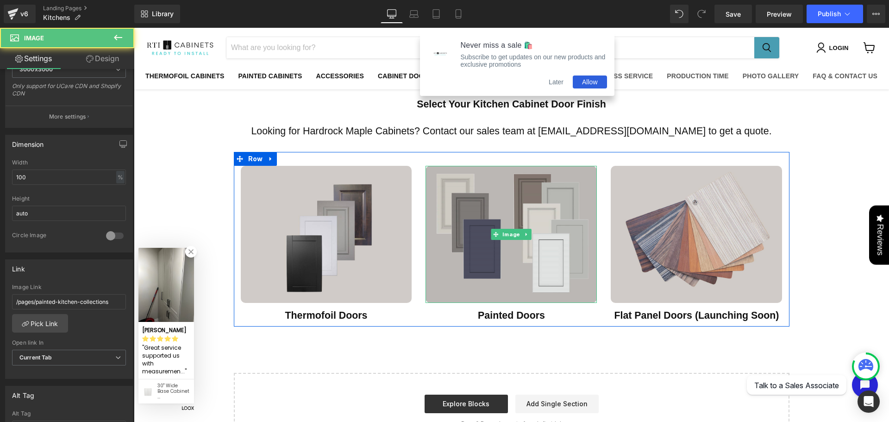
click at [480, 210] on img "Main content" at bounding box center [511, 234] width 171 height 137
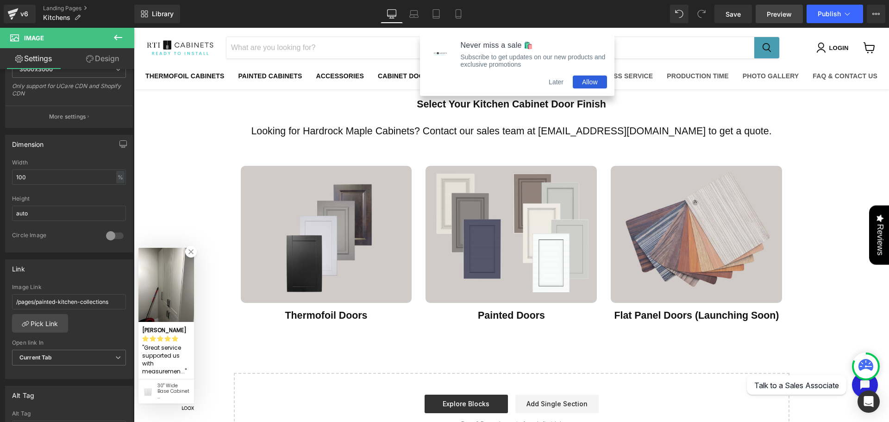
click at [777, 11] on span "Preview" at bounding box center [779, 14] width 25 height 10
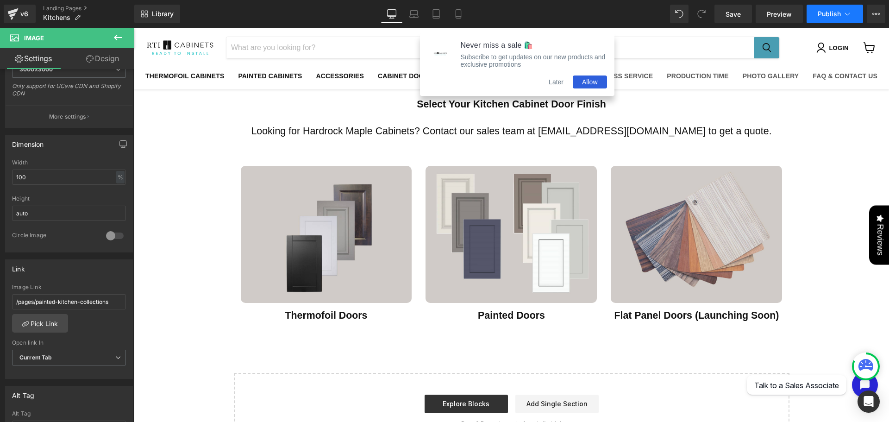
click at [827, 13] on span "Publish" at bounding box center [829, 13] width 23 height 7
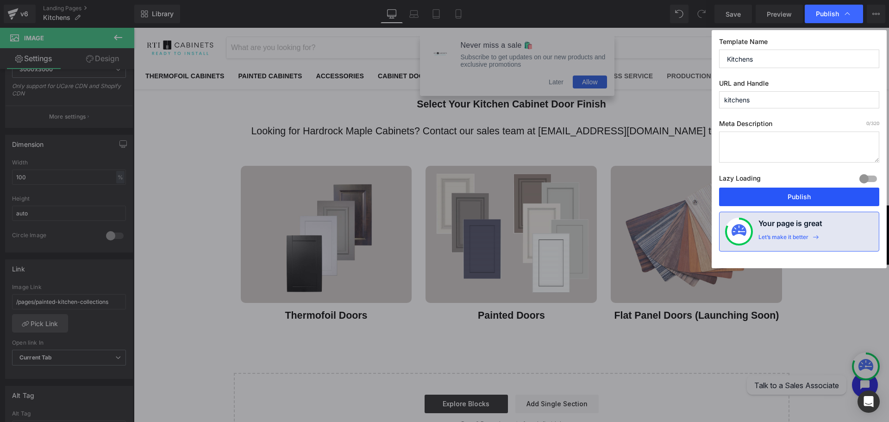
click at [824, 197] on button "Publish" at bounding box center [799, 197] width 160 height 19
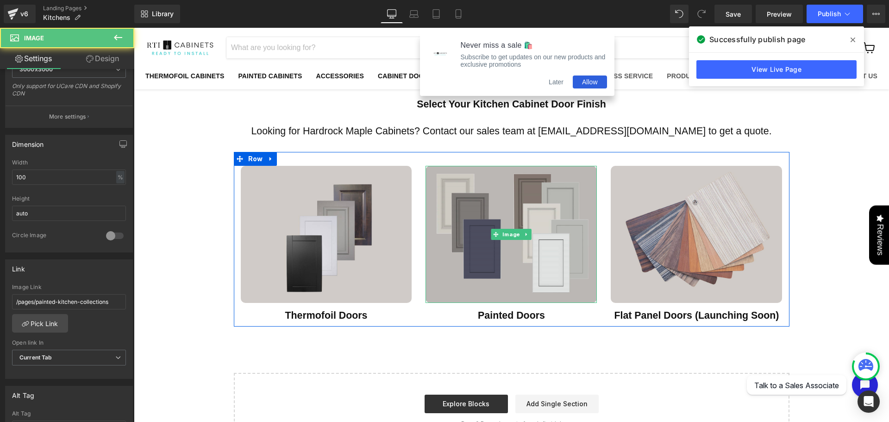
click at [528, 214] on img "Main content" at bounding box center [511, 234] width 171 height 137
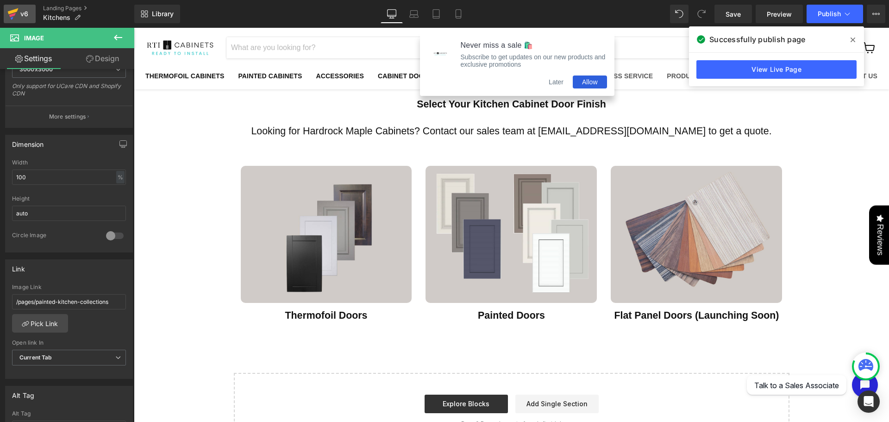
click at [15, 21] on icon at bounding box center [12, 13] width 11 height 23
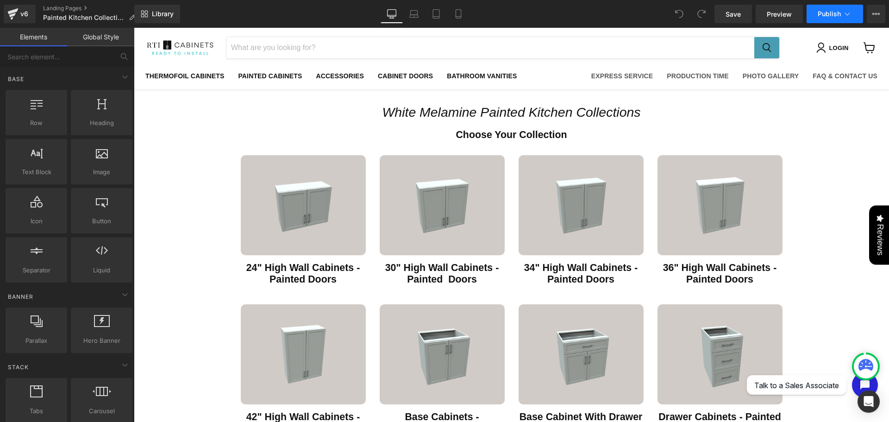
click at [817, 17] on button "Publish" at bounding box center [835, 14] width 57 height 19
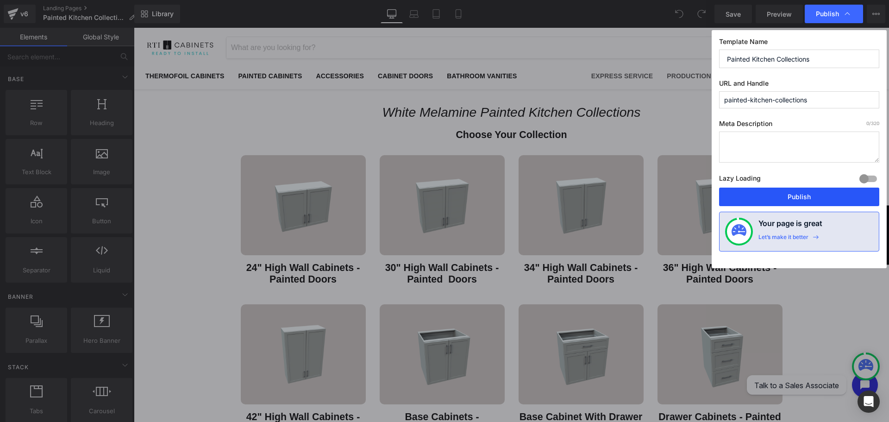
click at [801, 202] on button "Publish" at bounding box center [799, 197] width 160 height 19
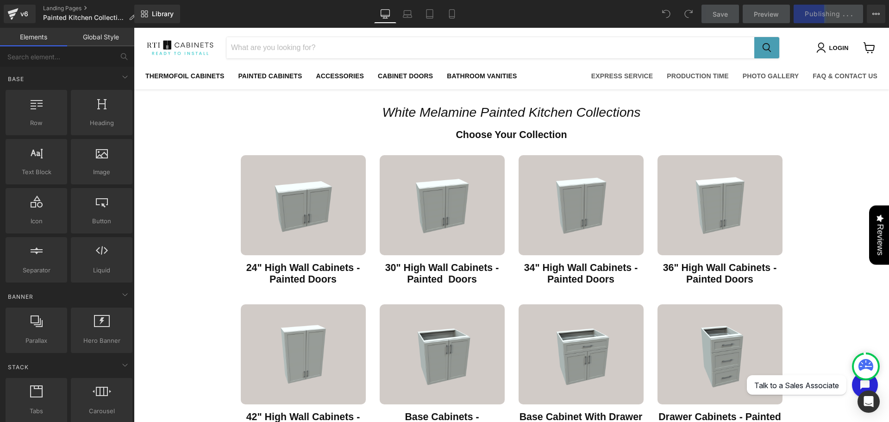
click at [824, 13] on div "Save Preview Publishing . . . Scheduled View Live Page View with current Templa…" at bounding box center [794, 14] width 192 height 19
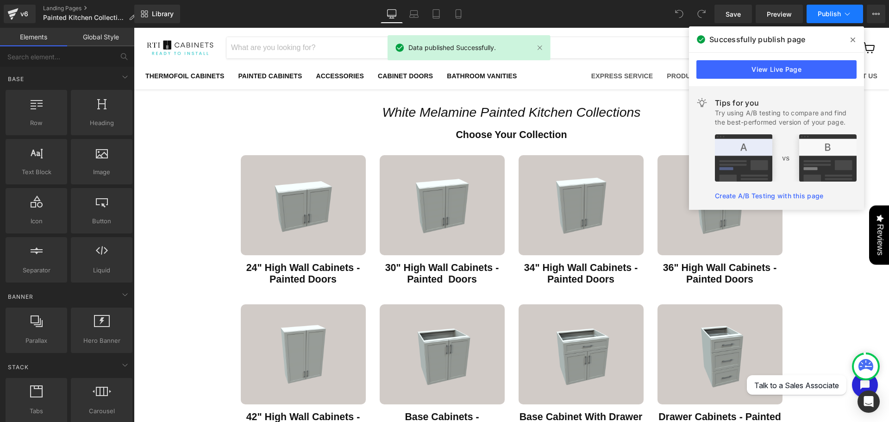
click at [822, 16] on span "Publish" at bounding box center [829, 13] width 23 height 7
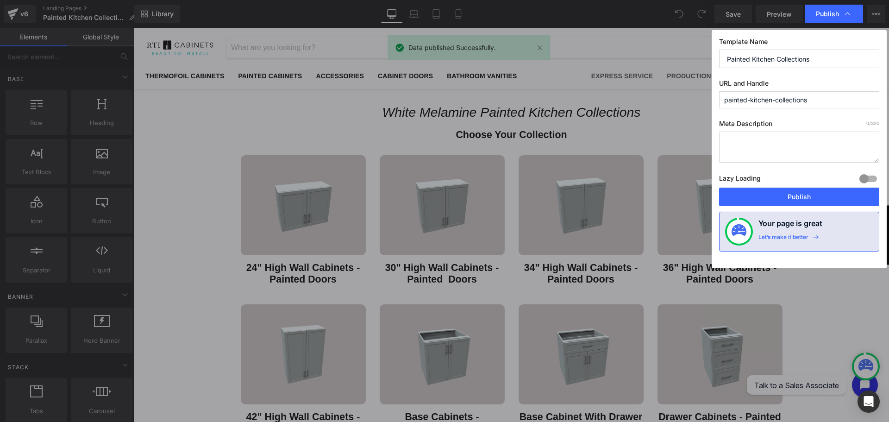
click at [726, 101] on input "painted-kitchen-collections" at bounding box center [799, 99] width 160 height 17
click at [745, 101] on input "white-painted-kitchen-collections" at bounding box center [799, 99] width 160 height 17
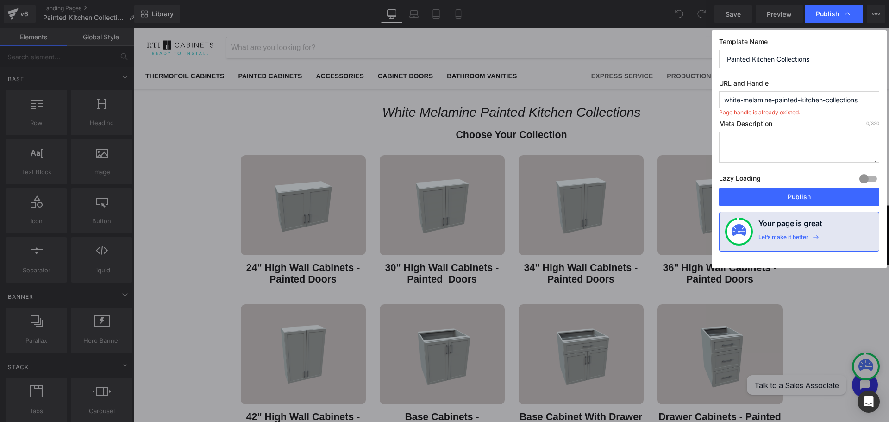
type input "white-melamine-painted-kitchen-collections"
click at [780, 126] on label "Meta Description 0 /320" at bounding box center [799, 126] width 160 height 12
click at [785, 196] on button "Publish" at bounding box center [799, 197] width 160 height 19
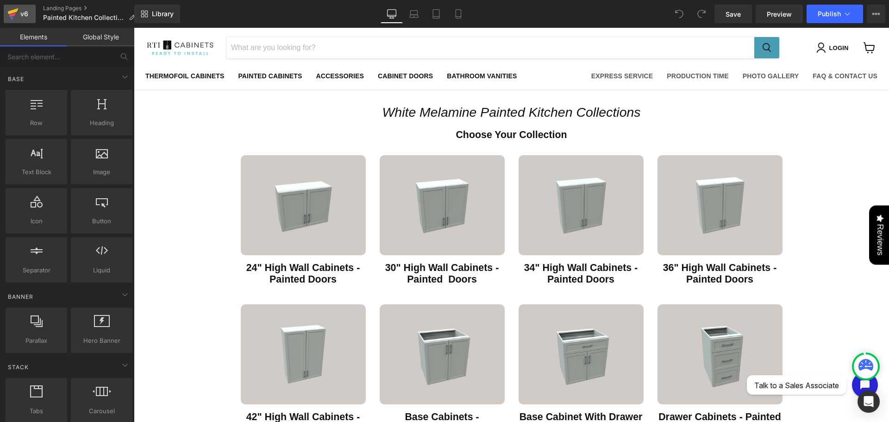
click at [16, 16] on icon at bounding box center [12, 13] width 11 height 23
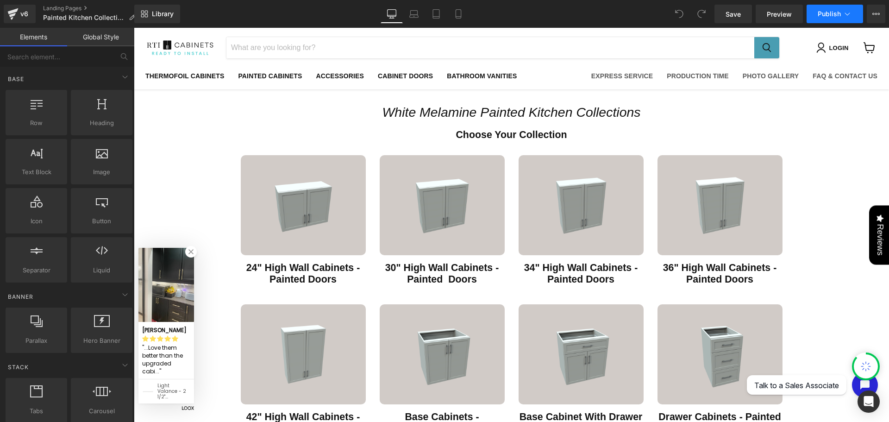
click at [817, 21] on button "Publish" at bounding box center [835, 14] width 57 height 19
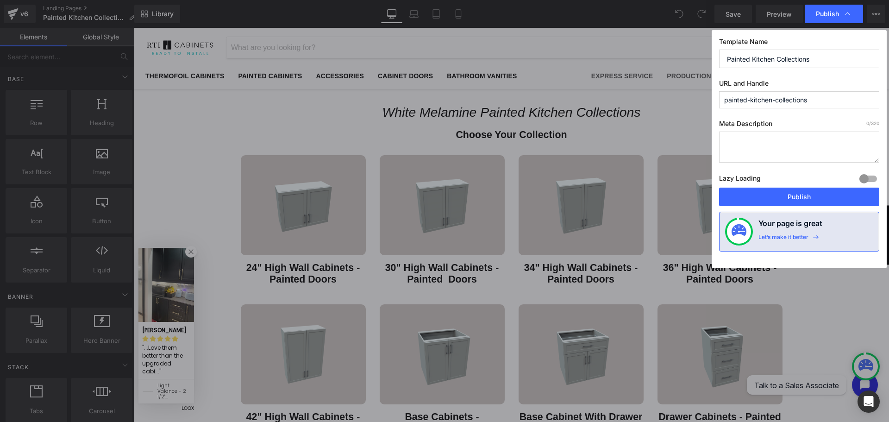
click at [723, 100] on input "painted-kitchen-collections" at bounding box center [799, 99] width 160 height 17
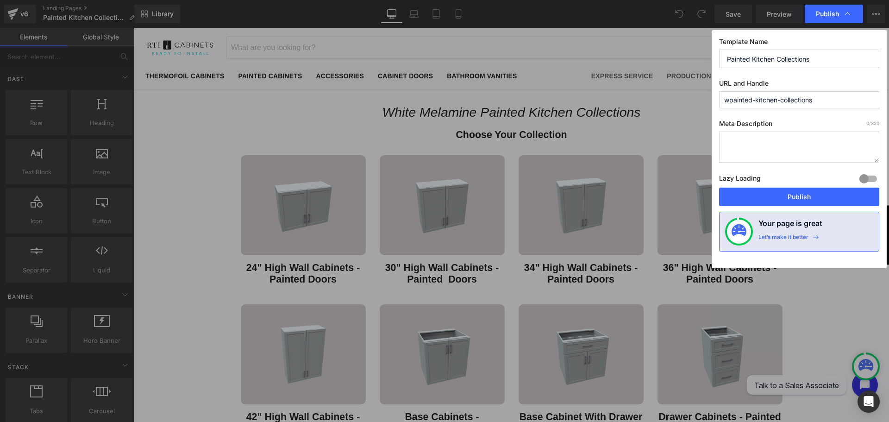
click at [731, 100] on input "wpainted-kitchen-collections" at bounding box center [799, 99] width 160 height 17
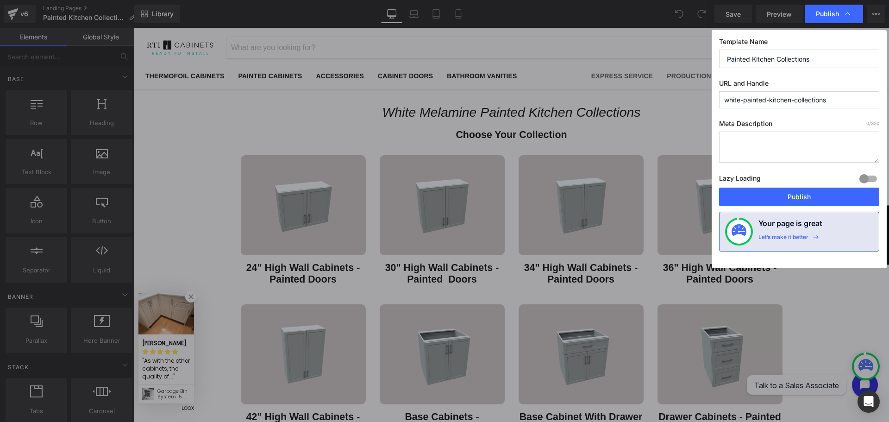
click at [744, 101] on input "white-painted-kitchen-collections" at bounding box center [799, 99] width 160 height 17
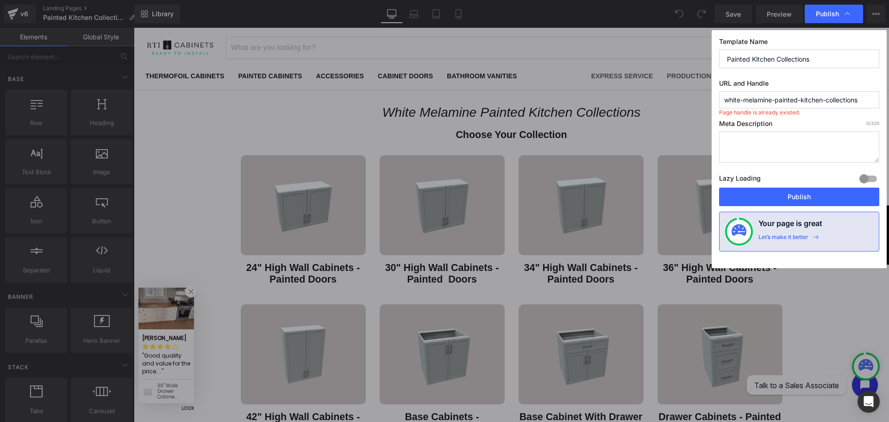
type input "white-melamine-painted-kitchen-collections"
click at [728, 63] on input "Painted Kitchen Collections" at bounding box center [799, 59] width 160 height 19
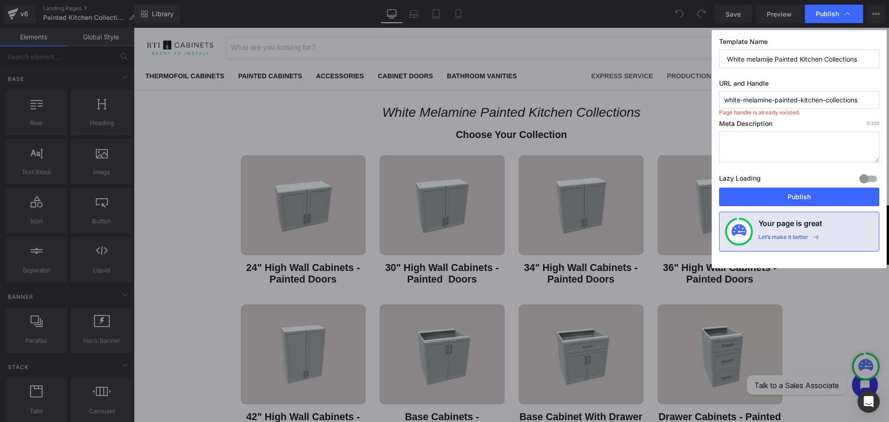
click at [767, 62] on input "White melamije Painted Kitchen Collections" at bounding box center [799, 59] width 160 height 19
click at [770, 61] on input "White melamije Painted Kitchen Collections" at bounding box center [799, 59] width 160 height 19
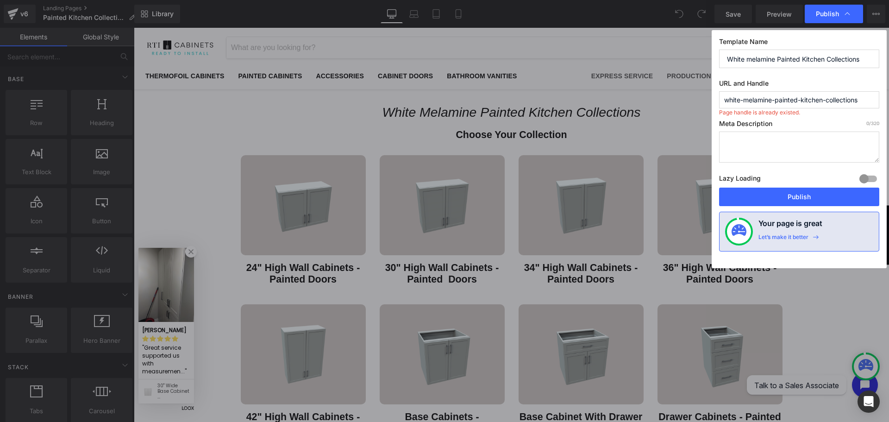
click at [860, 61] on input "White melamine Painted Kitchen Collections" at bounding box center [799, 59] width 160 height 19
click at [868, 58] on input "White melamine Painted Kitchen Collections" at bounding box center [799, 59] width 160 height 19
type input "White melamine Painted Kitchen Collections"
click at [787, 102] on input "white-melamine-painted-kitchen-collections" at bounding box center [799, 99] width 160 height 17
click at [793, 199] on button "Publish" at bounding box center [799, 197] width 160 height 19
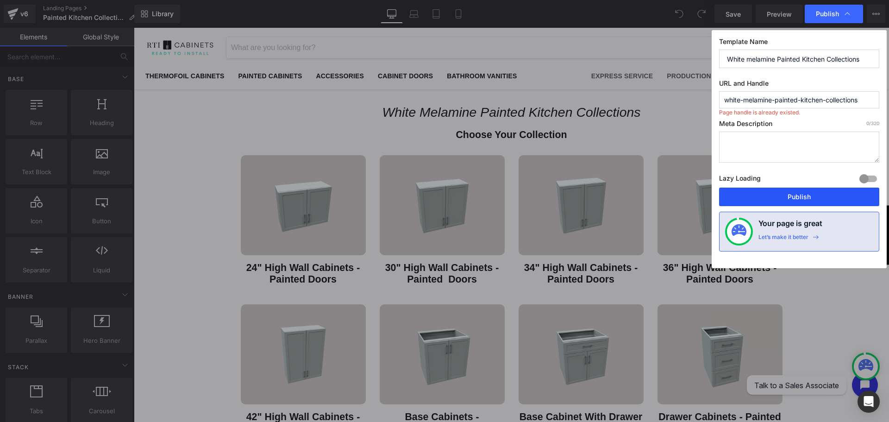
click at [803, 191] on button "Publish" at bounding box center [799, 197] width 160 height 19
click at [861, 99] on input "white-melamine-painted-kitchen-collections" at bounding box center [799, 99] width 160 height 17
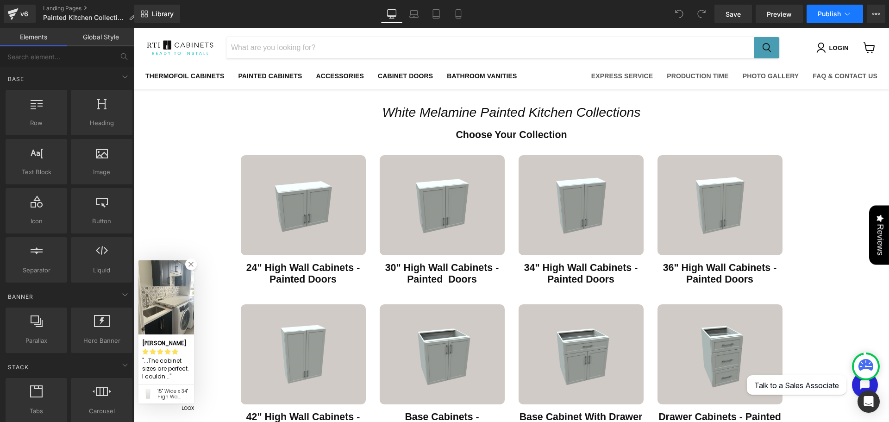
click at [811, 19] on button "Publish" at bounding box center [835, 14] width 57 height 19
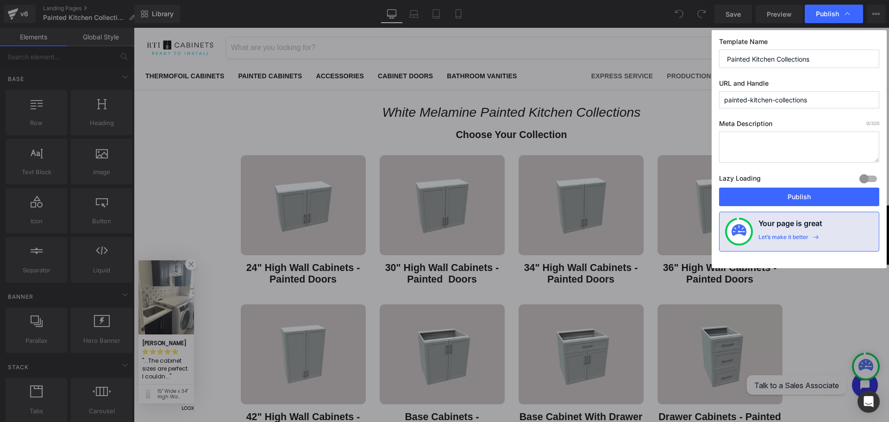
click at [728, 58] on input "Painted Kitchen Collections" at bounding box center [799, 59] width 160 height 19
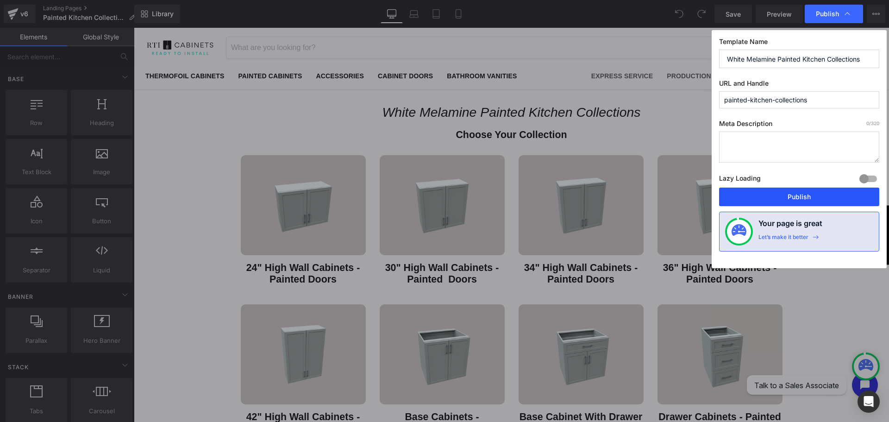
type input "White Melamine Painted Kitchen Collections"
click at [800, 204] on button "Publish" at bounding box center [799, 197] width 160 height 19
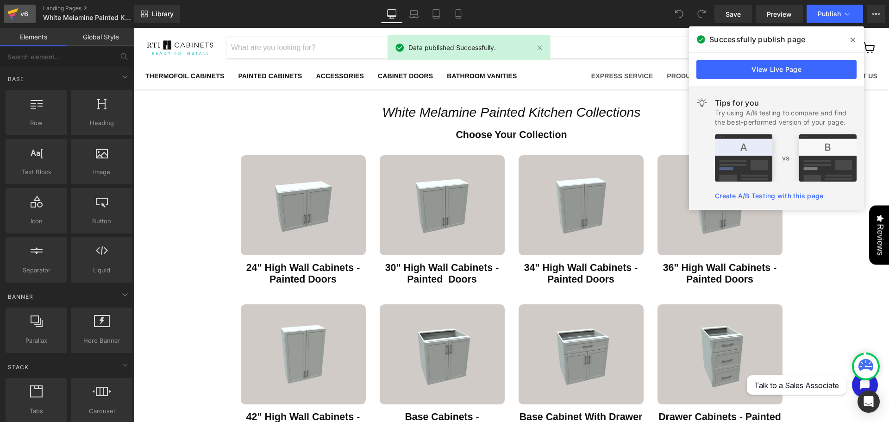
click at [20, 14] on div "v6" at bounding box center [25, 14] width 12 height 12
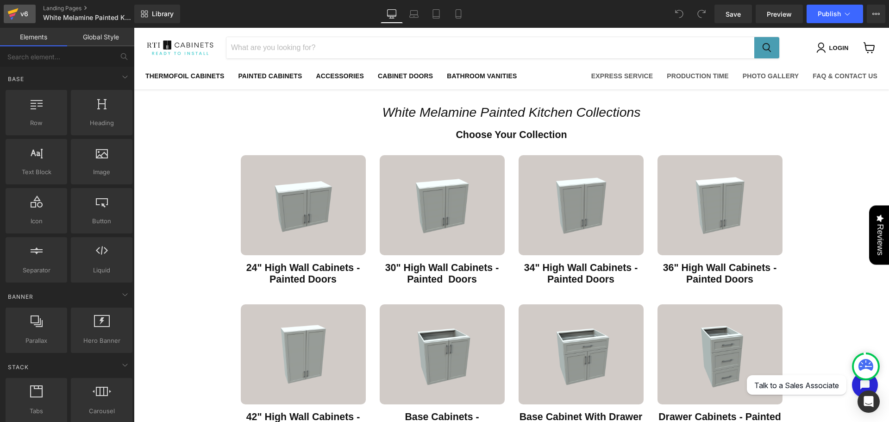
click at [12, 18] on icon at bounding box center [12, 18] width 3 height 3
